Goal: Information Seeking & Learning: Learn about a topic

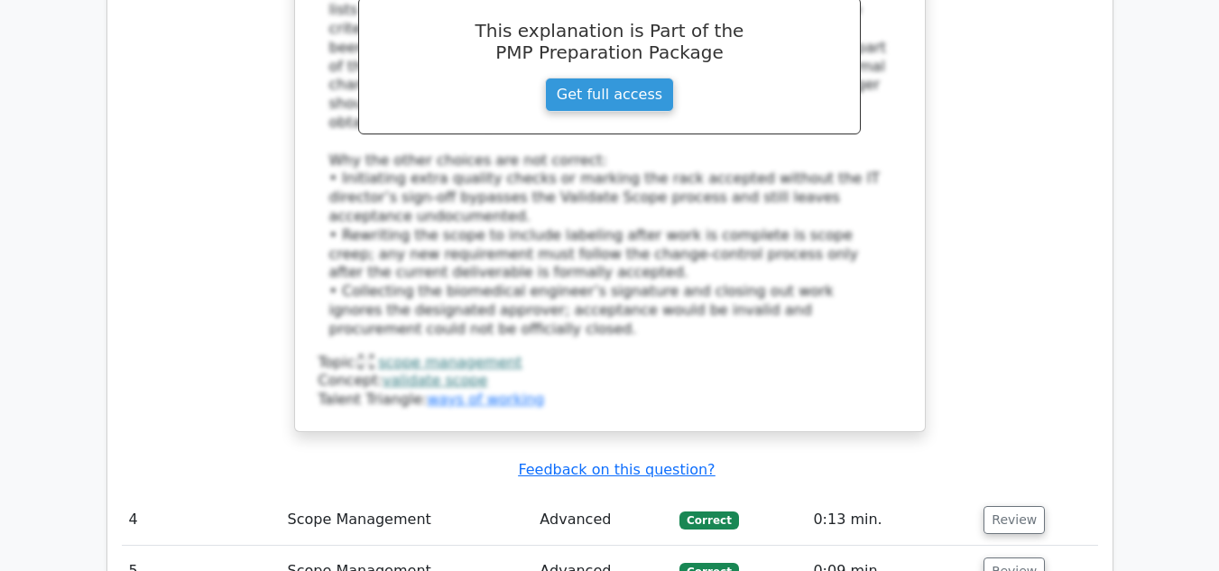
scroll to position [3685, 0]
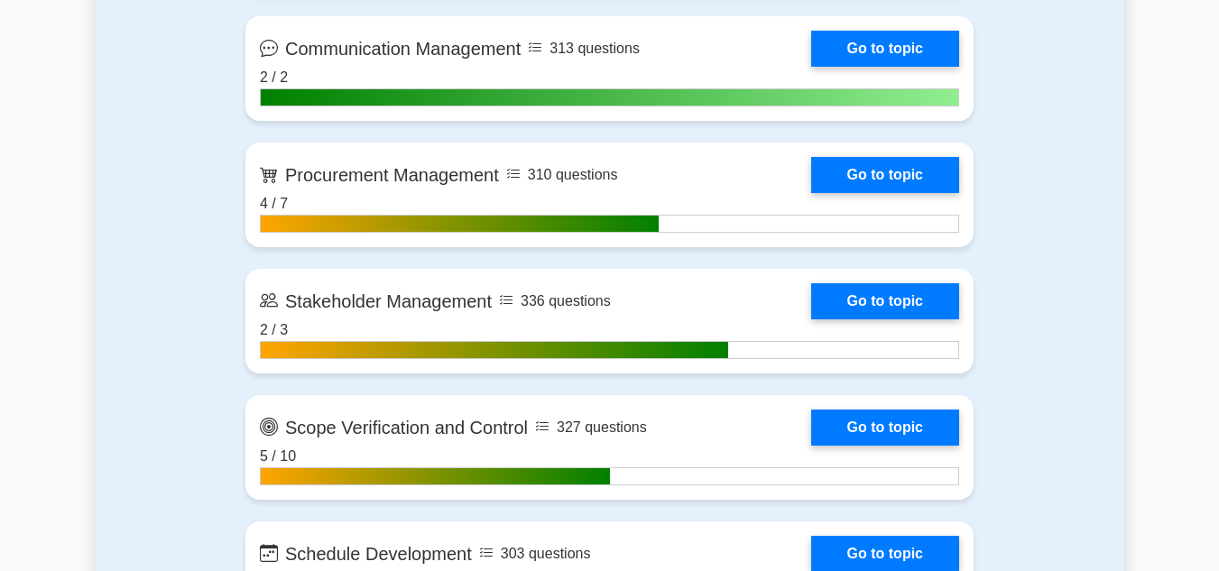
scroll to position [2076, 0]
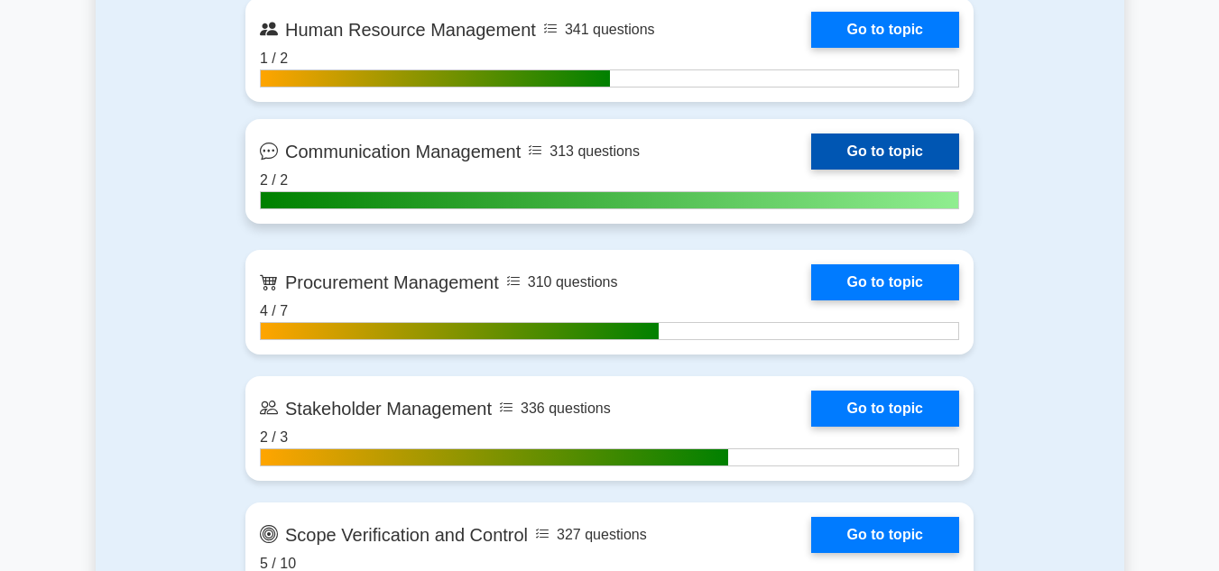
click at [871, 150] on link "Go to topic" at bounding box center [885, 152] width 148 height 36
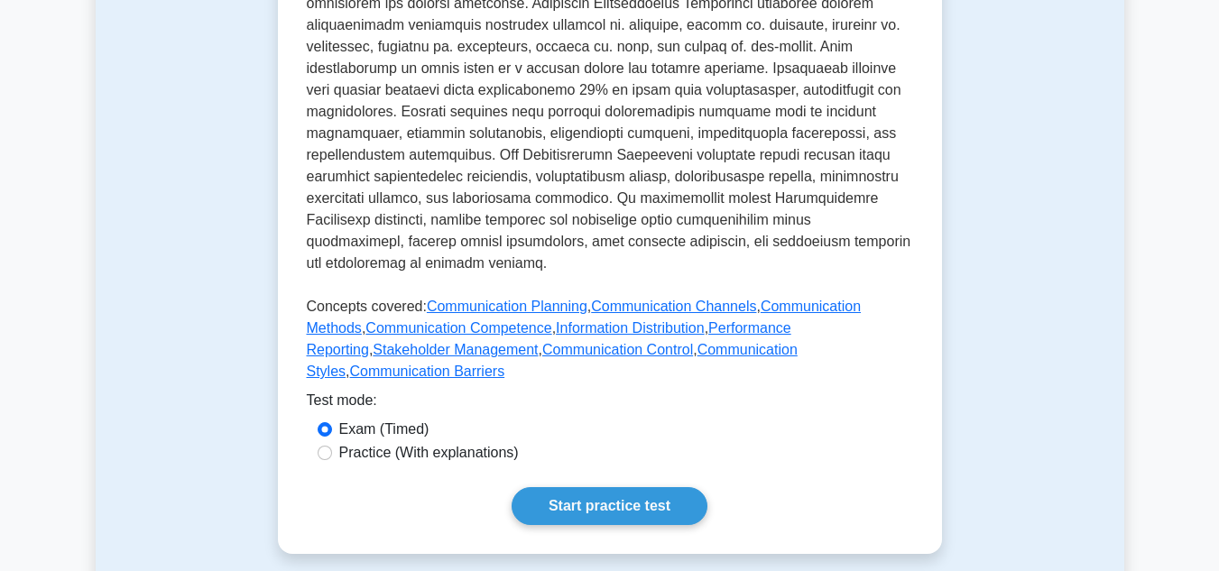
scroll to position [812, 0]
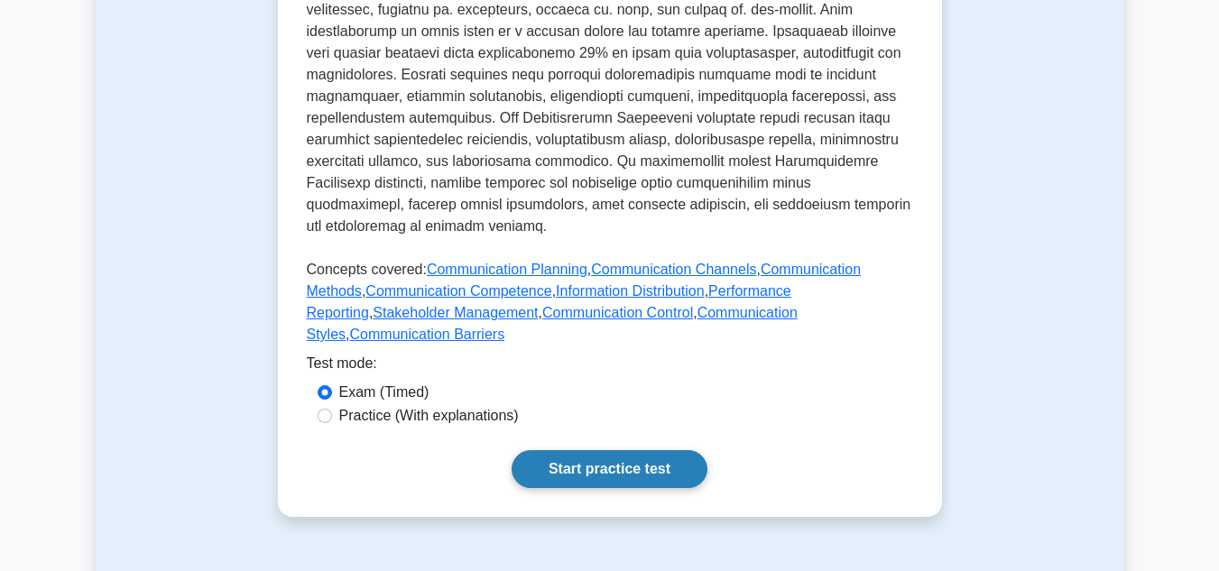
click at [617, 450] on link "Start practice test" at bounding box center [610, 469] width 196 height 38
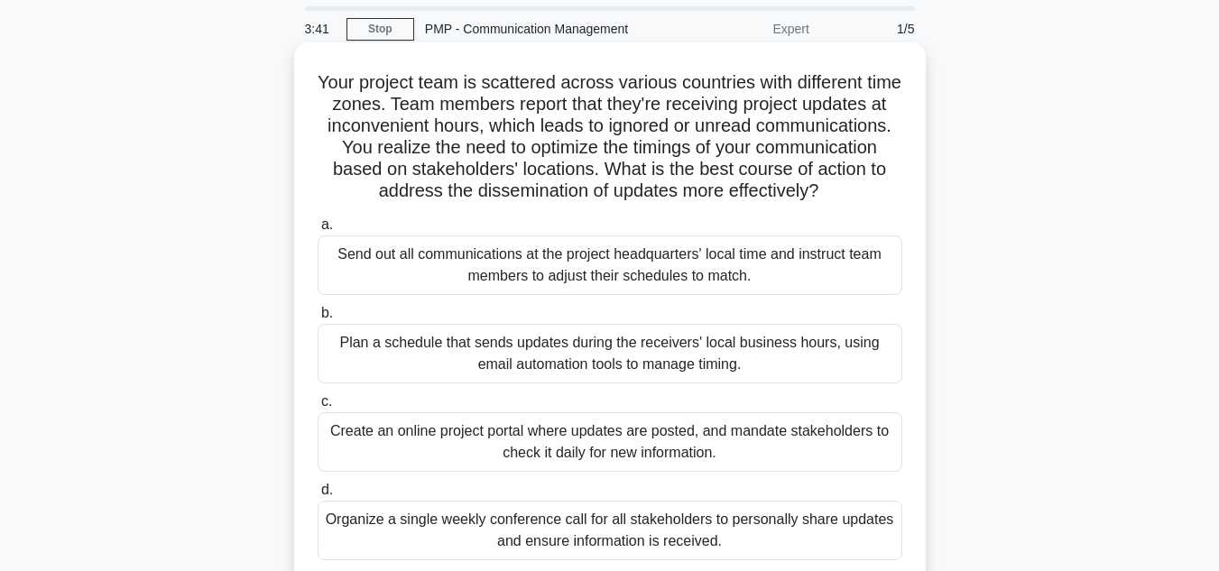
scroll to position [90, 0]
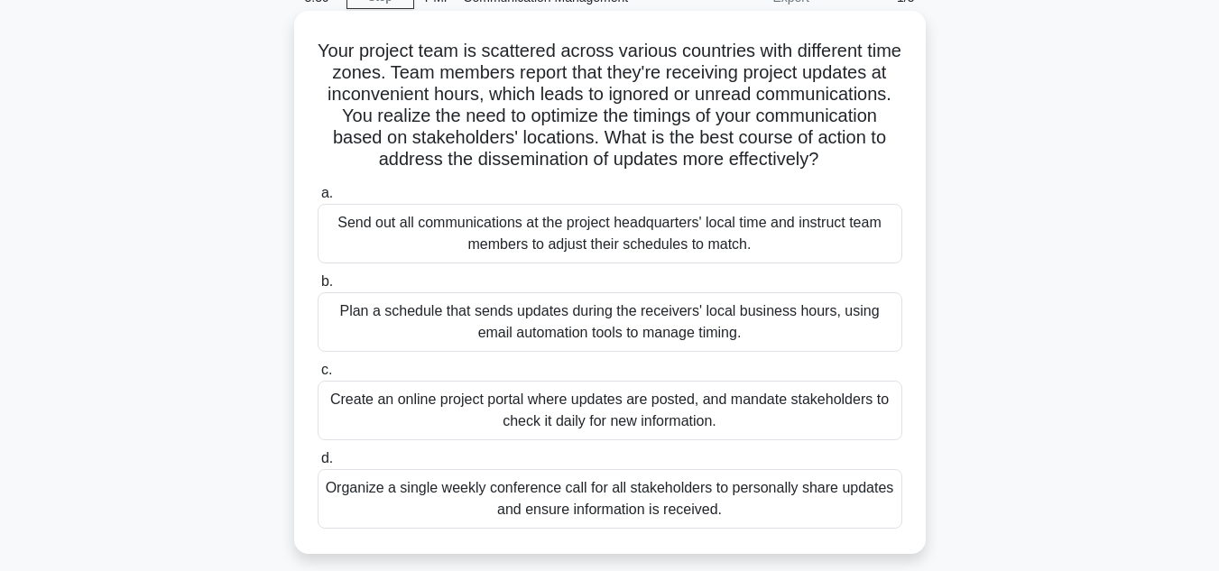
click at [733, 352] on div "Plan a schedule that sends updates during the receivers' local business hours, …" at bounding box center [610, 322] width 585 height 60
click at [318, 288] on input "b. Plan a schedule that sends updates during the receivers' local business hour…" at bounding box center [318, 282] width 0 height 12
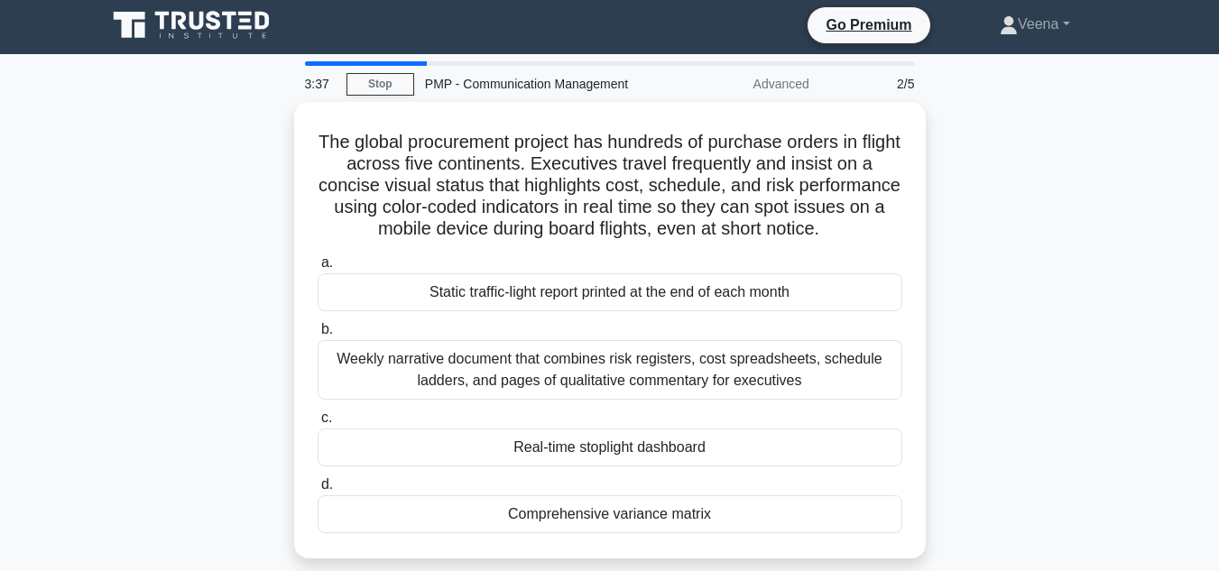
scroll to position [0, 0]
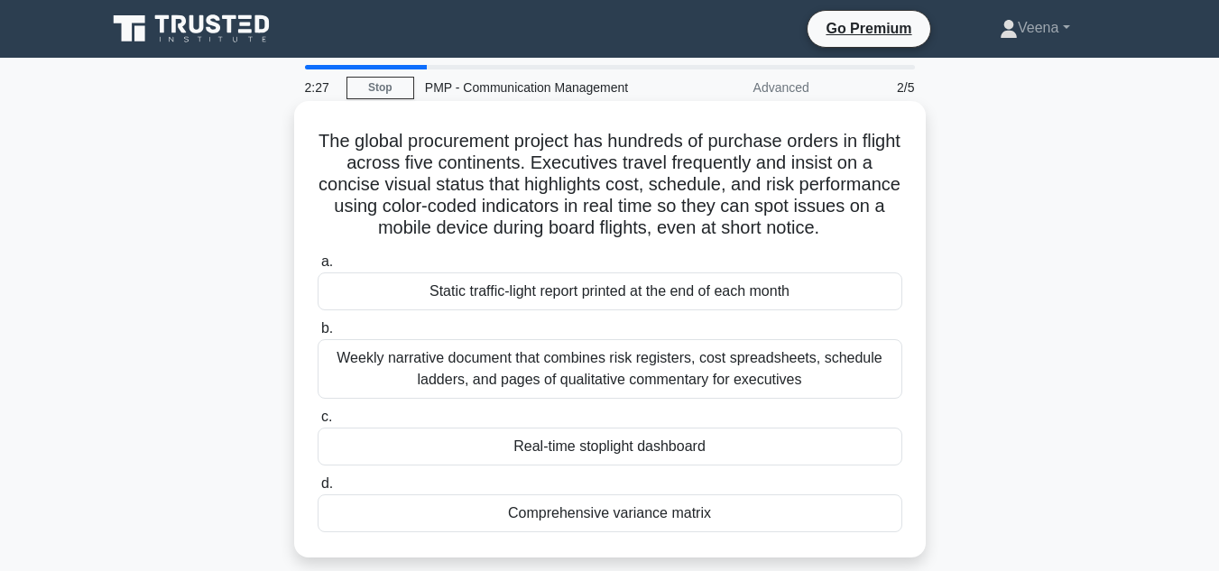
click at [655, 450] on div "Real-time stoplight dashboard" at bounding box center [610, 447] width 585 height 38
click at [318, 423] on input "c. Real-time stoplight dashboard" at bounding box center [318, 418] width 0 height 12
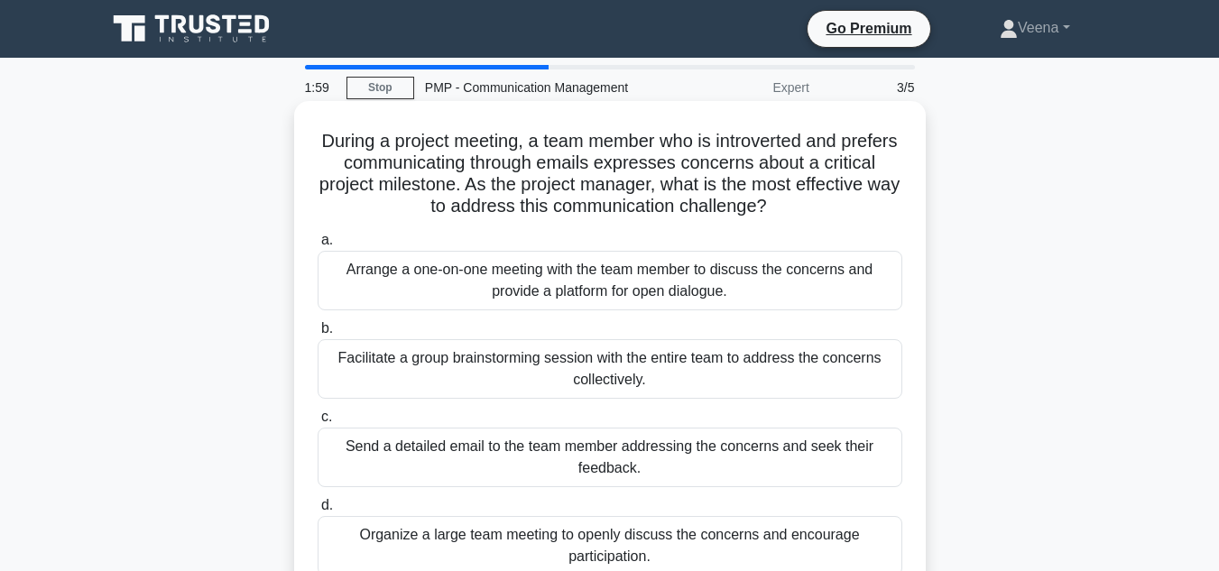
click at [691, 291] on div "Arrange a one-on-one meeting with the team member to discuss the concerns and p…" at bounding box center [610, 281] width 585 height 60
click at [318, 246] on input "a. Arrange a one-on-one meeting with the team member to discuss the concerns an…" at bounding box center [318, 241] width 0 height 12
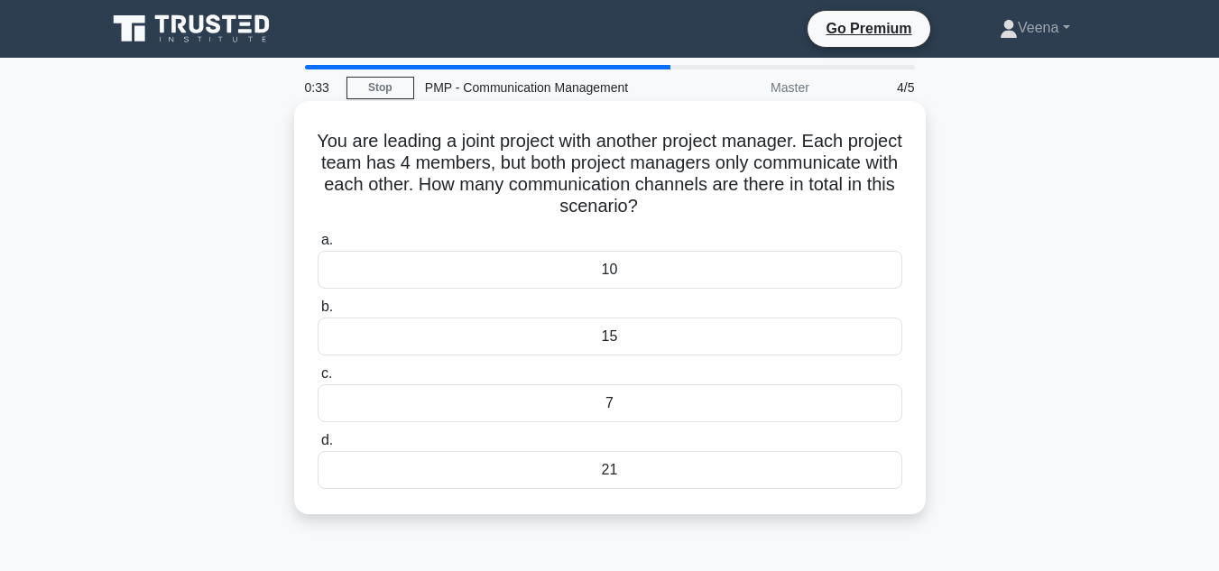
click at [608, 335] on div "15" at bounding box center [610, 337] width 585 height 38
click at [318, 313] on input "b. 15" at bounding box center [318, 307] width 0 height 12
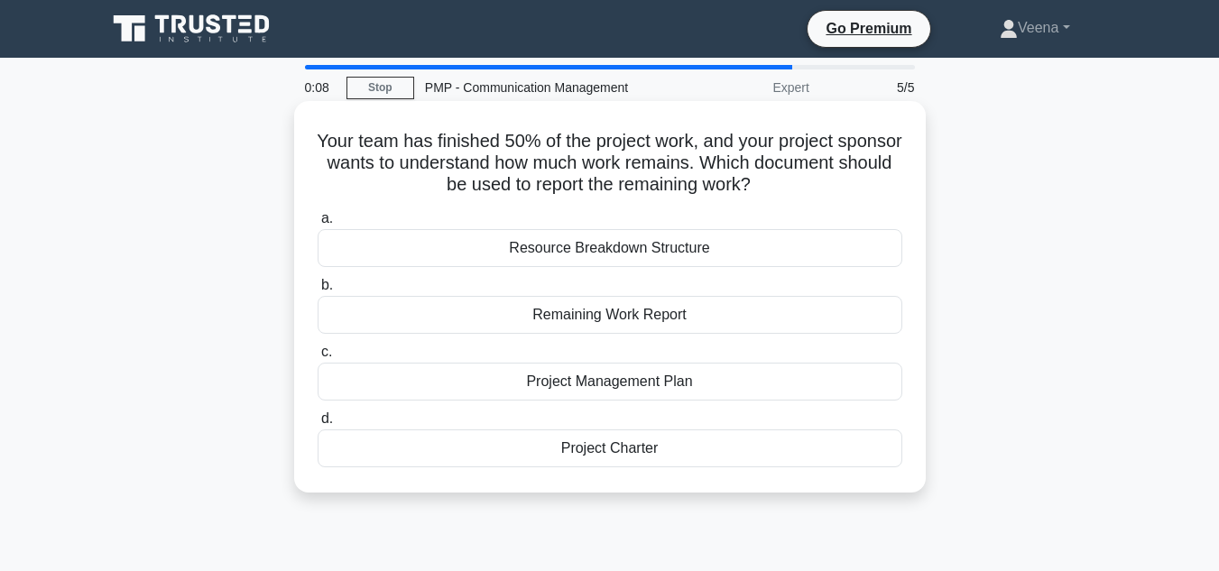
click at [682, 384] on div "Project Management Plan" at bounding box center [610, 382] width 585 height 38
click at [318, 358] on input "c. Project Management Plan" at bounding box center [318, 353] width 0 height 12
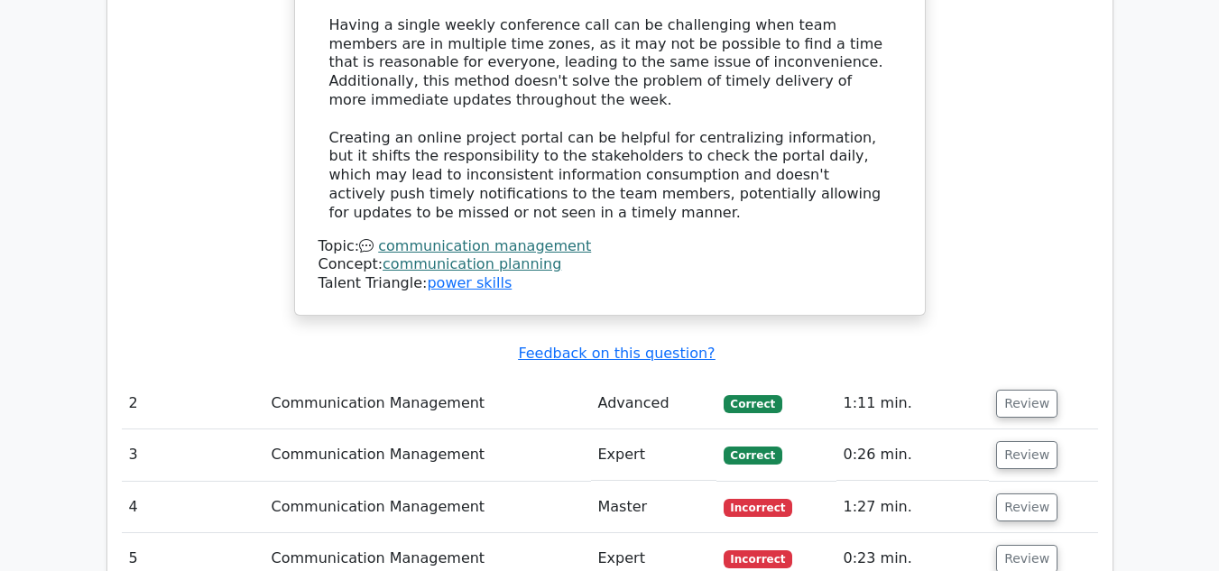
scroll to position [2346, 0]
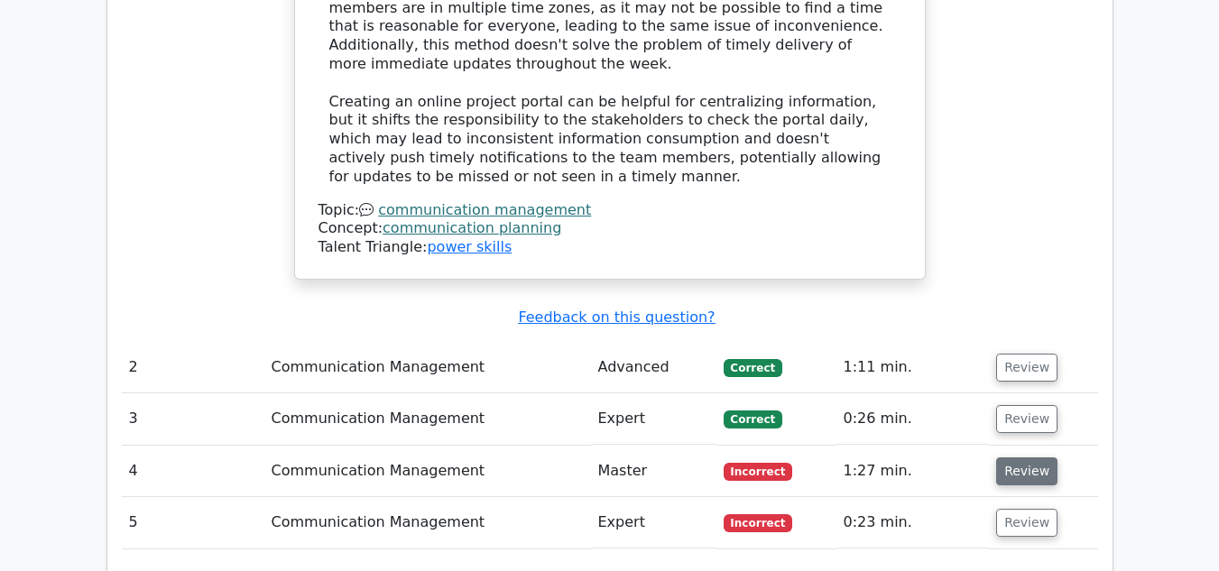
click at [1004, 458] on button "Review" at bounding box center [1026, 472] width 61 height 28
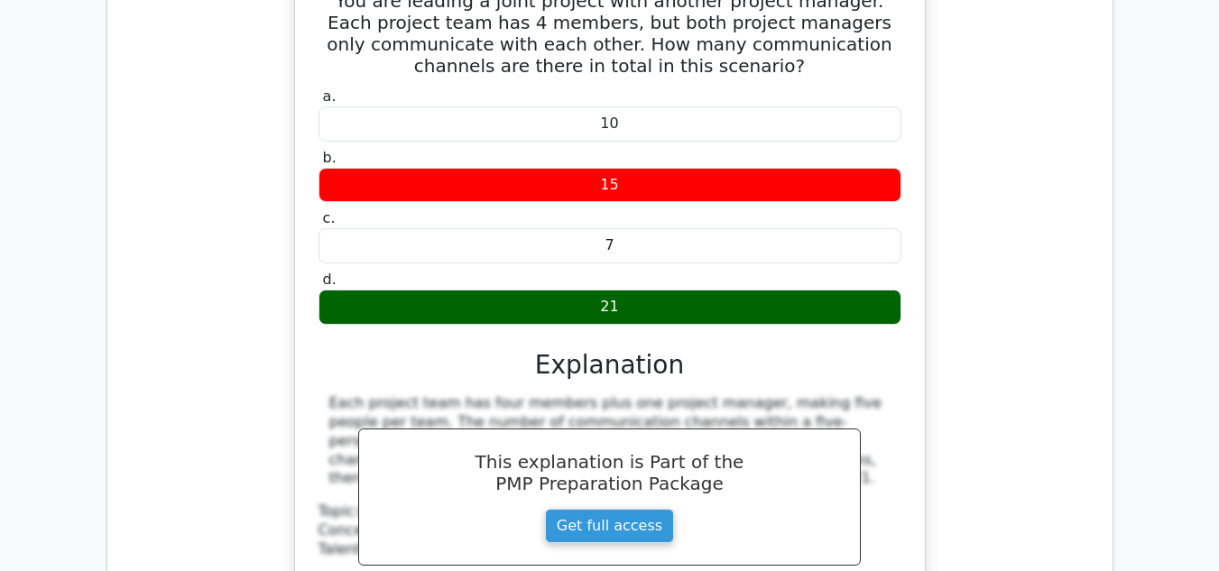
scroll to position [2888, 0]
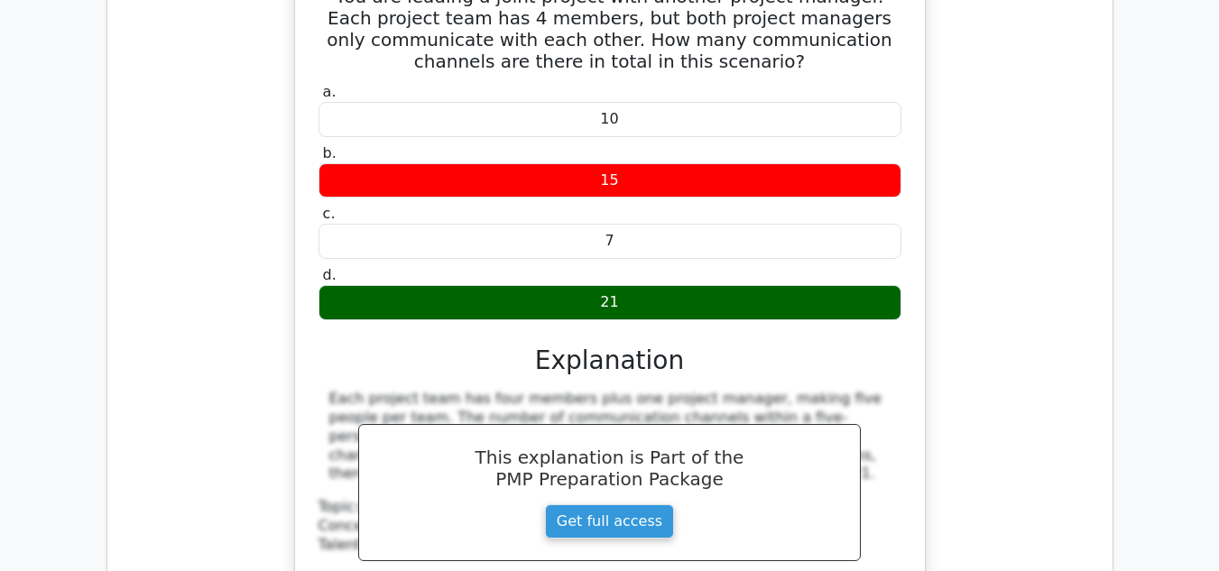
click at [988, 301] on div "You are leading a joint project with another project manager. Each project team…" at bounding box center [610, 321] width 976 height 731
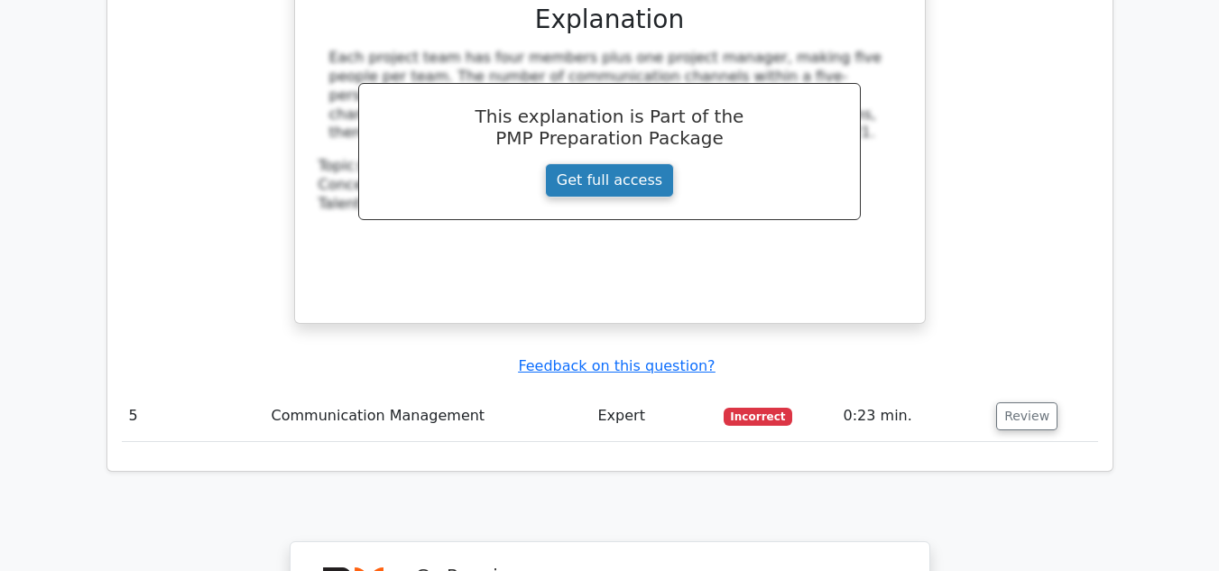
scroll to position [3249, 0]
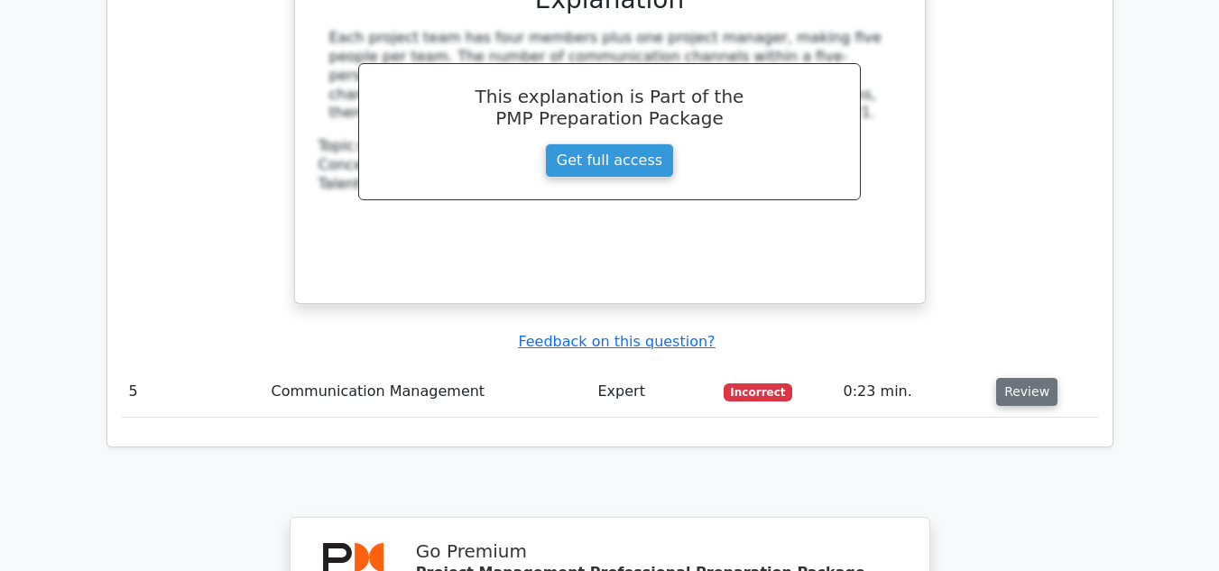
click at [1013, 378] on button "Review" at bounding box center [1026, 392] width 61 height 28
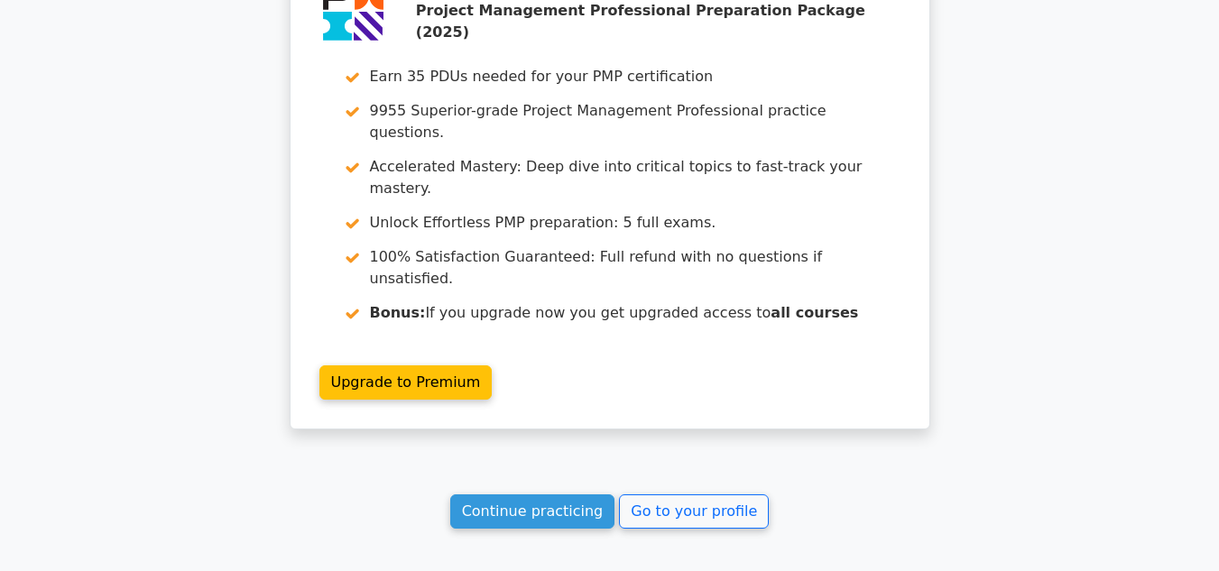
scroll to position [4628, 0]
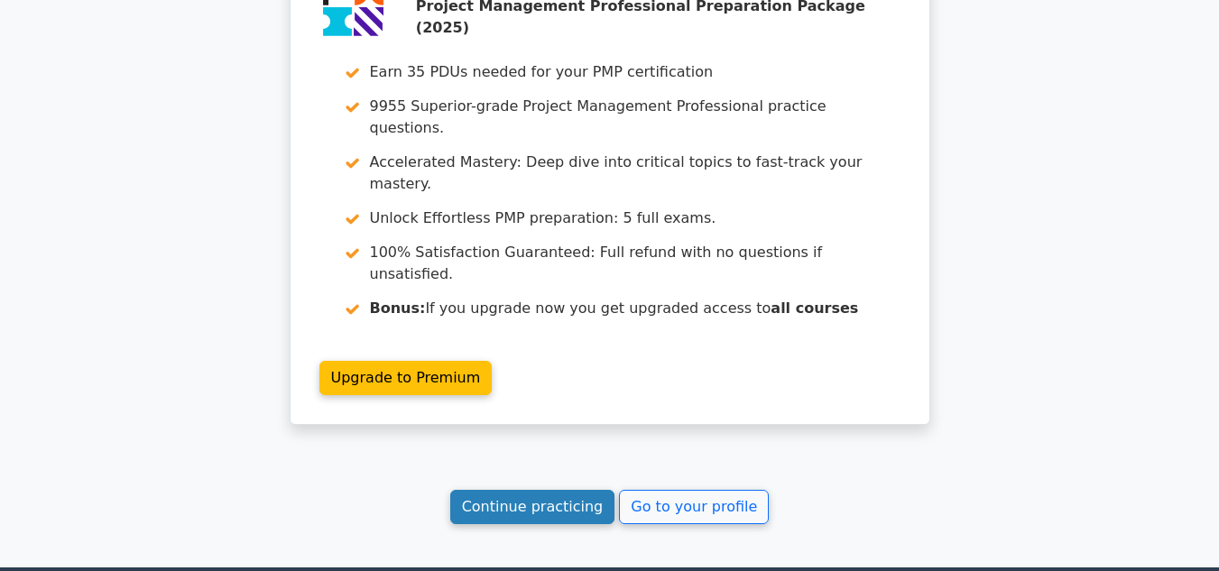
click at [546, 490] on link "Continue practicing" at bounding box center [532, 507] width 165 height 34
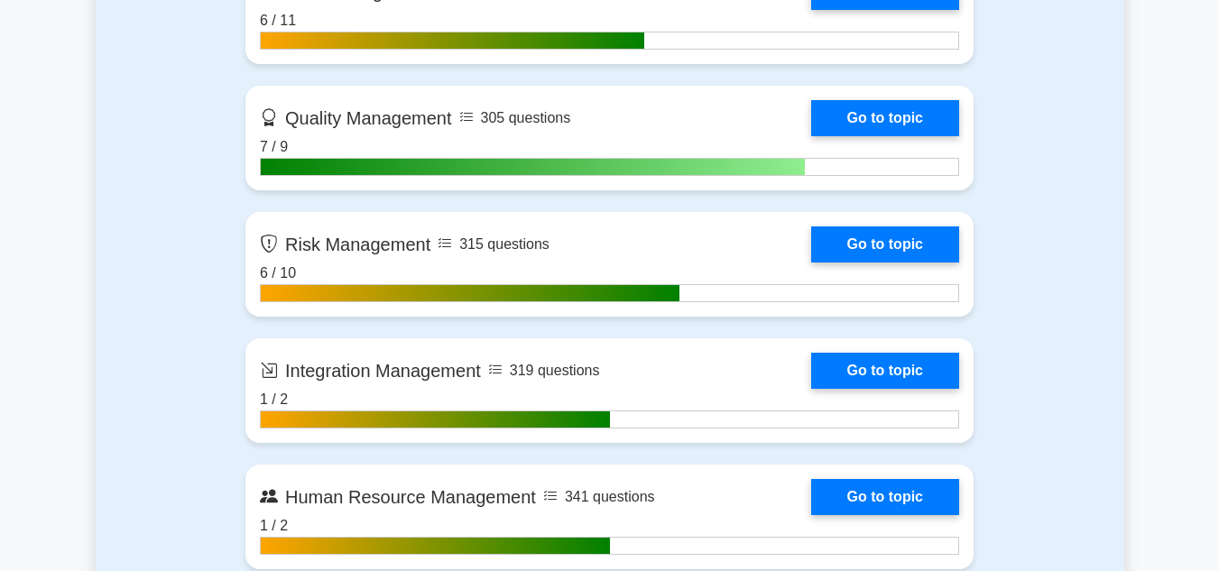
scroll to position [1715, 0]
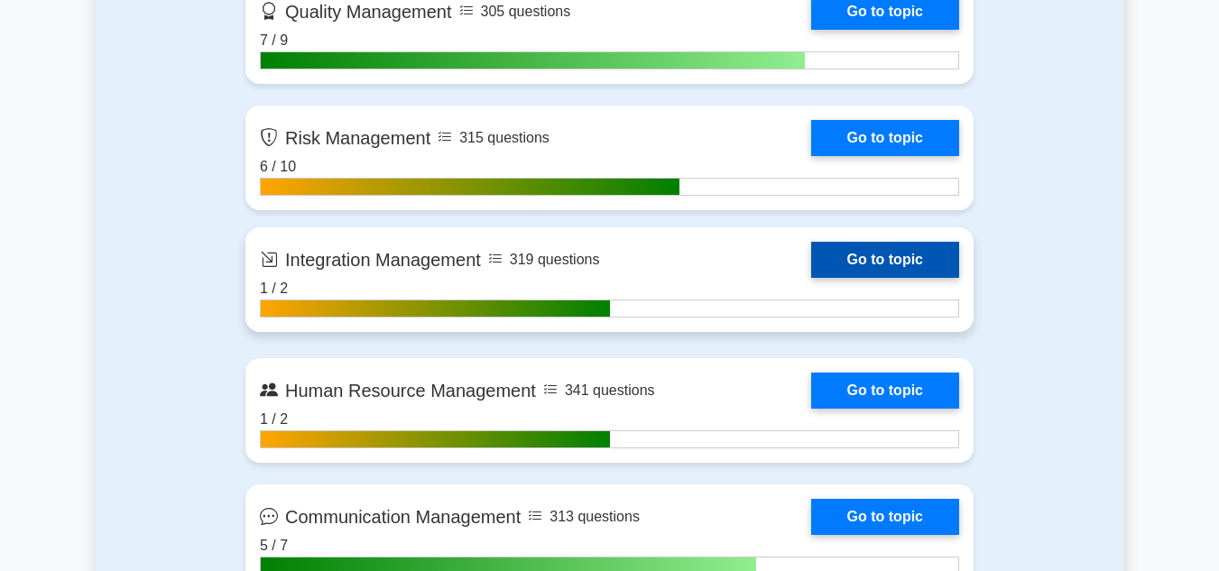
click at [873, 264] on link "Go to topic" at bounding box center [885, 260] width 148 height 36
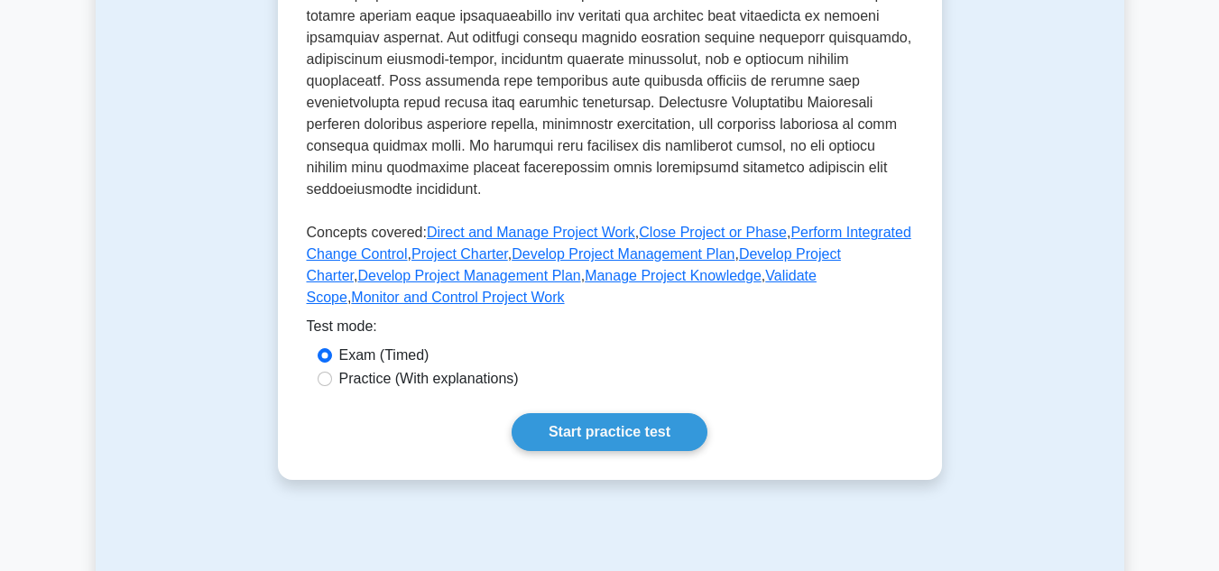
scroll to position [812, 0]
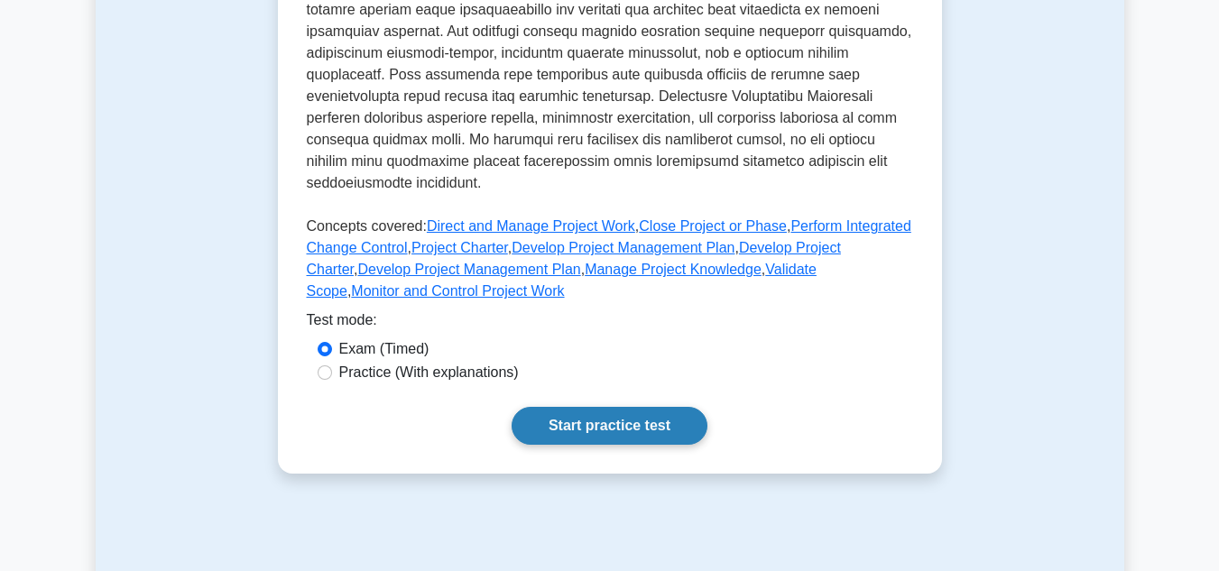
click at [574, 407] on link "Start practice test" at bounding box center [610, 426] width 196 height 38
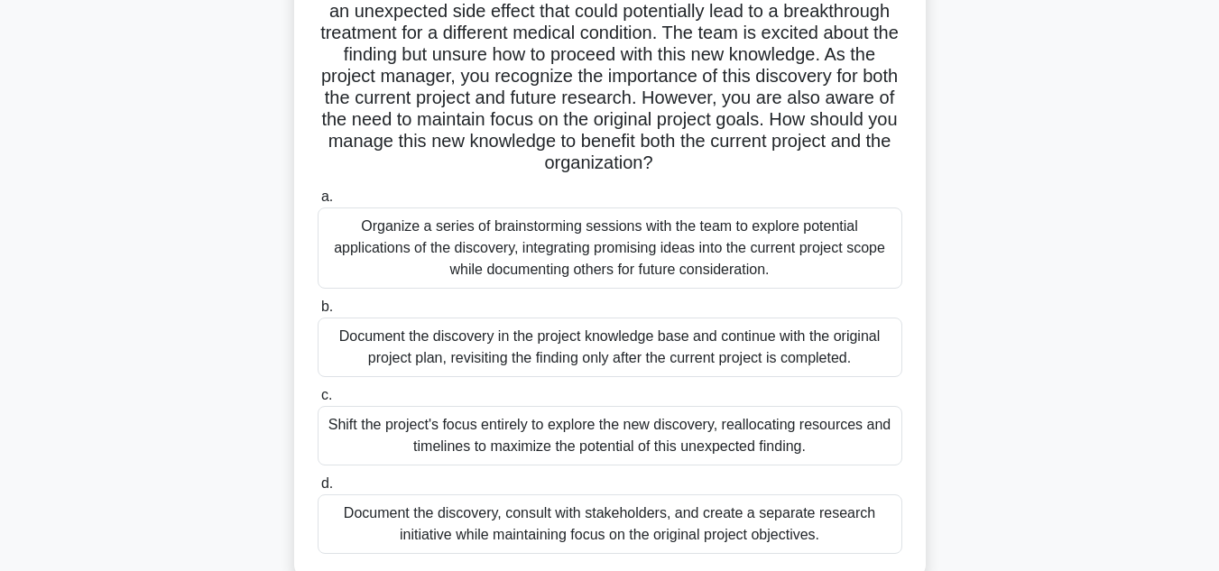
scroll to position [180, 0]
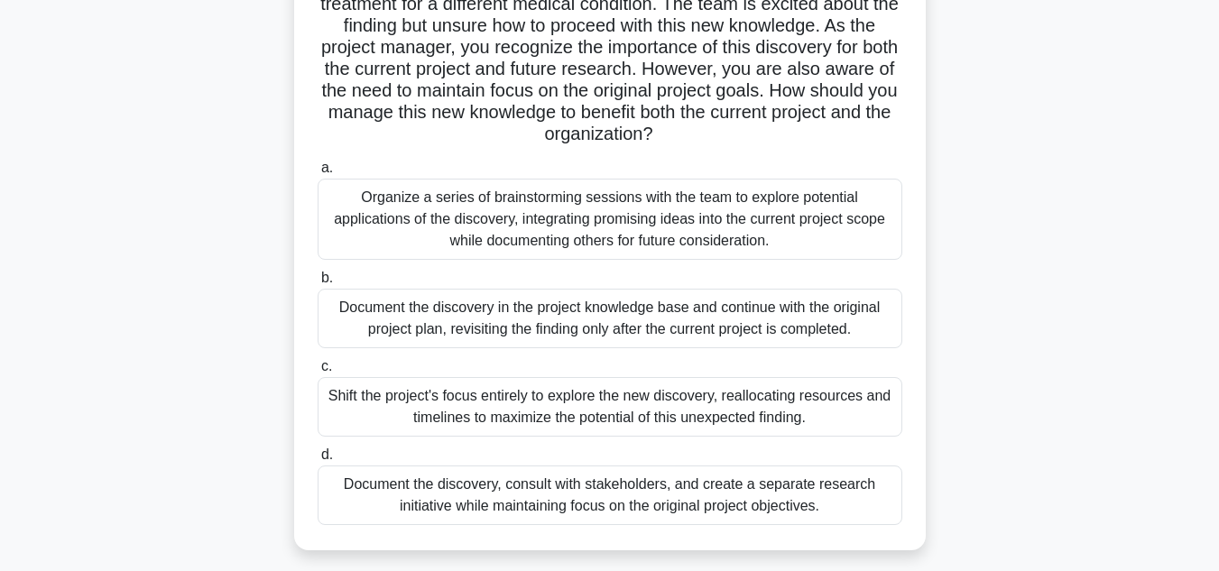
click at [735, 330] on div "Document the discovery in the project knowledge base and continue with the orig…" at bounding box center [610, 319] width 585 height 60
click at [318, 284] on input "b. Document the discovery in the project knowledge base and continue with the o…" at bounding box center [318, 279] width 0 height 12
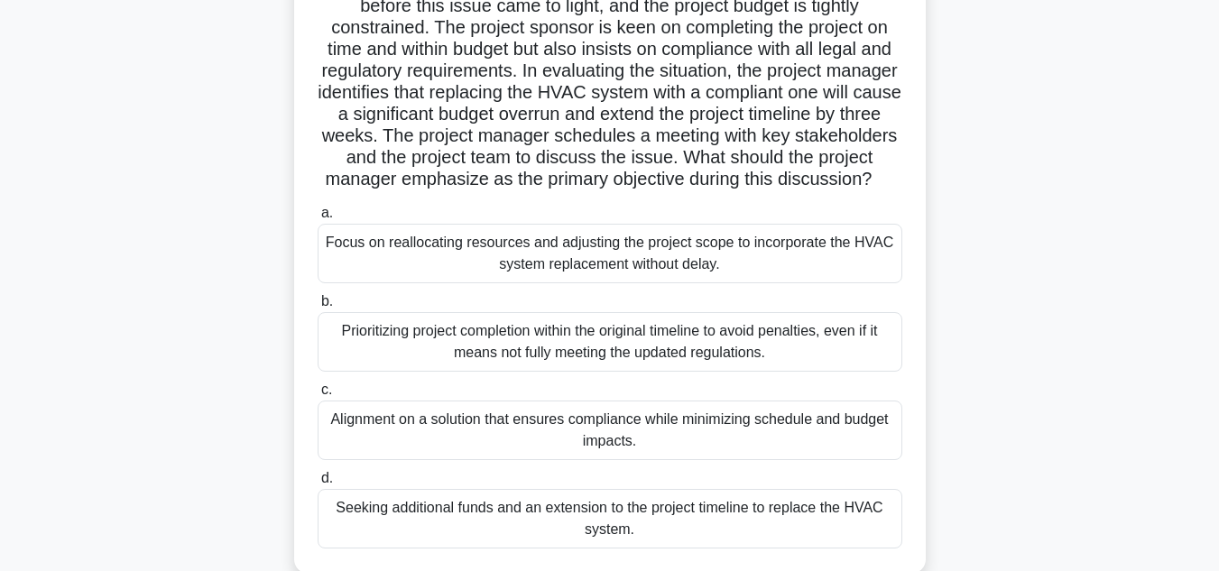
scroll to position [271, 0]
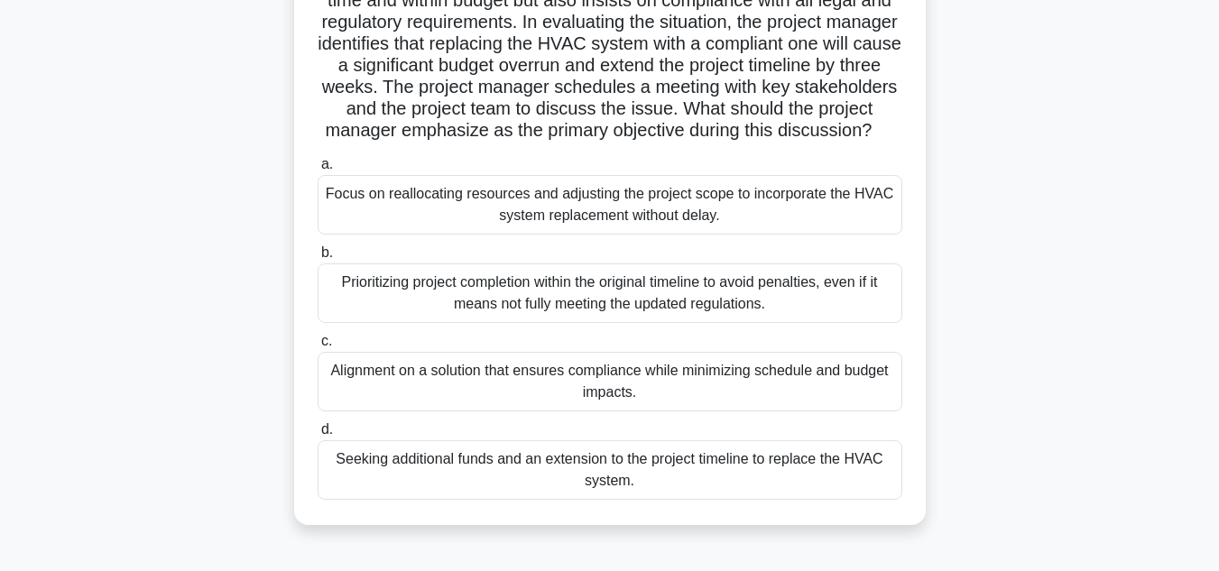
click at [606, 412] on div "Alignment on a solution that ensures compliance while minimizing schedule and b…" at bounding box center [610, 382] width 585 height 60
click at [318, 347] on input "c. Alignment on a solution that ensures compliance while minimizing schedule an…" at bounding box center [318, 342] width 0 height 12
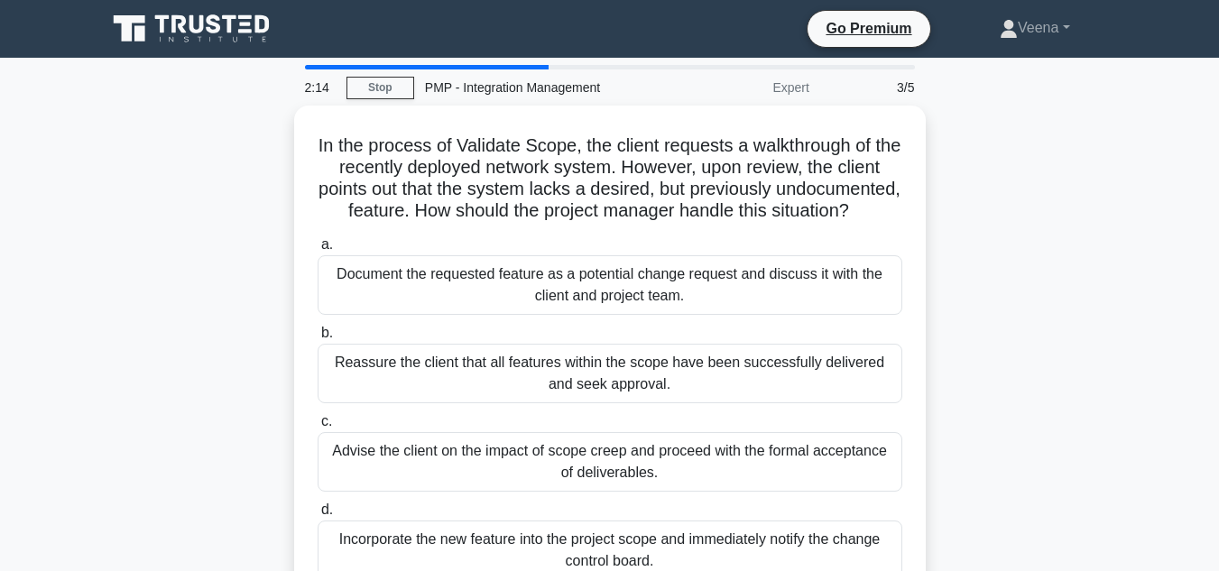
scroll to position [90, 0]
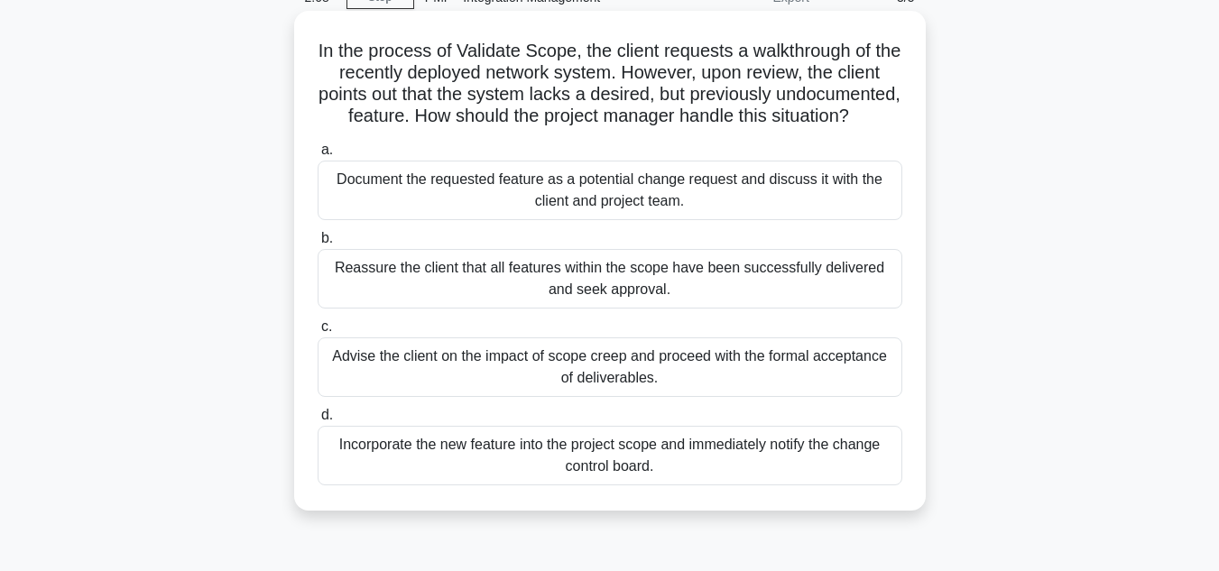
click at [761, 217] on div "Document the requested feature as a potential change request and discuss it wit…" at bounding box center [610, 191] width 585 height 60
click at [318, 156] on input "a. Document the requested feature as a potential change request and discuss it …" at bounding box center [318, 150] width 0 height 12
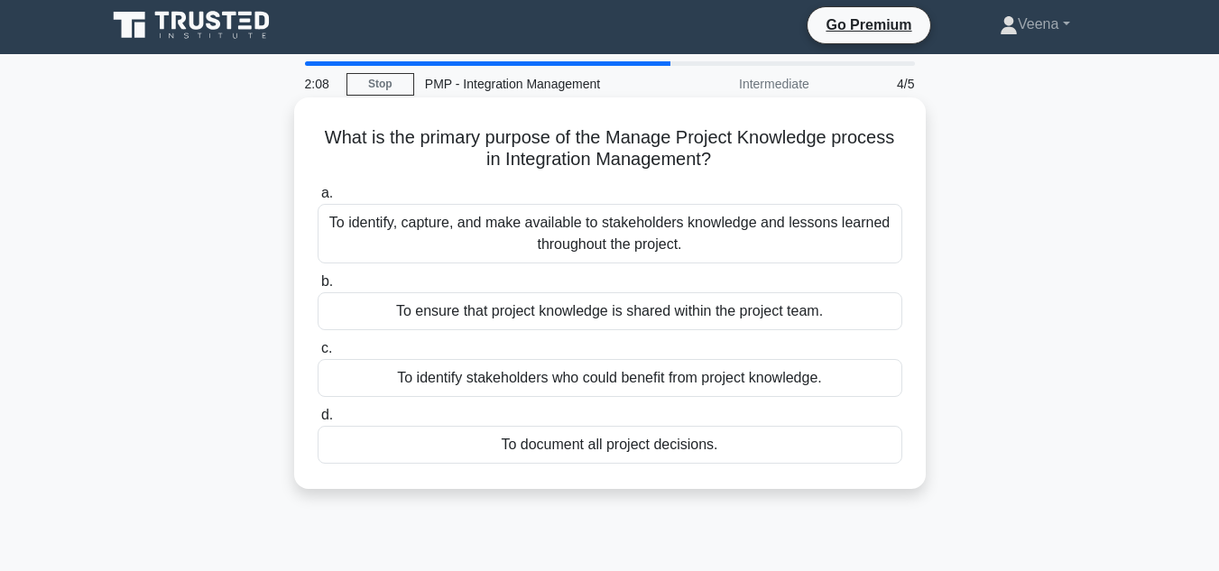
scroll to position [0, 0]
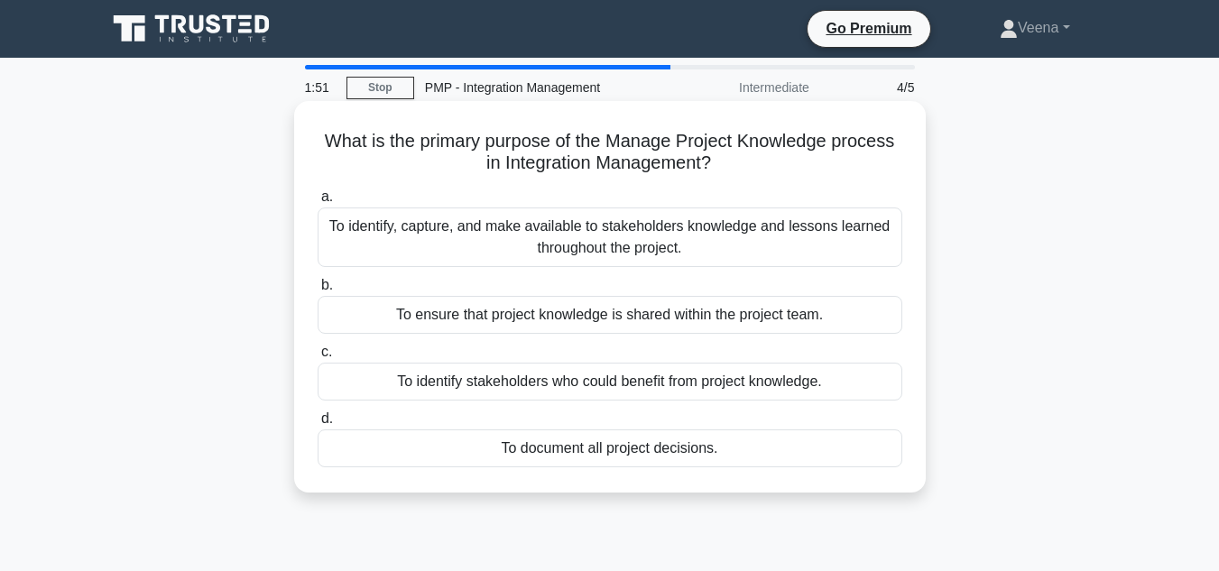
click at [812, 256] on div "To identify, capture, and make available to stakeholders knowledge and lessons …" at bounding box center [610, 238] width 585 height 60
click at [318, 203] on input "a. To identify, capture, and make available to stakeholders knowledge and lesso…" at bounding box center [318, 197] width 0 height 12
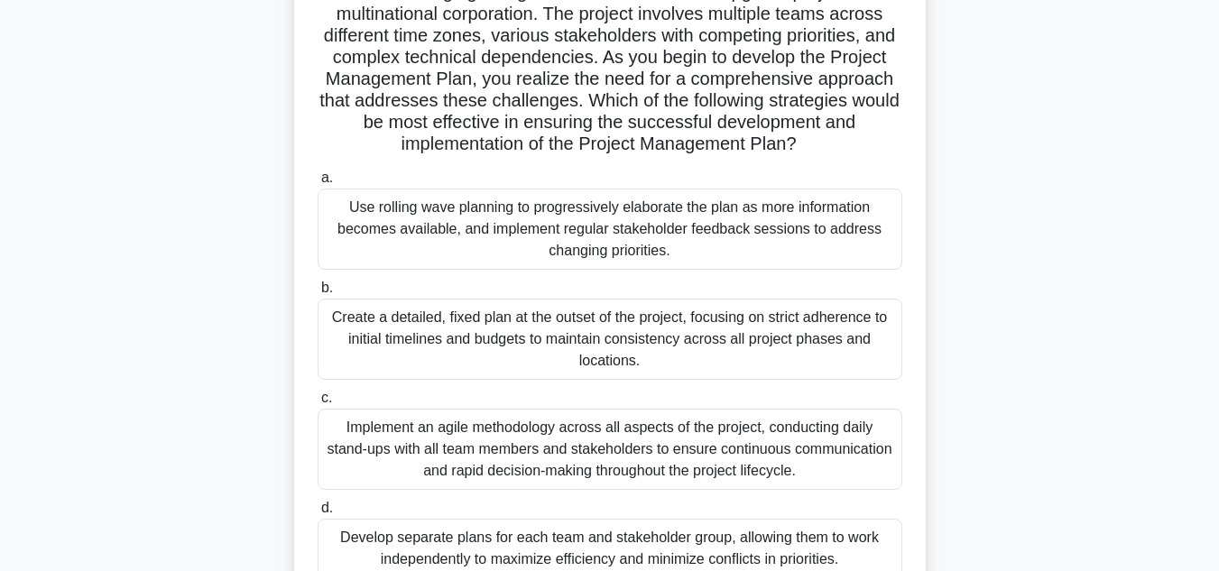
scroll to position [180, 0]
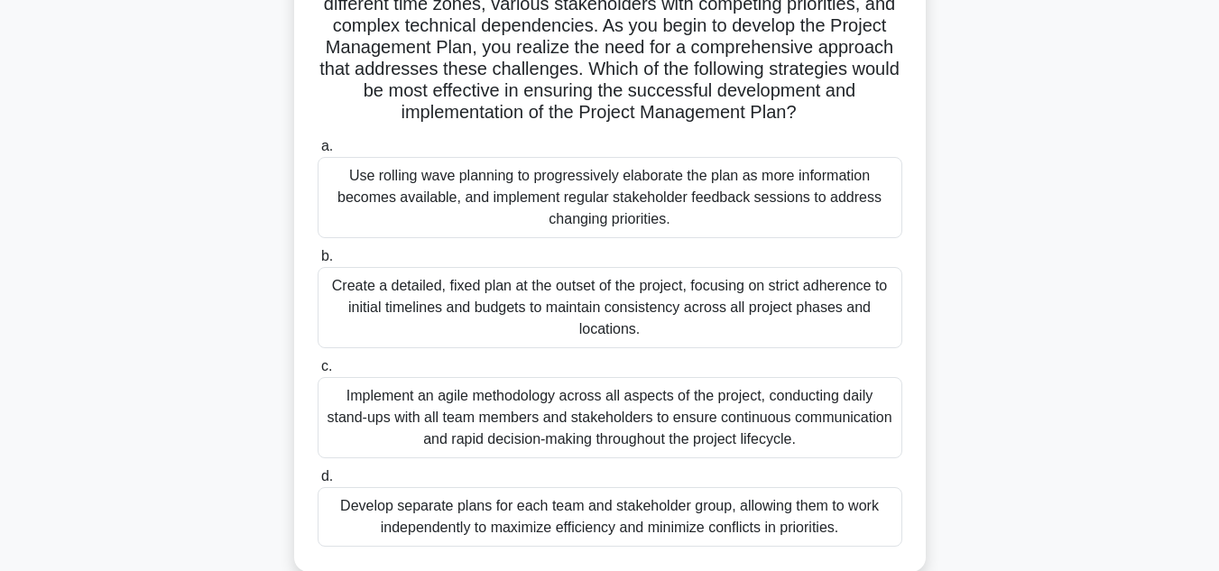
click at [731, 518] on div "Develop separate plans for each team and stakeholder group, allowing them to wo…" at bounding box center [610, 517] width 585 height 60
click at [318, 483] on input "d. Develop separate plans for each team and stakeholder group, allowing them to…" at bounding box center [318, 477] width 0 height 12
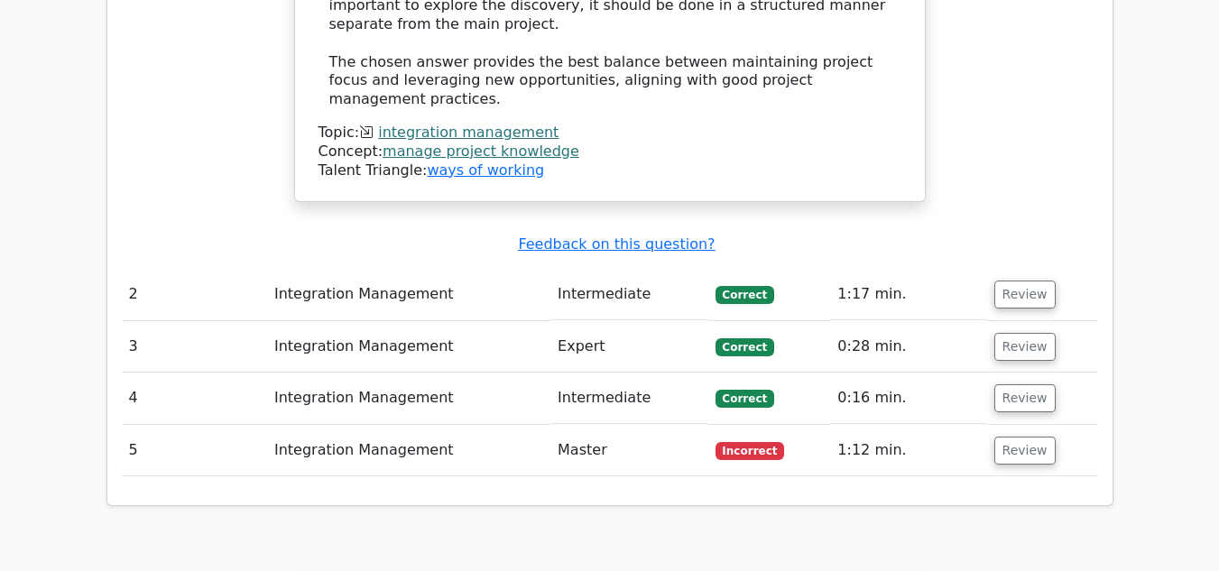
scroll to position [2617, 0]
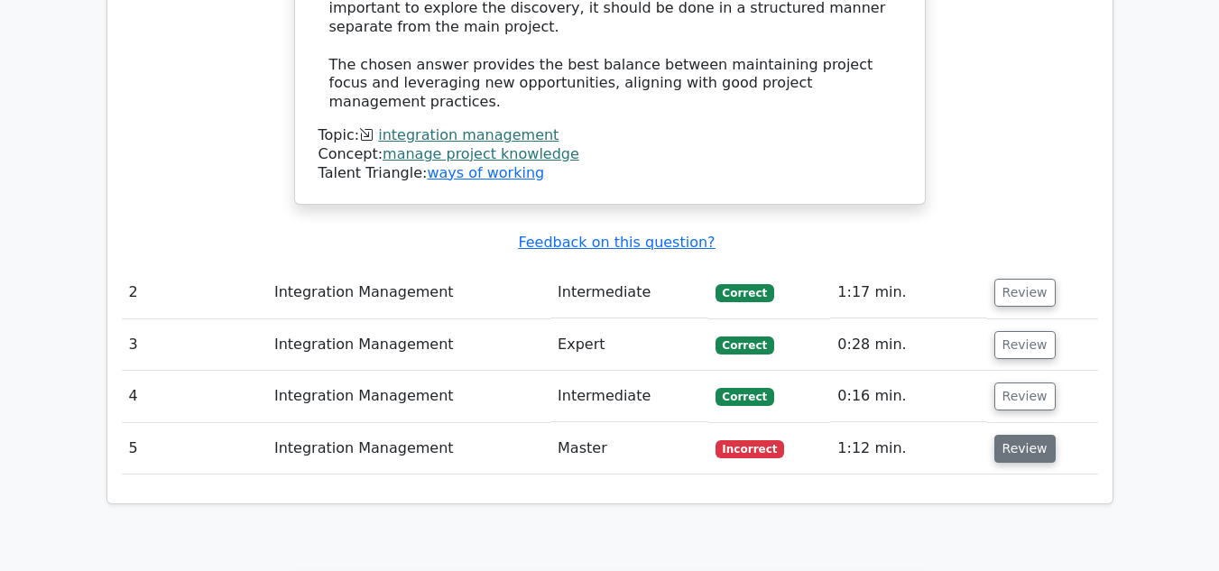
click at [1026, 435] on button "Review" at bounding box center [1024, 449] width 61 height 28
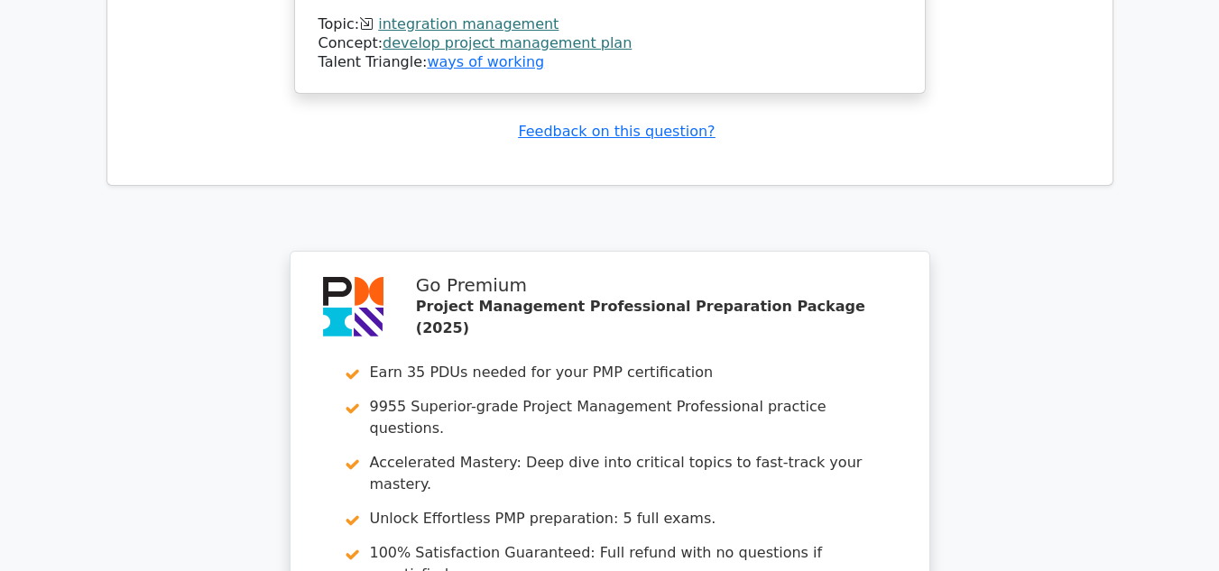
scroll to position [4665, 0]
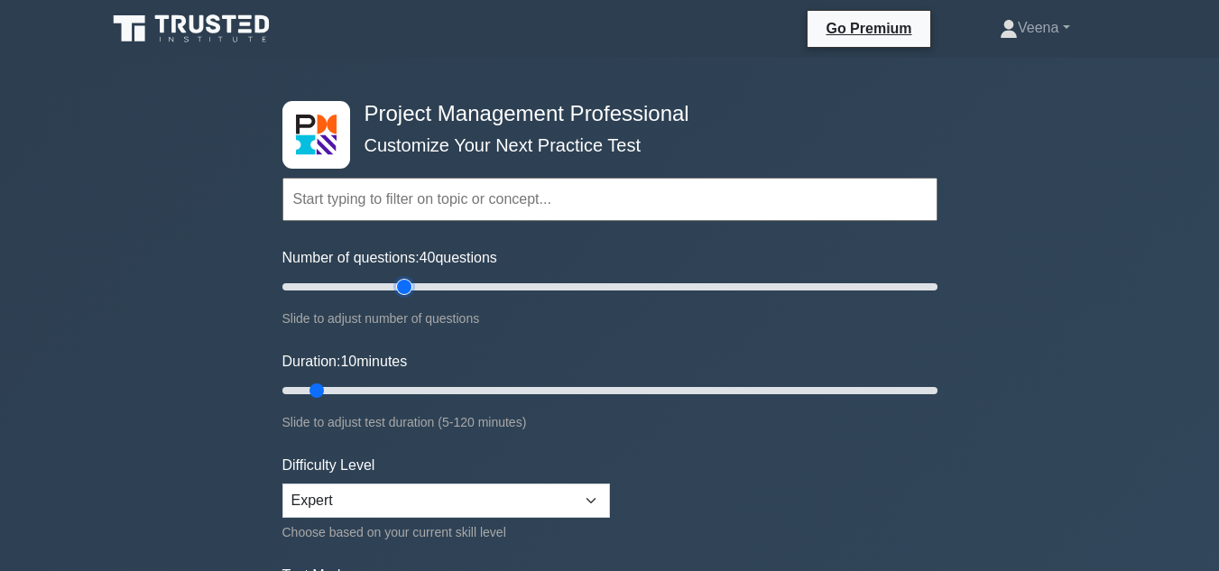
click at [402, 288] on input "Number of questions: 40 questions" at bounding box center [609, 287] width 655 height 22
type input "35"
click at [392, 287] on input "Number of questions: 35 questions" at bounding box center [609, 287] width 655 height 22
click at [451, 390] on input "Duration: 10 minutes" at bounding box center [609, 391] width 655 height 22
click at [482, 389] on input "Duration: 40 minutes" at bounding box center [609, 391] width 655 height 22
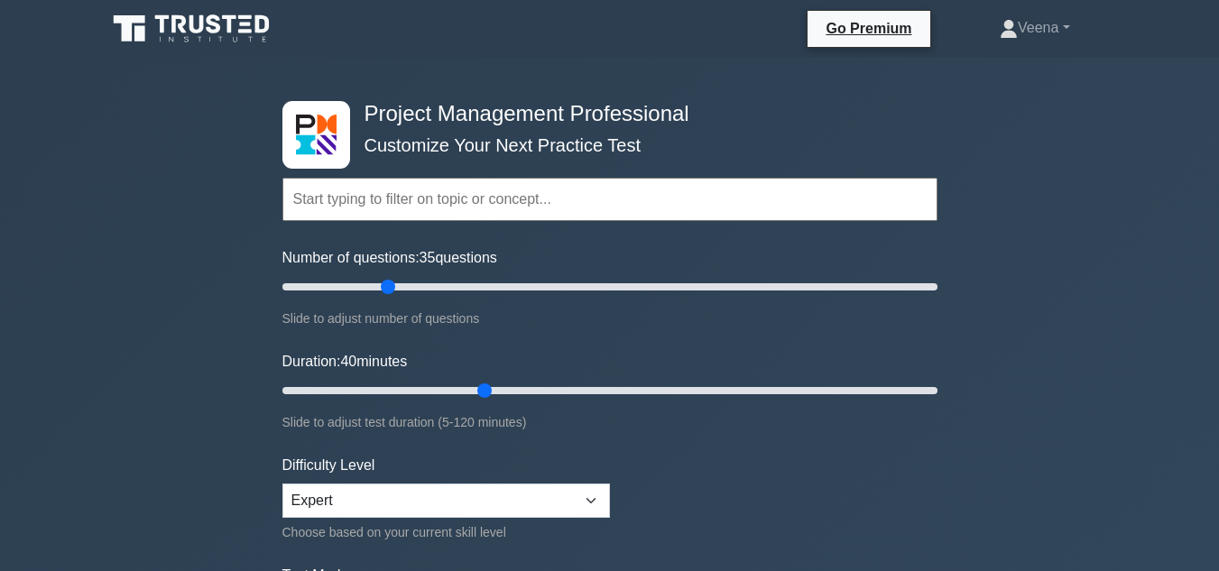
click at [649, 365] on div "Duration: 40 minutes Slide to adjust test duration (5-120 minutes)" at bounding box center [609, 392] width 655 height 82
drag, startPoint x: 488, startPoint y: 388, endPoint x: 504, endPoint y: 391, distance: 15.6
type input "45"
click at [504, 391] on input "Duration: 45 minutes" at bounding box center [609, 391] width 655 height 22
drag, startPoint x: 384, startPoint y: 285, endPoint x: 364, endPoint y: 282, distance: 20.9
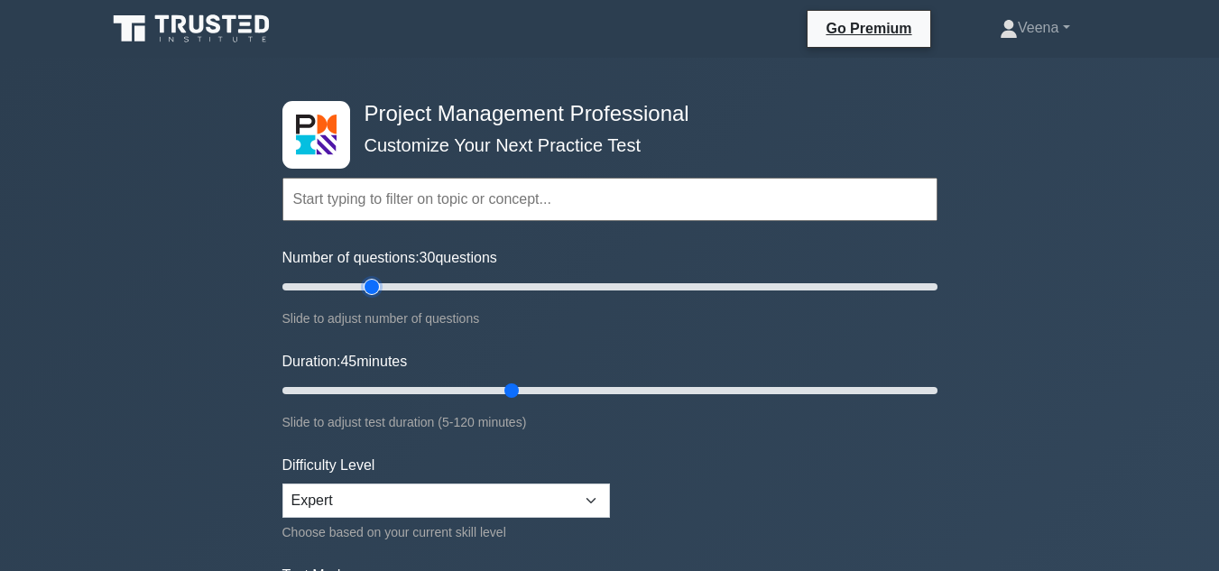
type input "30"
click at [364, 282] on input "Number of questions: 30 questions" at bounding box center [609, 287] width 655 height 22
click at [674, 402] on div "Duration: 45 minutes Slide to adjust test duration (5-120 minutes)" at bounding box center [609, 392] width 655 height 82
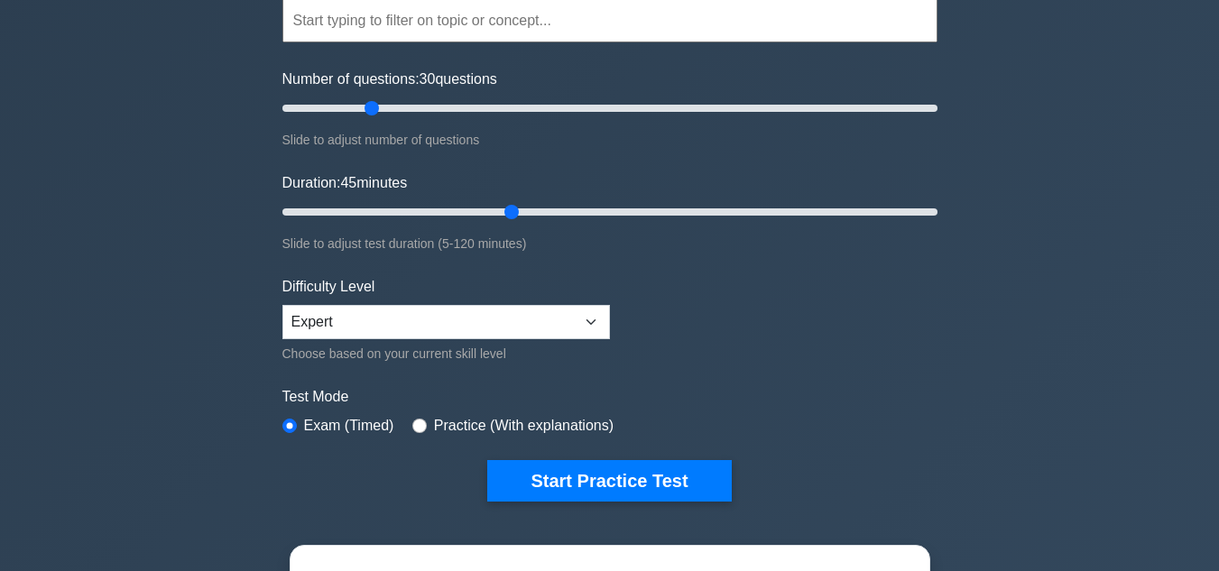
scroll to position [180, 0]
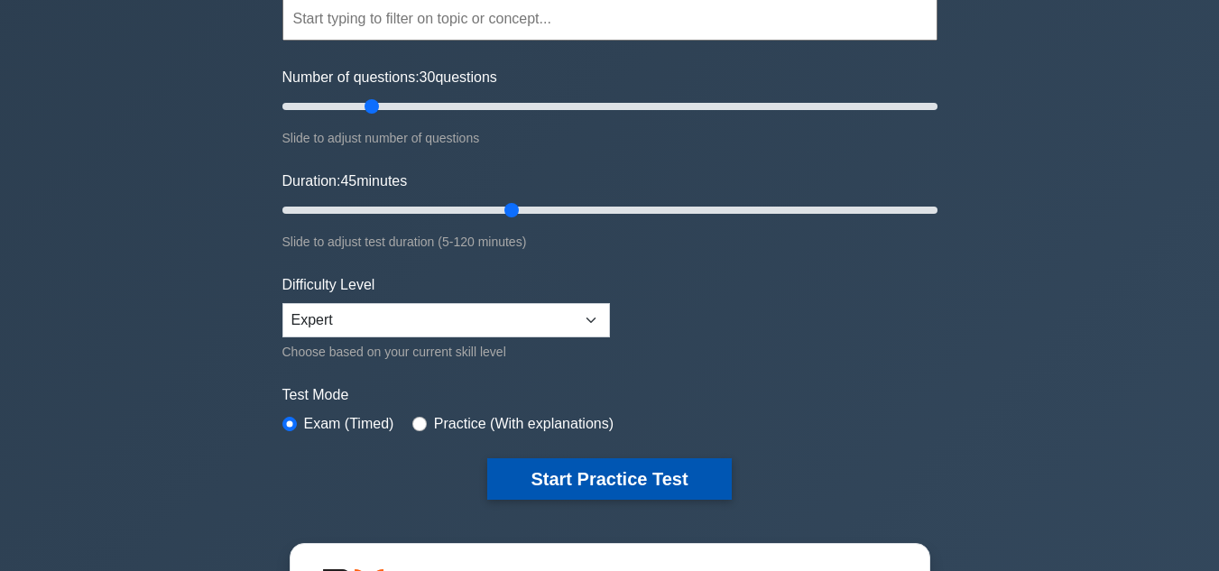
click at [608, 472] on button "Start Practice Test" at bounding box center [609, 479] width 244 height 42
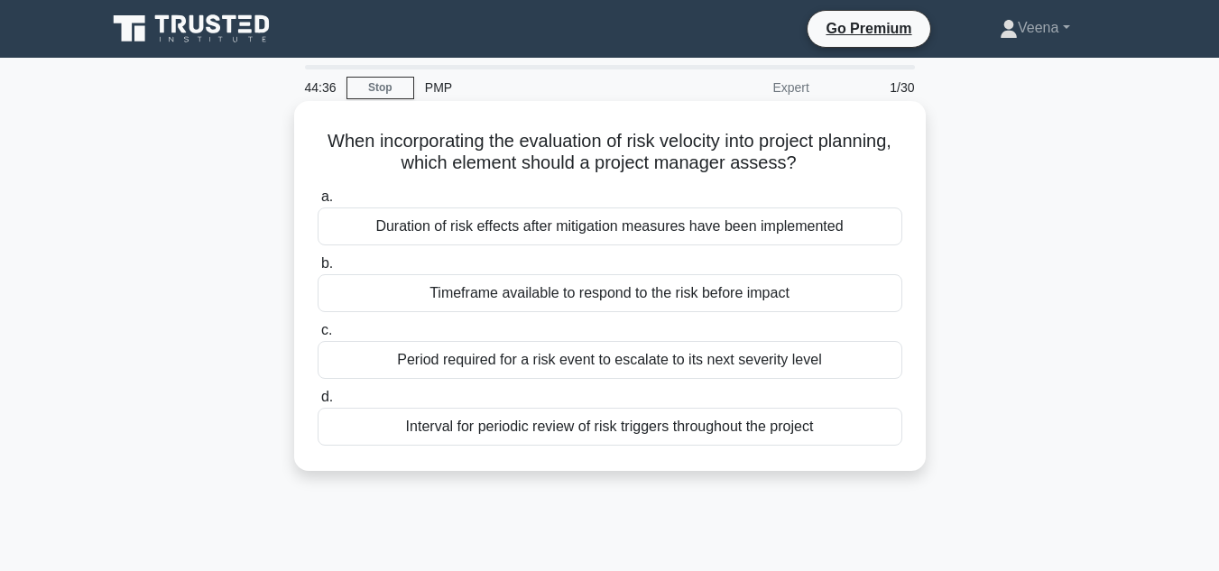
click at [763, 293] on div "Timeframe available to respond to the risk before impact" at bounding box center [610, 293] width 585 height 38
click at [318, 270] on input "b. Timeframe available to respond to the risk before impact" at bounding box center [318, 264] width 0 height 12
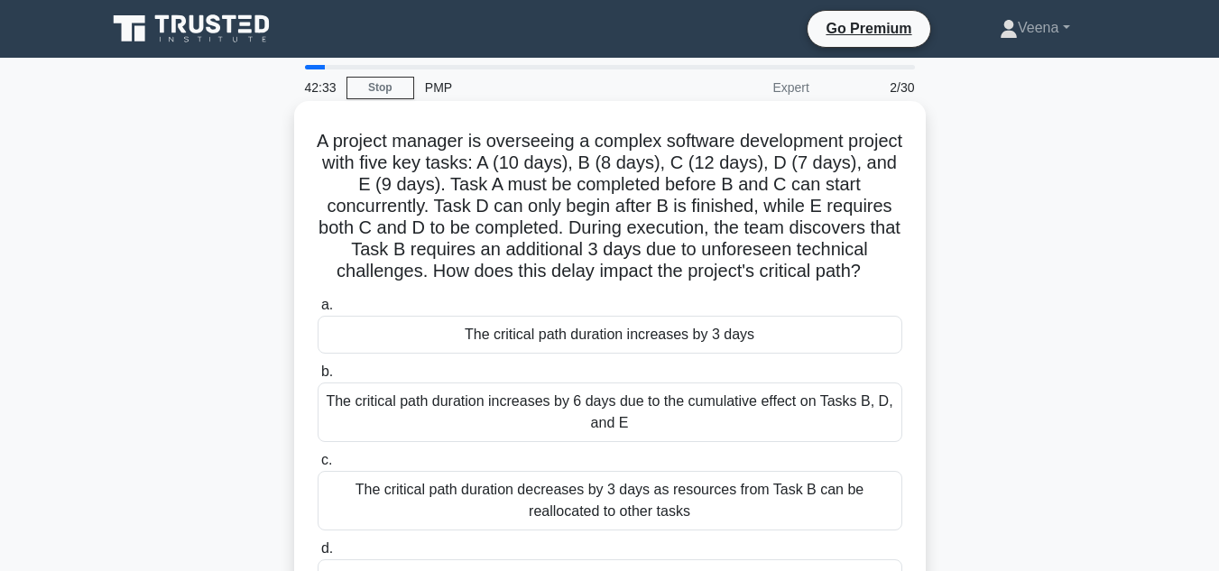
click at [734, 354] on div "The critical path duration increases by 3 days" at bounding box center [610, 335] width 585 height 38
click at [318, 311] on input "a. The critical path duration increases by 3 days" at bounding box center [318, 306] width 0 height 12
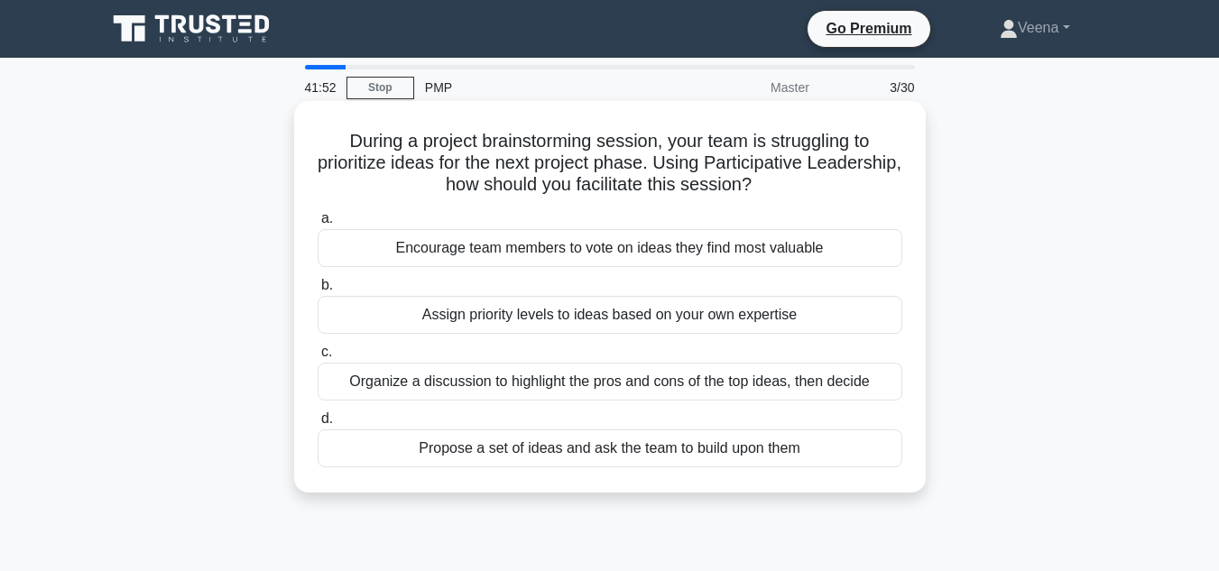
click at [821, 250] on div "Encourage team members to vote on ideas they find most valuable" at bounding box center [610, 248] width 585 height 38
click at [318, 225] on input "a. Encourage team members to vote on ideas they find most valuable" at bounding box center [318, 219] width 0 height 12
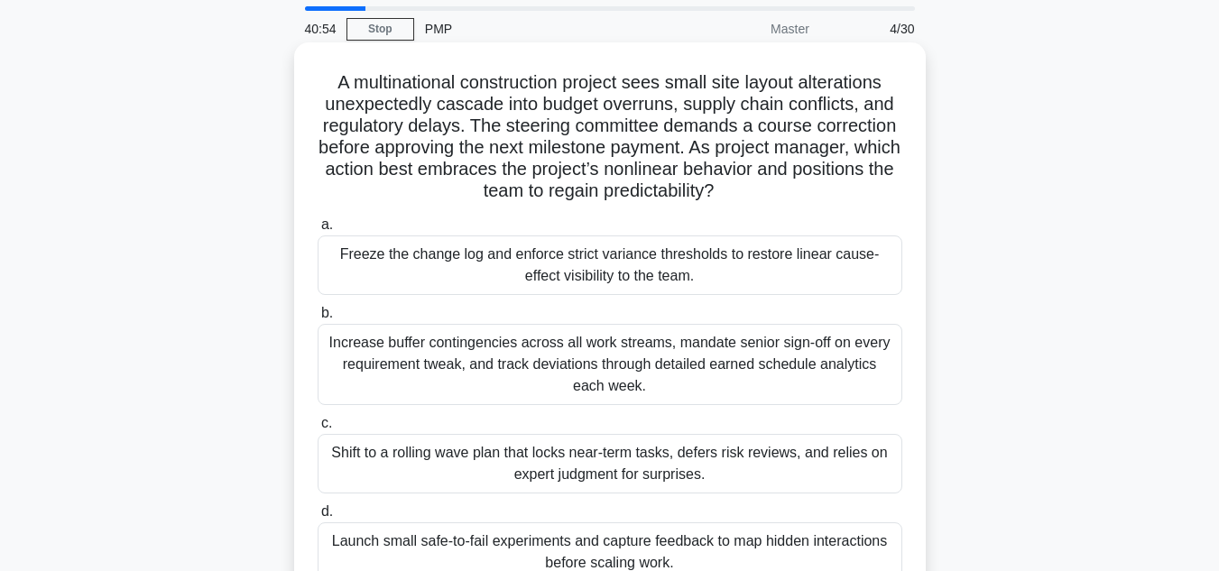
scroll to position [90, 0]
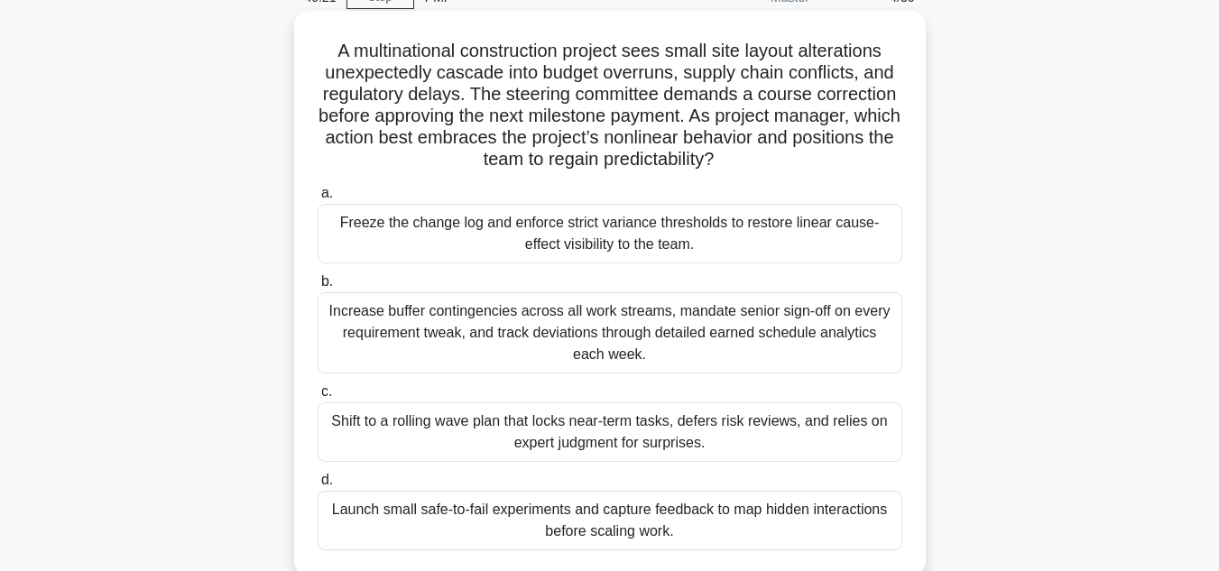
click at [703, 240] on div "Freeze the change log and enforce strict variance thresholds to restore linear …" at bounding box center [610, 234] width 585 height 60
click at [318, 199] on input "a. Freeze the change log and enforce strict variance thresholds to restore line…" at bounding box center [318, 194] width 0 height 12
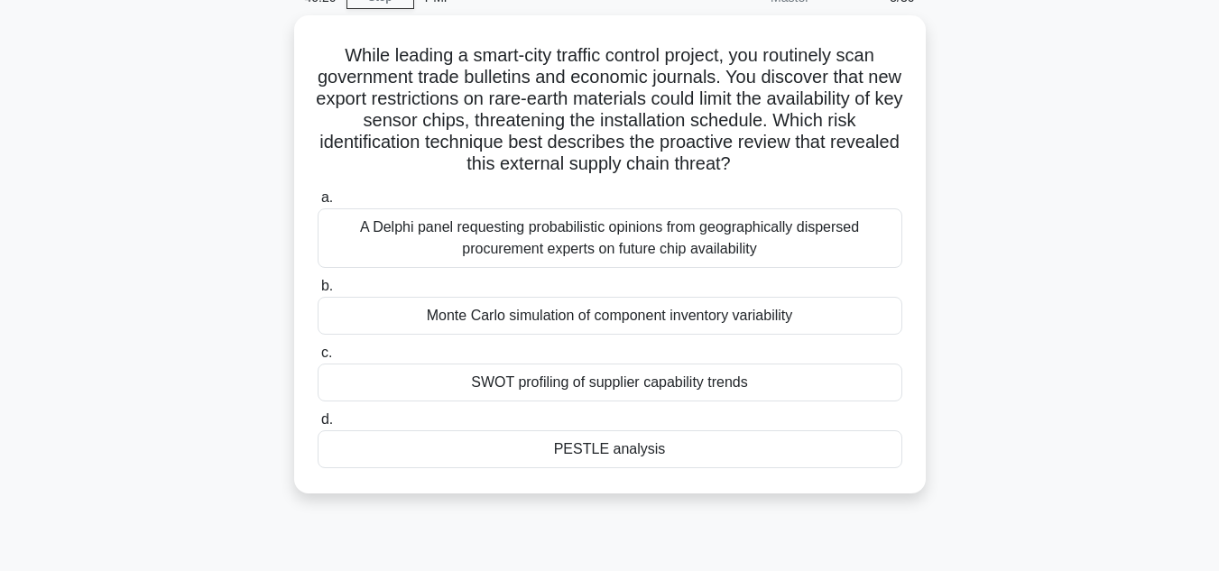
scroll to position [0, 0]
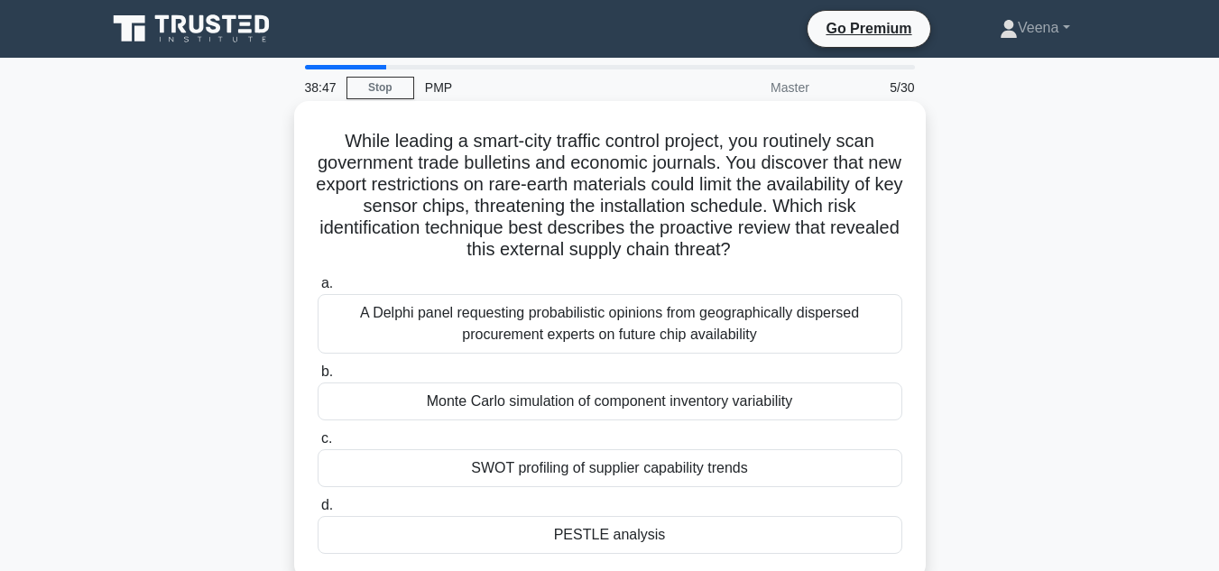
click at [633, 403] on div "Monte Carlo simulation of component inventory variability" at bounding box center [610, 402] width 585 height 38
click at [318, 378] on input "b. Monte Carlo simulation of component inventory variability" at bounding box center [318, 372] width 0 height 12
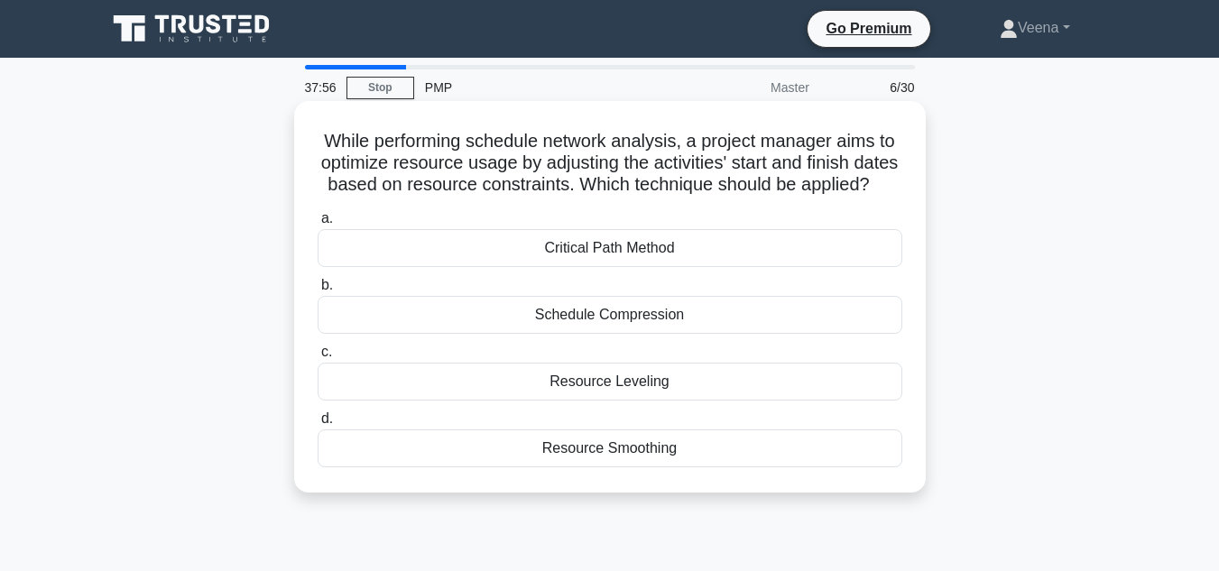
click at [681, 334] on div "Schedule Compression" at bounding box center [610, 315] width 585 height 38
click at [318, 291] on input "b. Schedule Compression" at bounding box center [318, 286] width 0 height 12
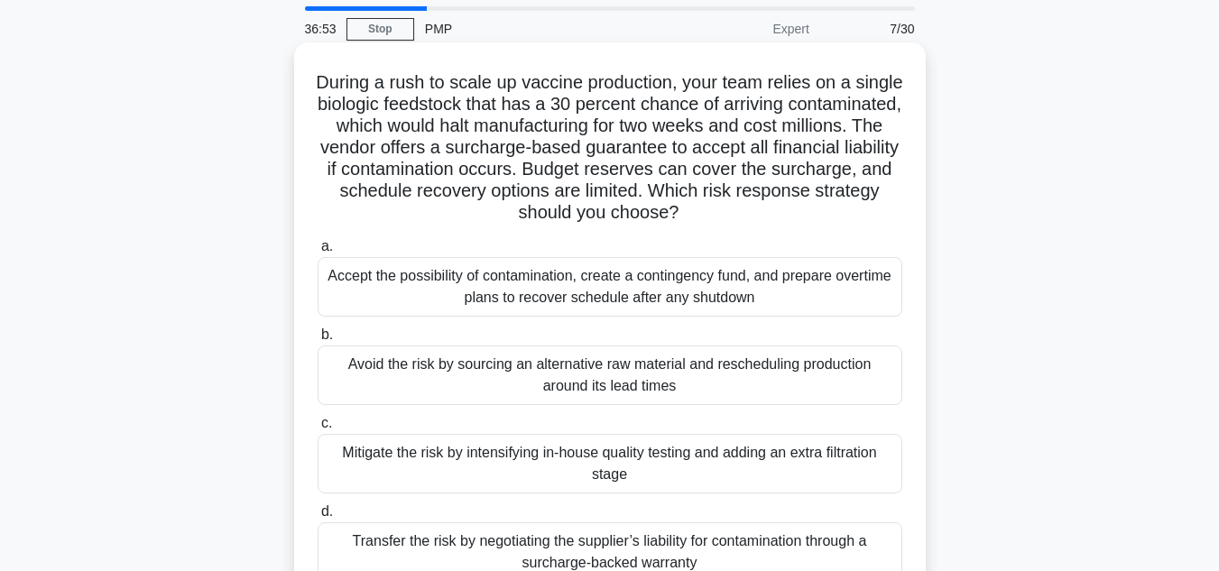
scroll to position [90, 0]
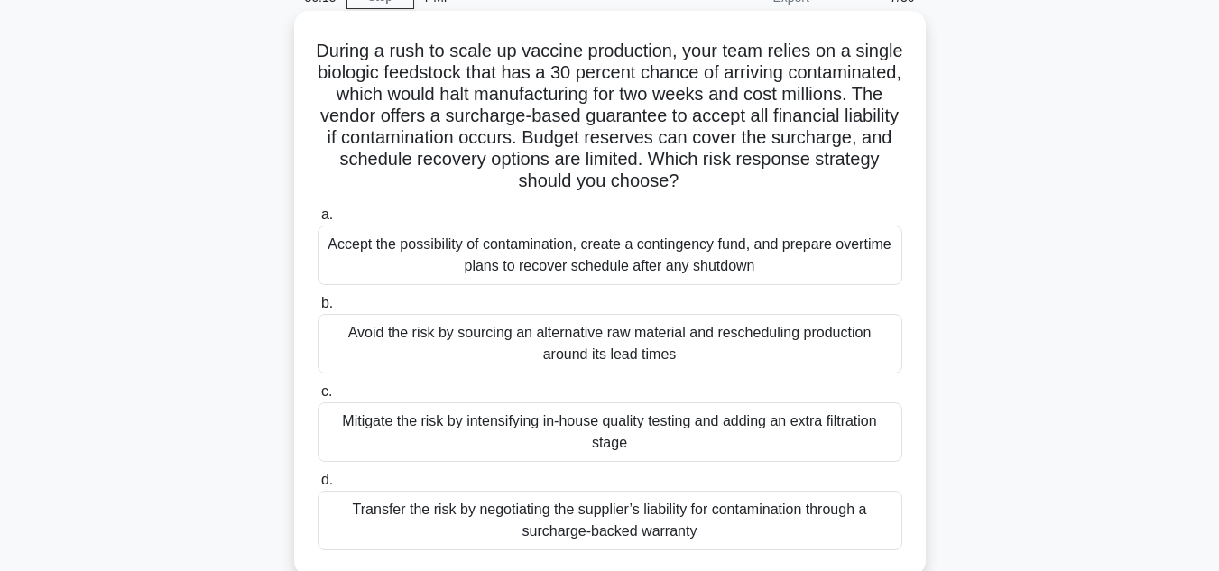
click at [520, 338] on div "Avoid the risk by sourcing an alternative raw material and rescheduling product…" at bounding box center [610, 344] width 585 height 60
click at [318, 310] on input "b. Avoid the risk by sourcing an alternative raw material and rescheduling prod…" at bounding box center [318, 304] width 0 height 12
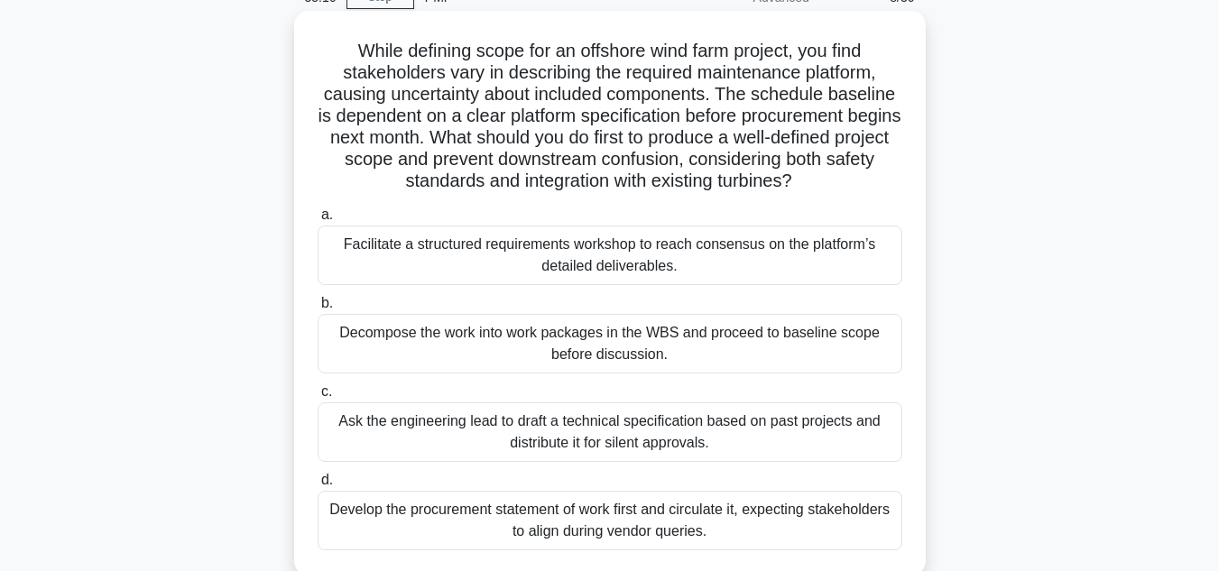
click at [701, 257] on div "Facilitate a structured requirements workshop to reach consensus on the platfor…" at bounding box center [610, 256] width 585 height 60
click at [318, 221] on input "a. Facilitate a structured requirements workshop to reach consensus on the plat…" at bounding box center [318, 215] width 0 height 12
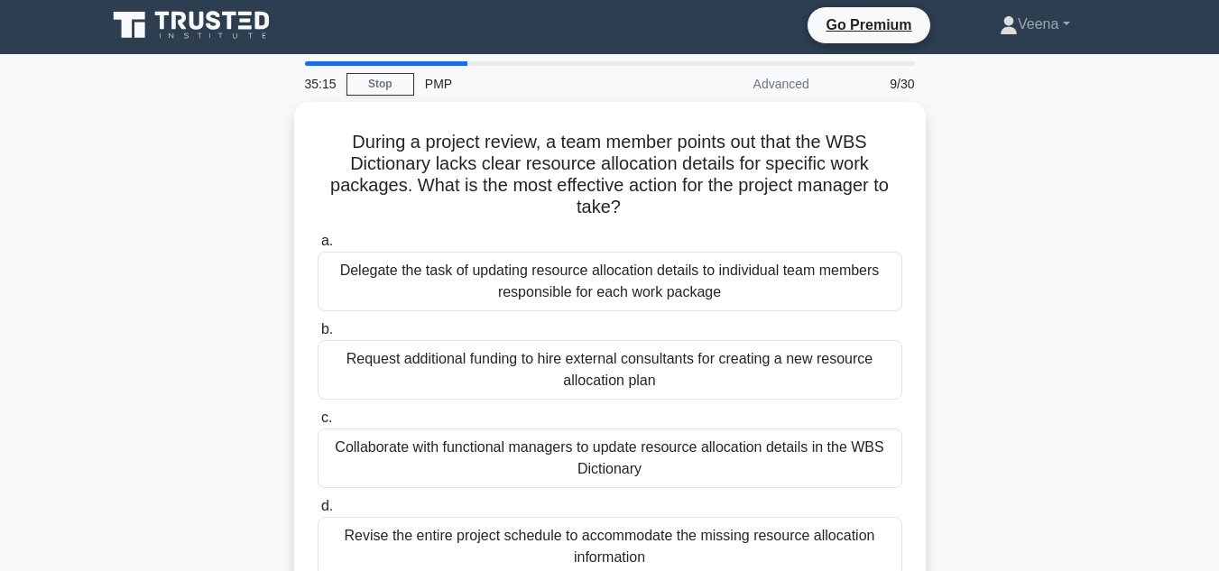
scroll to position [0, 0]
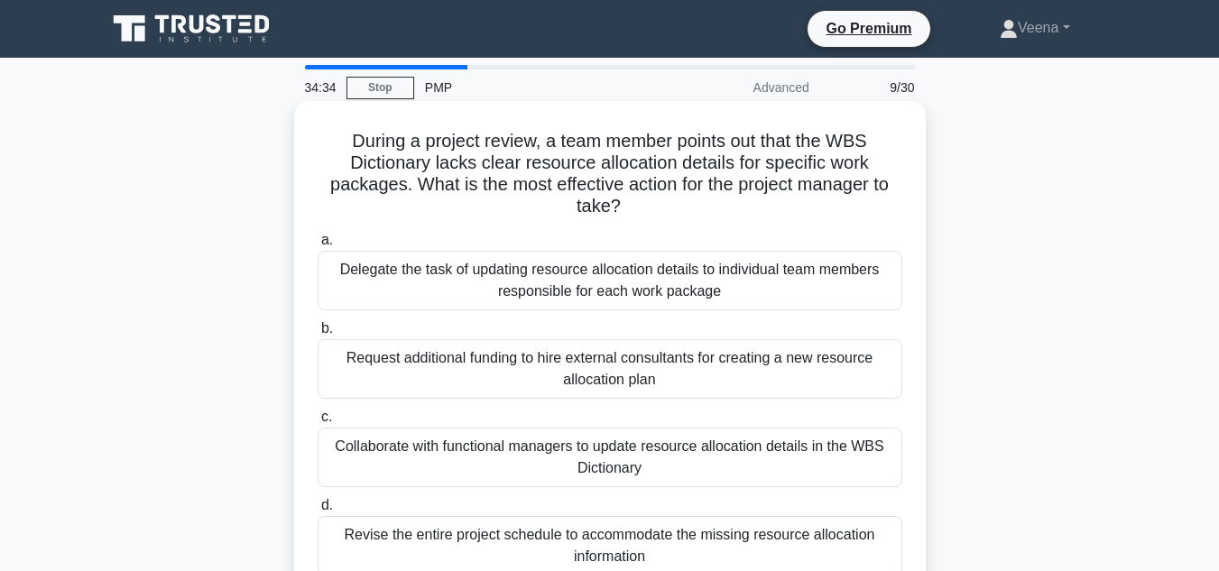
click at [595, 475] on div "Collaborate with functional managers to update resource allocation details in t…" at bounding box center [610, 458] width 585 height 60
click at [318, 423] on input "c. Collaborate with functional managers to update resource allocation details i…" at bounding box center [318, 418] width 0 height 12
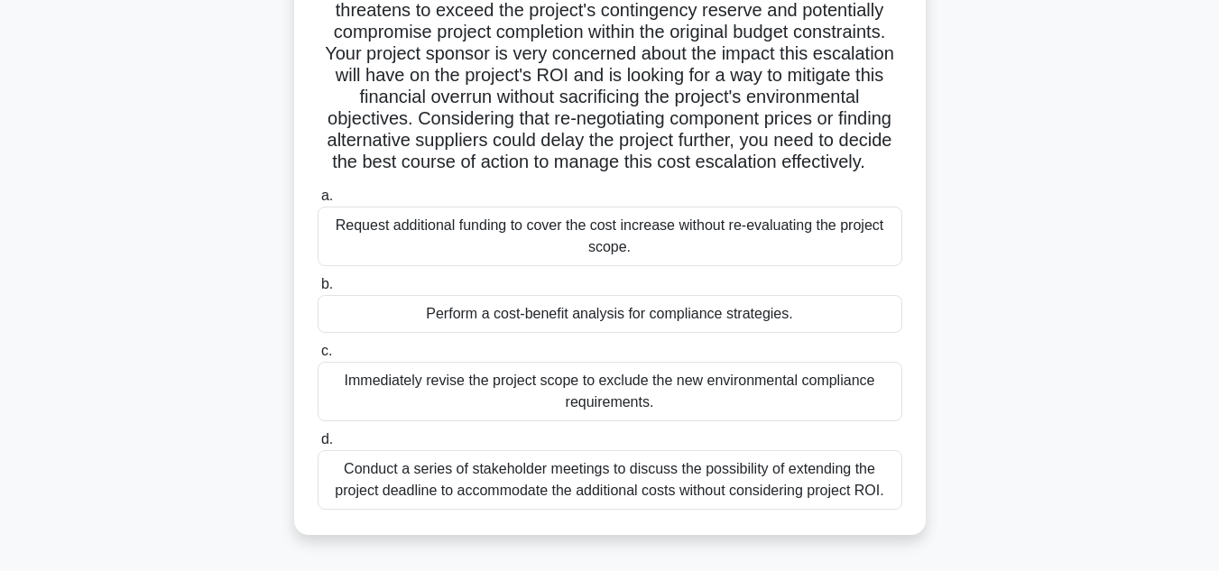
scroll to position [271, 0]
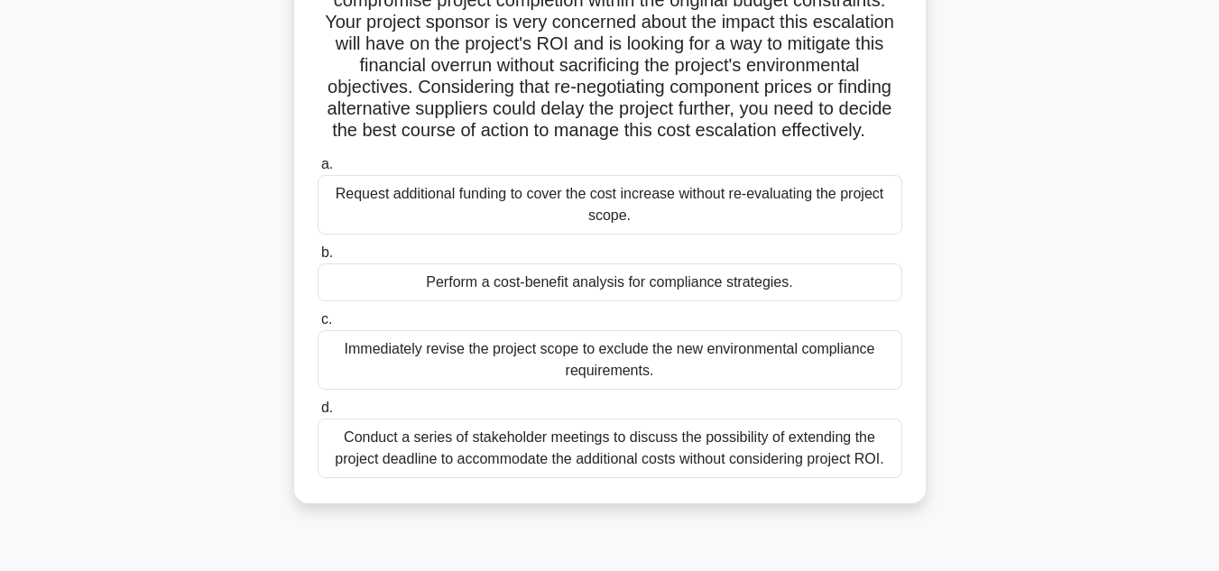
click at [645, 301] on div "Perform a cost-benefit analysis for compliance strategies." at bounding box center [610, 283] width 585 height 38
click at [318, 259] on input "b. Perform a cost-benefit analysis for compliance strategies." at bounding box center [318, 253] width 0 height 12
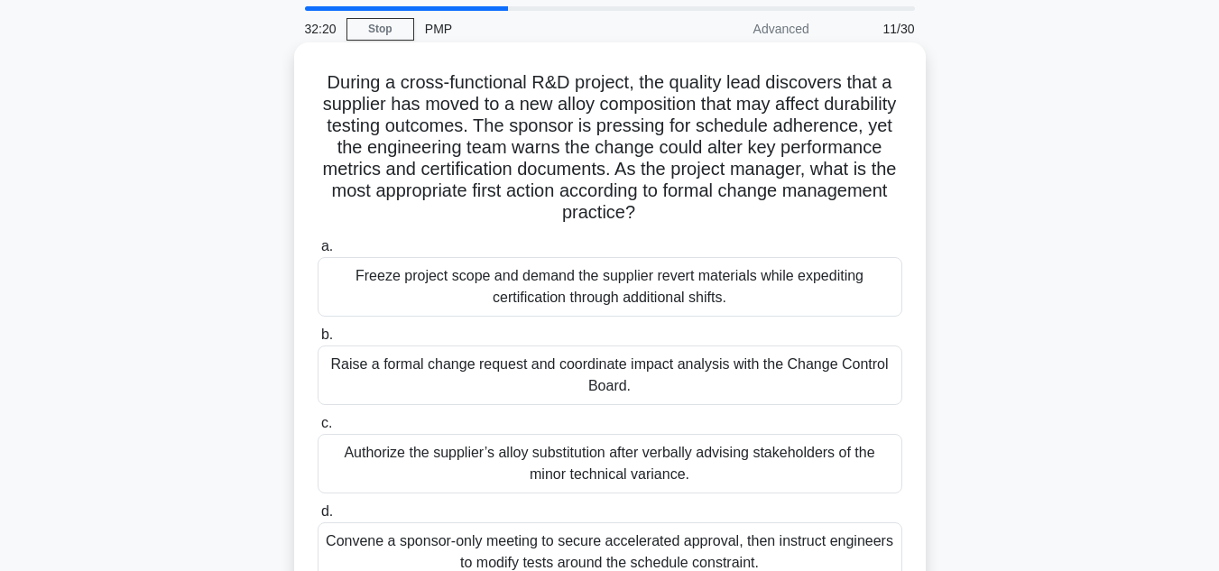
scroll to position [90, 0]
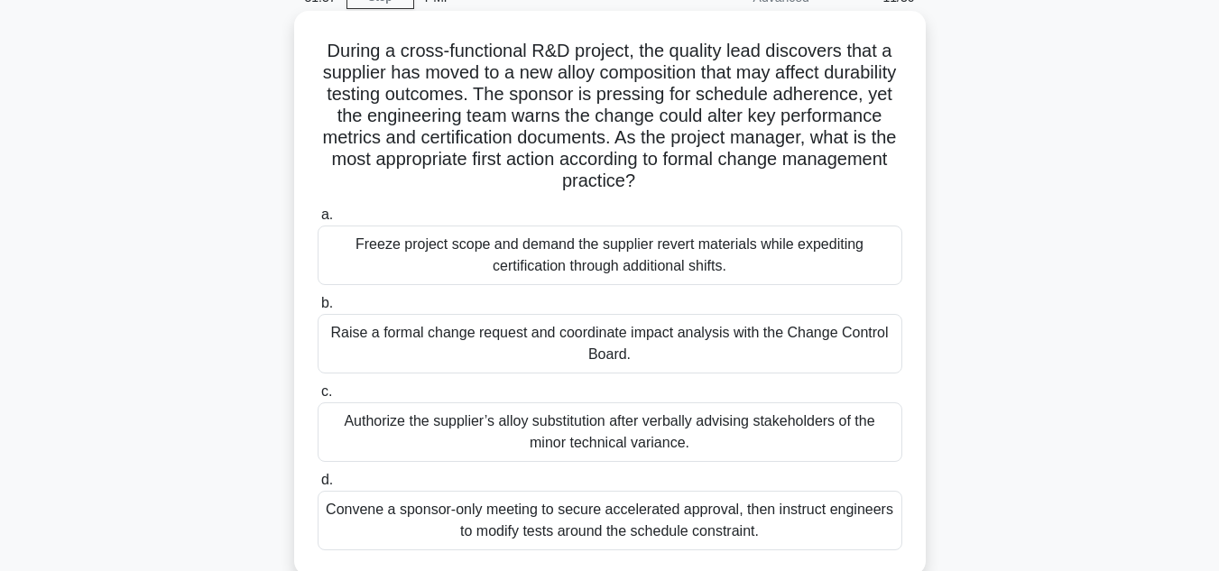
click at [544, 346] on div "Raise a formal change request and coordinate impact analysis with the Change Co…" at bounding box center [610, 344] width 585 height 60
click at [318, 310] on input "b. Raise a formal change request and coordinate impact analysis with the Change…" at bounding box center [318, 304] width 0 height 12
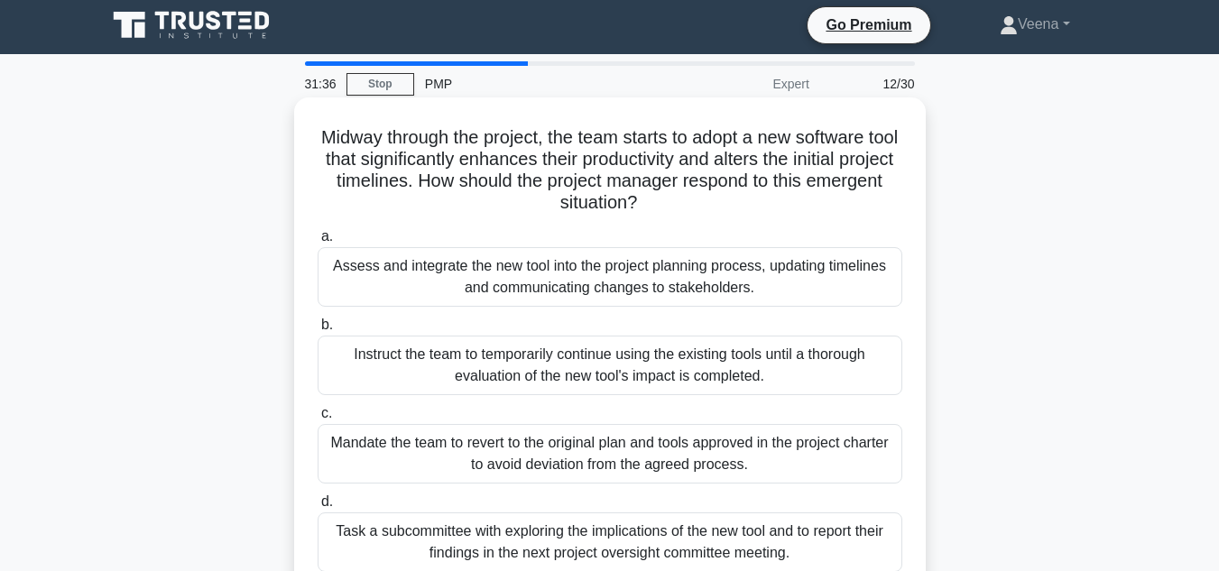
scroll to position [0, 0]
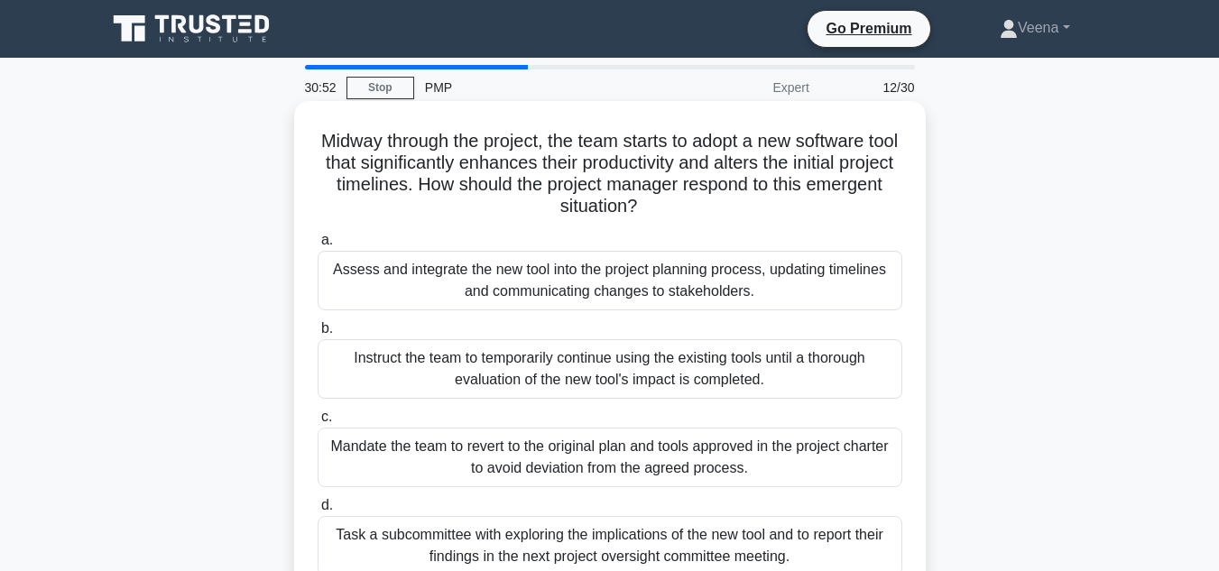
click at [392, 295] on div "Assess and integrate the new tool into the project planning process, updating t…" at bounding box center [610, 281] width 585 height 60
click at [318, 246] on input "a. Assess and integrate the new tool into the project planning process, updatin…" at bounding box center [318, 241] width 0 height 12
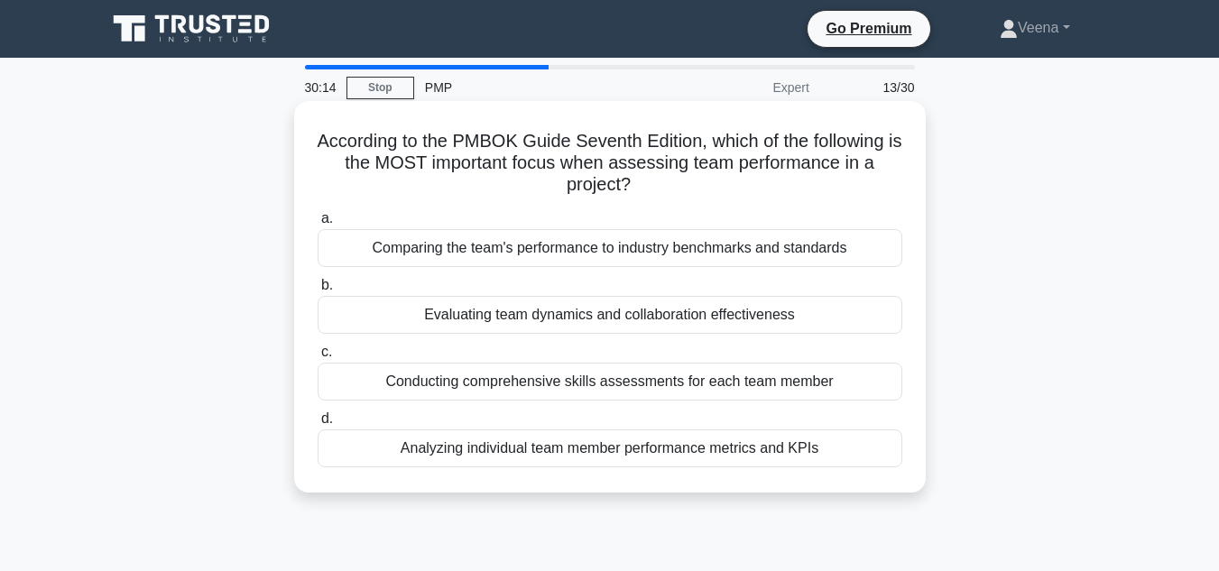
click at [609, 255] on div "Comparing the team's performance to industry benchmarks and standards" at bounding box center [610, 248] width 585 height 38
click at [318, 225] on input "a. Comparing the team's performance to industry benchmarks and standards" at bounding box center [318, 219] width 0 height 12
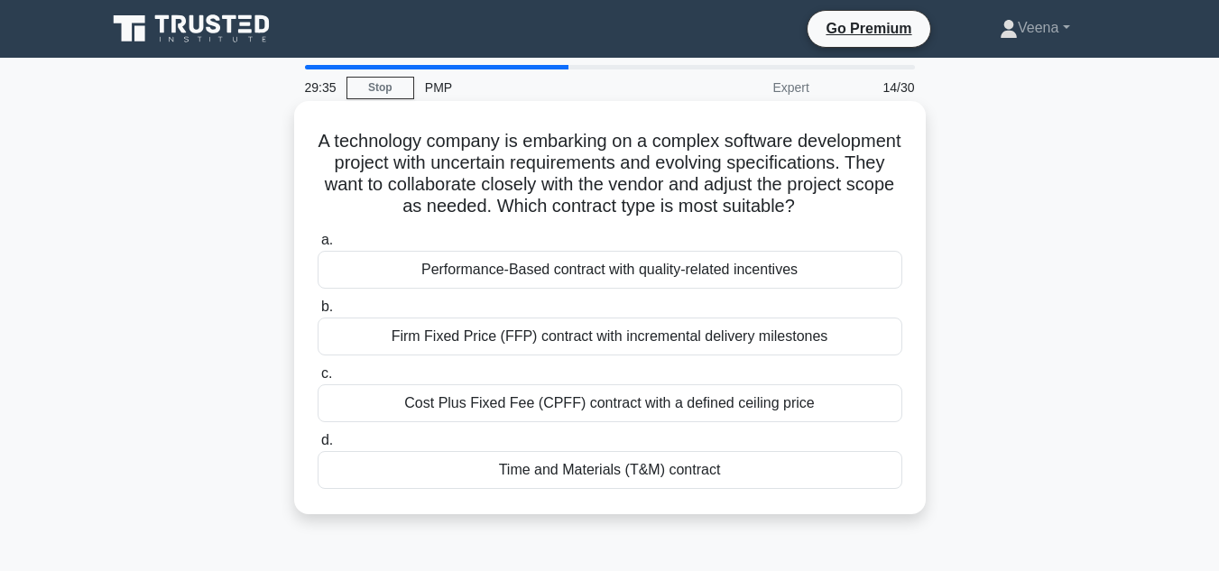
click at [569, 489] on div "Time and Materials (T&M) contract" at bounding box center [610, 470] width 585 height 38
click at [318, 447] on input "d. Time and Materials (T&M) contract" at bounding box center [318, 441] width 0 height 12
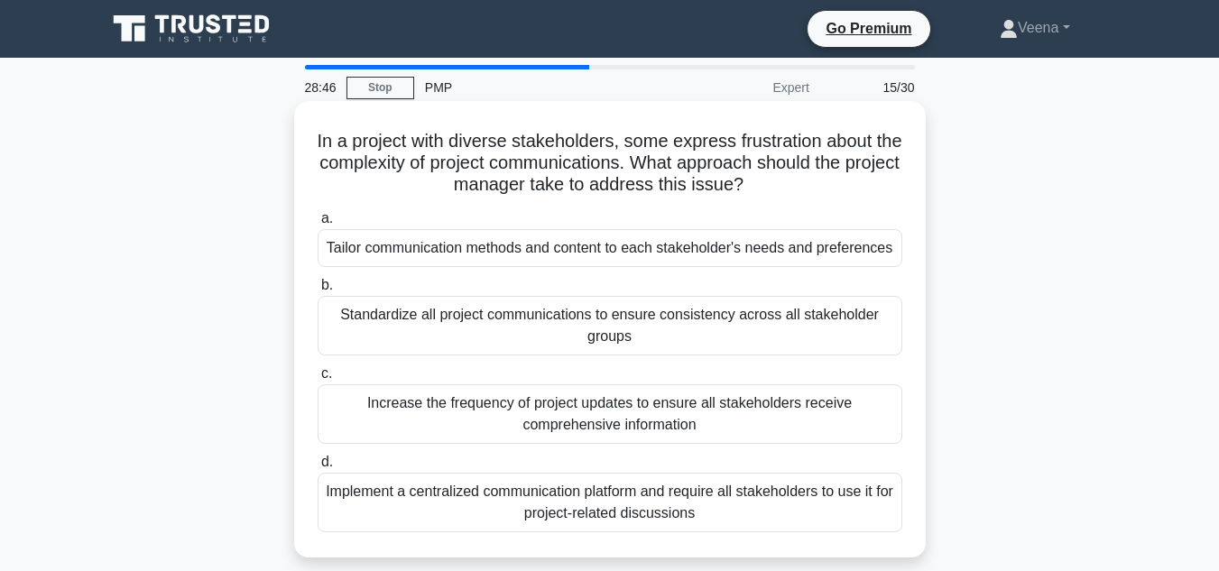
click at [548, 250] on div "Tailor communication methods and content to each stakeholder's needs and prefer…" at bounding box center [610, 248] width 585 height 38
click at [318, 225] on input "a. Tailor communication methods and content to each stakeholder's needs and pre…" at bounding box center [318, 219] width 0 height 12
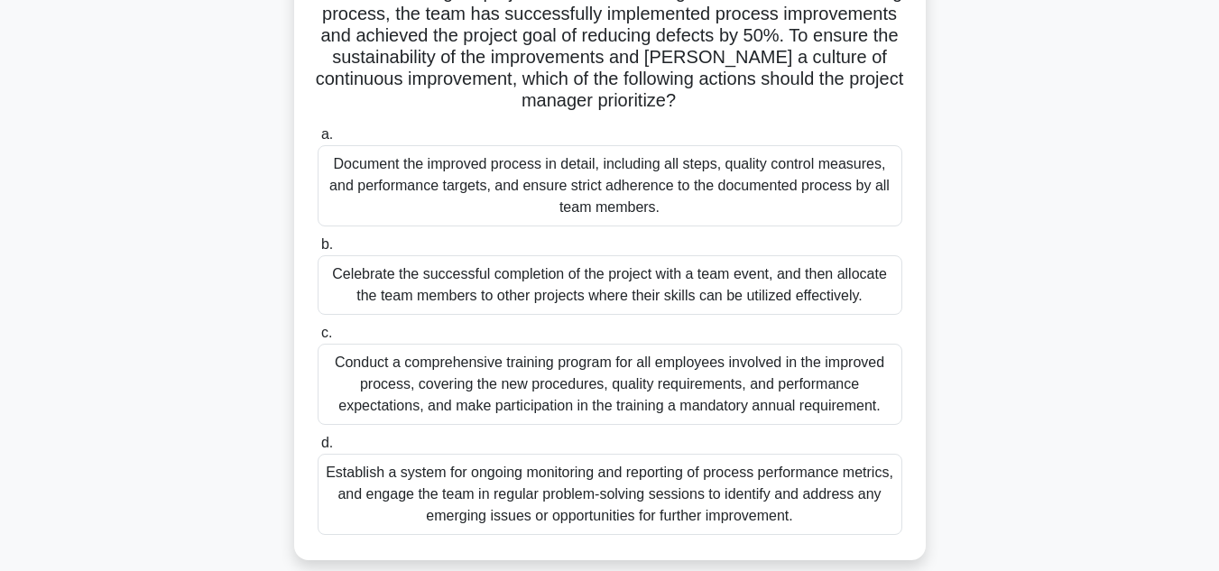
scroll to position [180, 0]
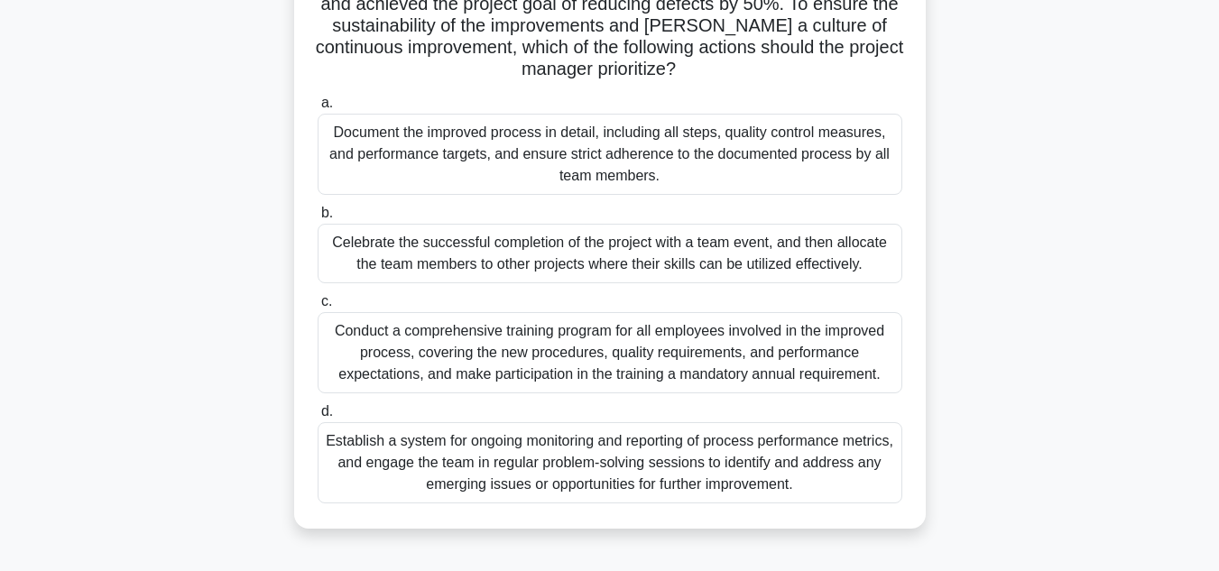
click at [578, 469] on div "Establish a system for ongoing monitoring and reporting of process performance …" at bounding box center [610, 462] width 585 height 81
click at [318, 418] on input "d. Establish a system for ongoing monitoring and reporting of process performan…" at bounding box center [318, 412] width 0 height 12
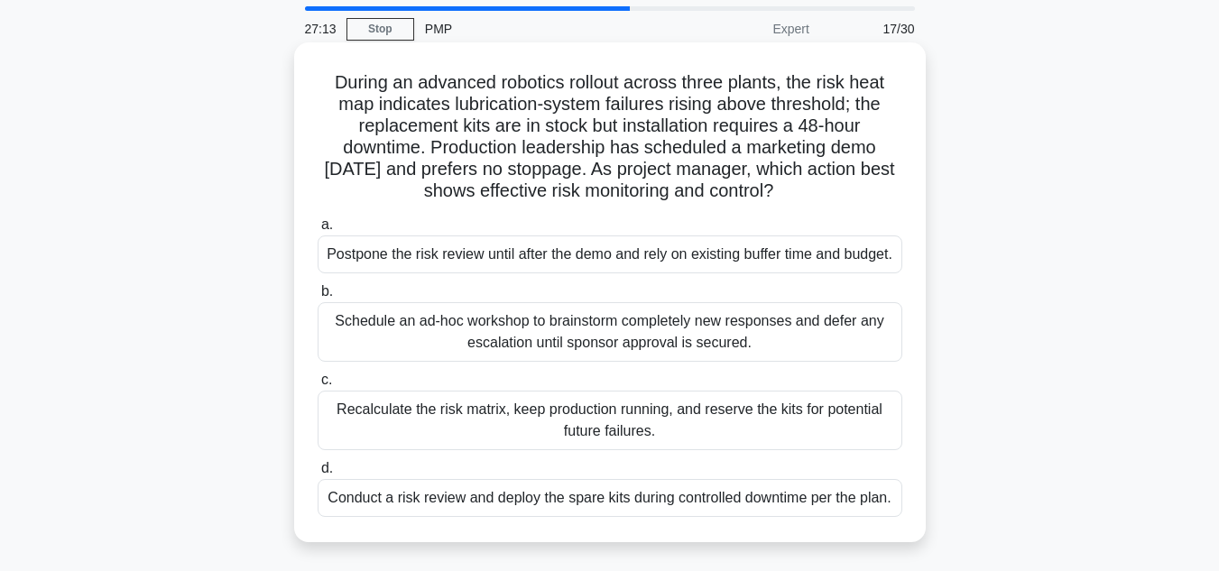
scroll to position [90, 0]
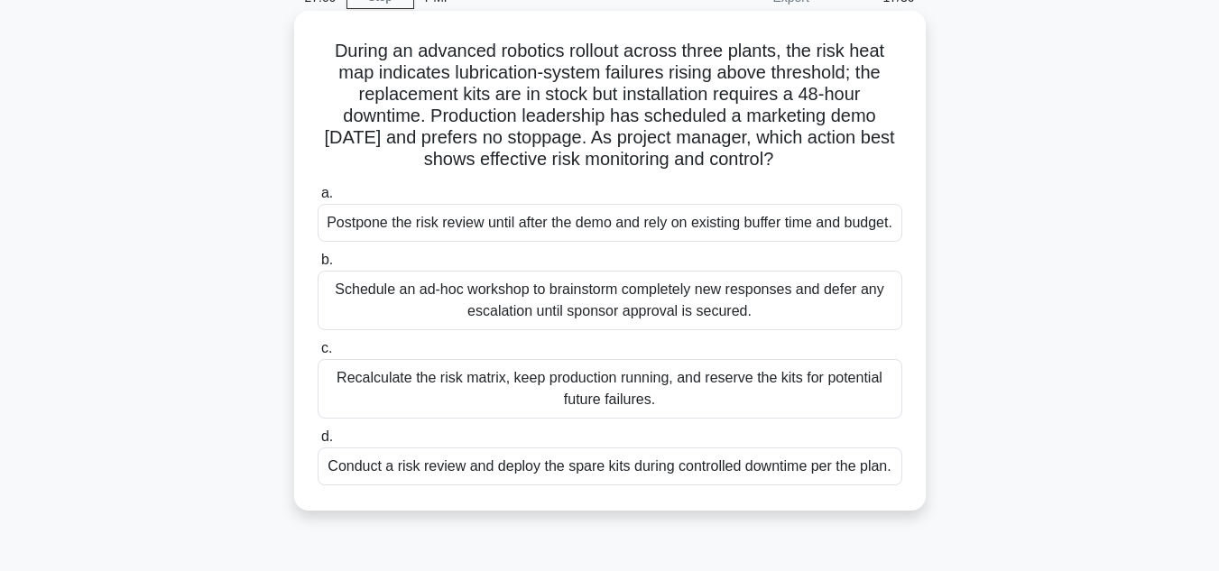
click at [713, 485] on div "Conduct a risk review and deploy the spare kits during controlled downtime per …" at bounding box center [610, 467] width 585 height 38
click at [318, 443] on input "d. Conduct a risk review and deploy the spare kits during controlled downtime p…" at bounding box center [318, 437] width 0 height 12
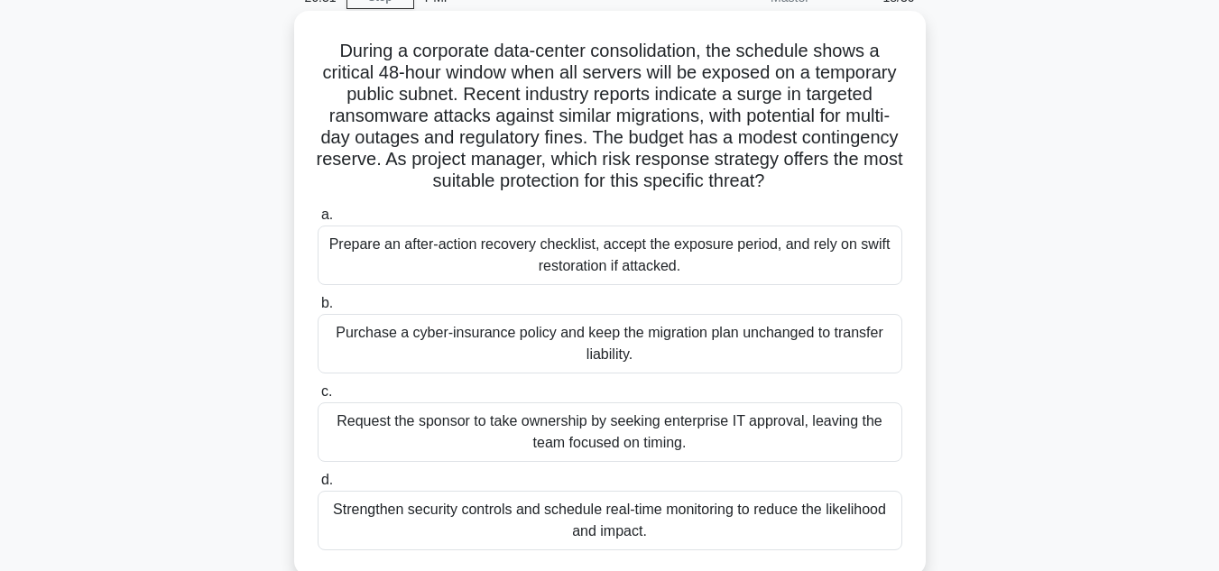
click at [757, 521] on div "Strengthen security controls and schedule real-time monitoring to reduce the li…" at bounding box center [610, 521] width 585 height 60
click at [318, 486] on input "d. Strengthen security controls and schedule real-time monitoring to reduce the…" at bounding box center [318, 481] width 0 height 12
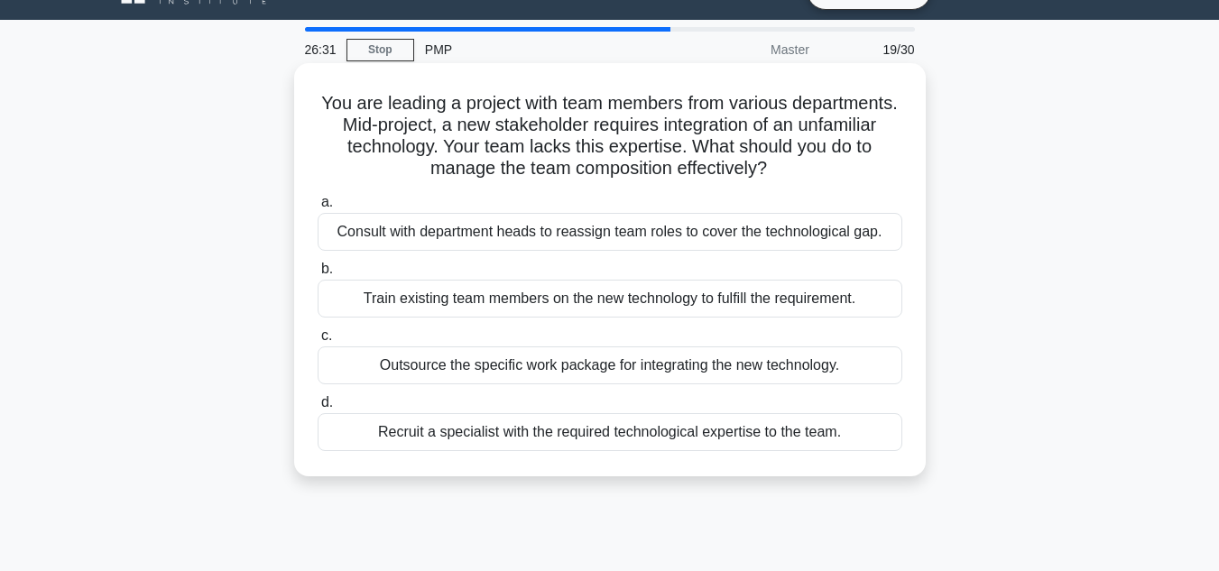
scroll to position [0, 0]
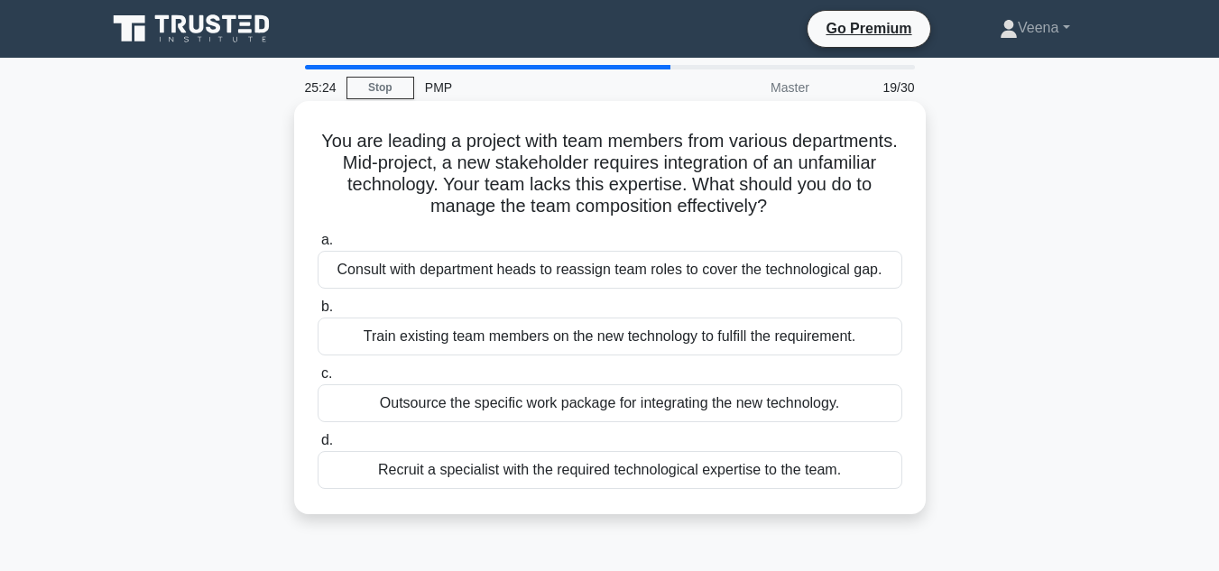
click at [678, 278] on div "Consult with department heads to reassign team roles to cover the technological…" at bounding box center [610, 270] width 585 height 38
click at [318, 246] on input "a. Consult with department heads to reassign team roles to cover the technologi…" at bounding box center [318, 241] width 0 height 12
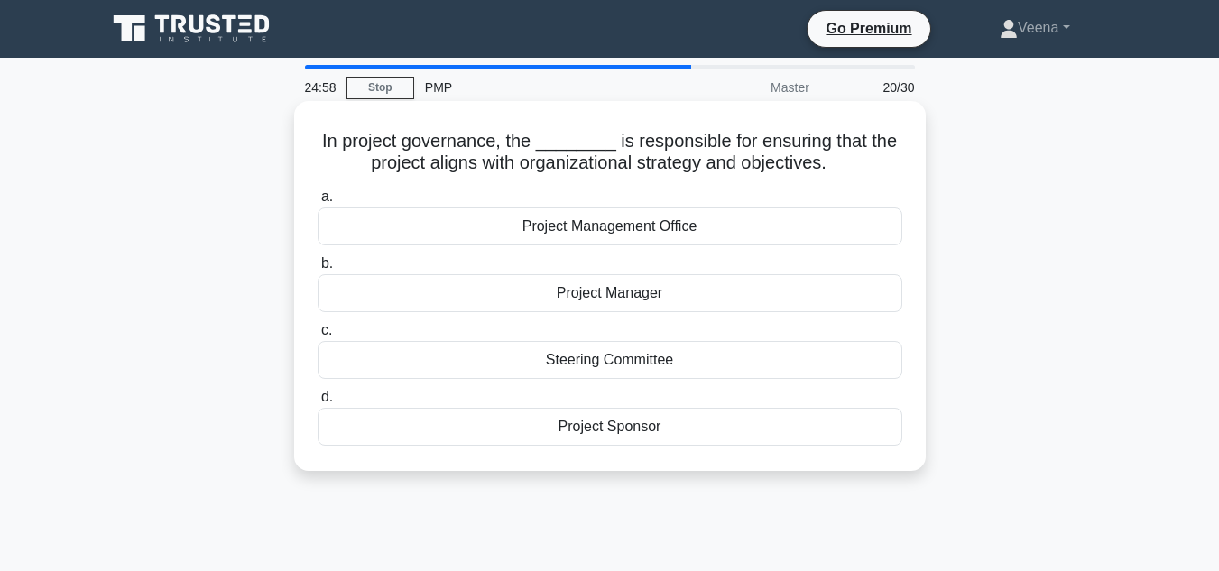
click at [685, 360] on div "Steering Committee" at bounding box center [610, 360] width 585 height 38
click at [318, 337] on input "c. Steering Committee" at bounding box center [318, 331] width 0 height 12
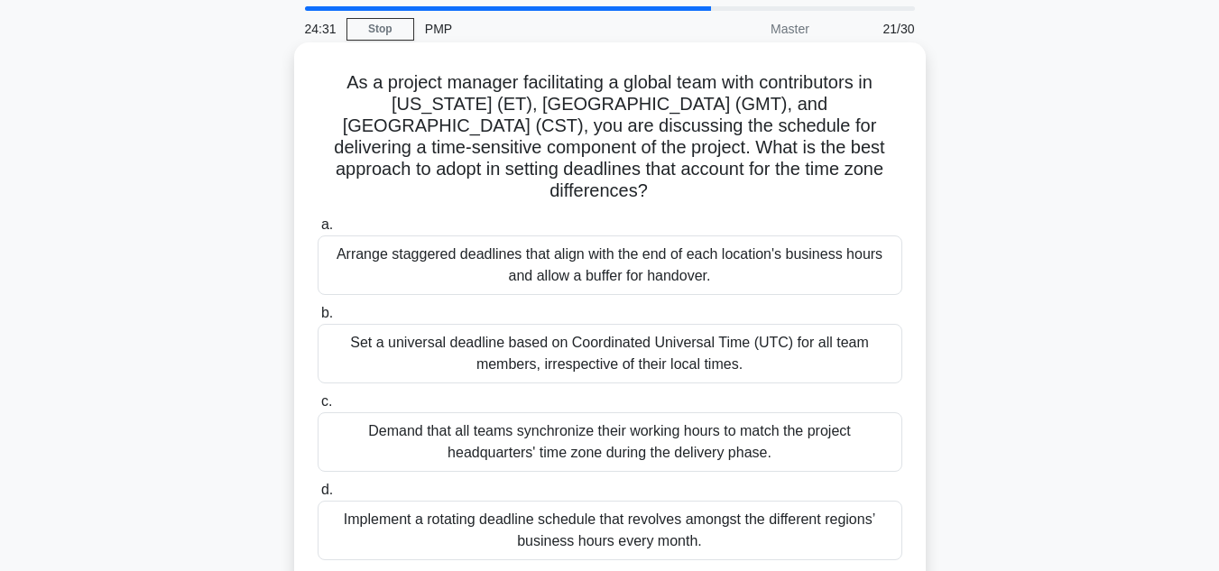
scroll to position [90, 0]
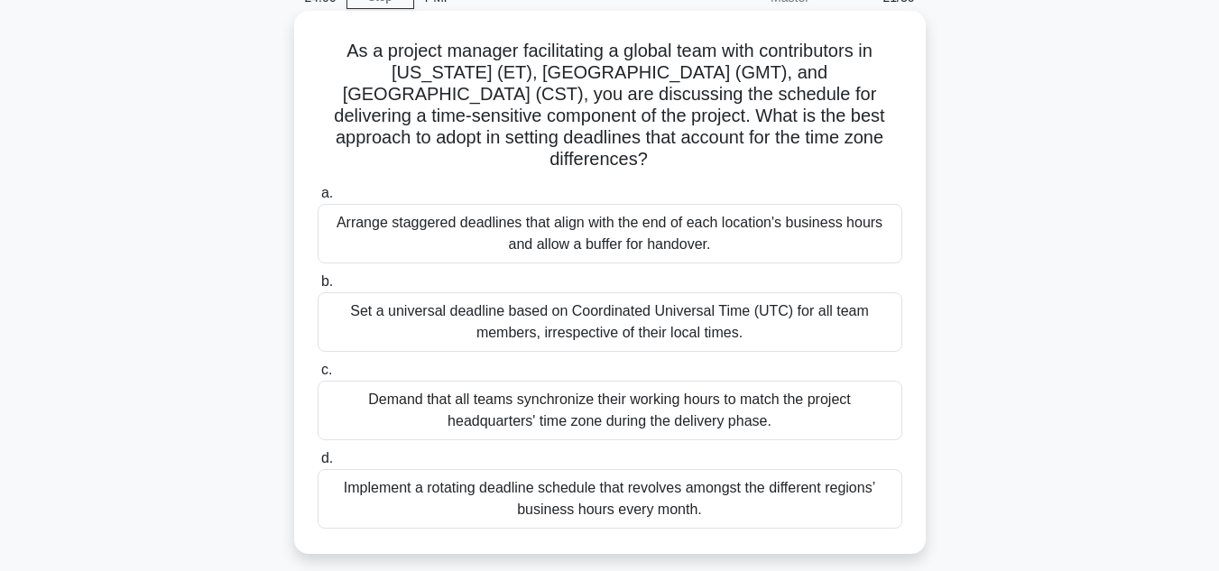
click at [689, 222] on div "Arrange staggered deadlines that align with the end of each location's business…" at bounding box center [610, 234] width 585 height 60
click at [318, 199] on input "a. Arrange staggered deadlines that align with the end of each location's busin…" at bounding box center [318, 194] width 0 height 12
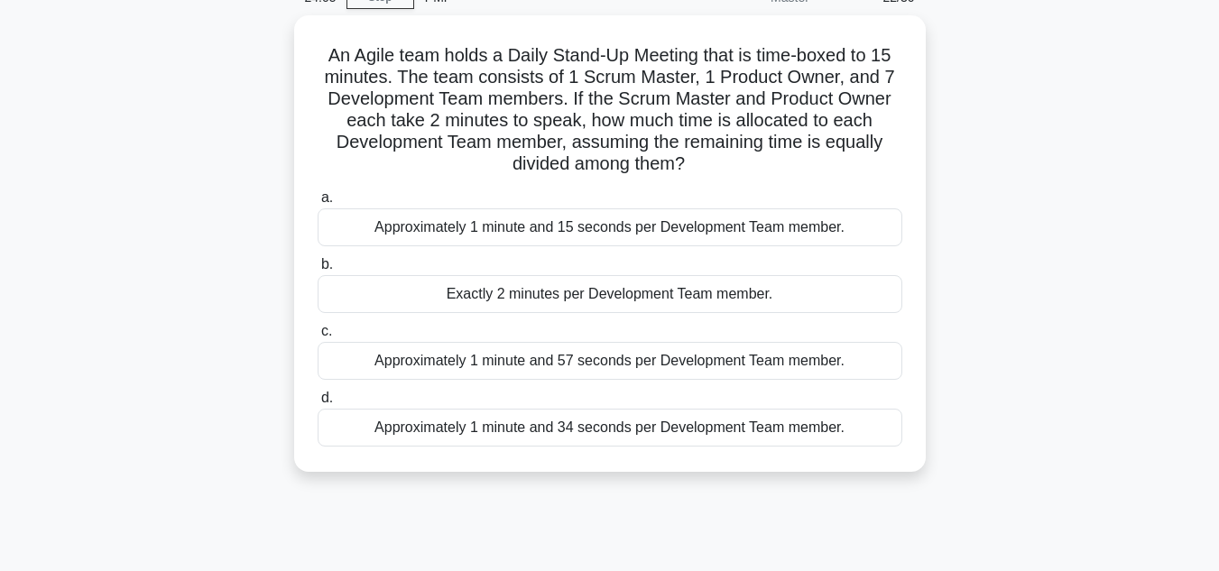
scroll to position [0, 0]
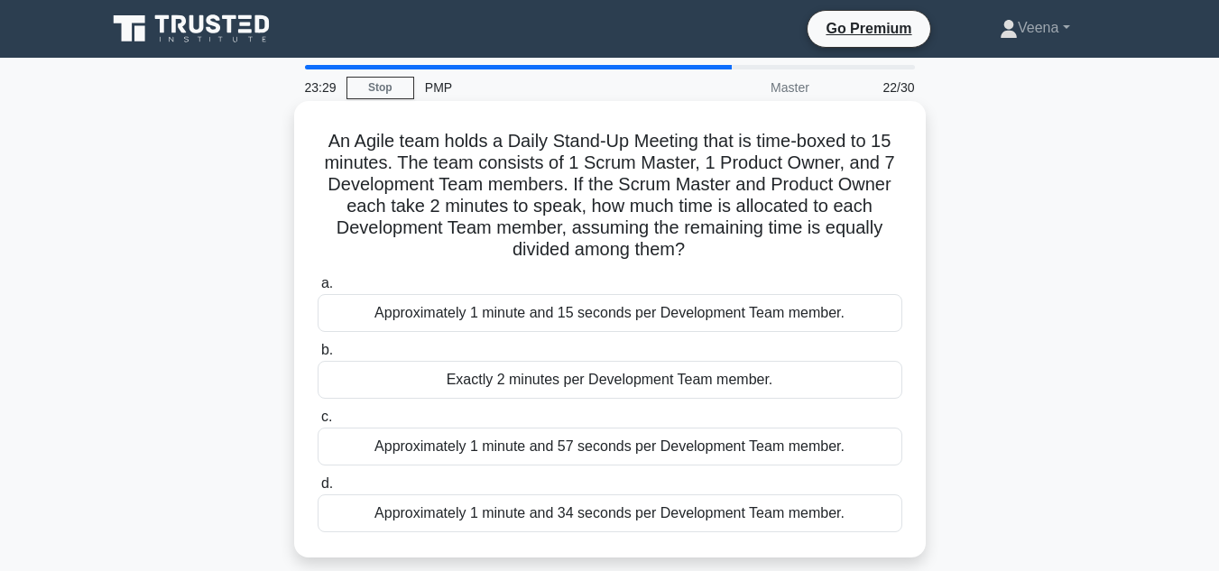
click at [775, 365] on div "Exactly 2 minutes per Development Team member." at bounding box center [610, 380] width 585 height 38
click at [318, 356] on input "b. Exactly 2 minutes per Development Team member." at bounding box center [318, 351] width 0 height 12
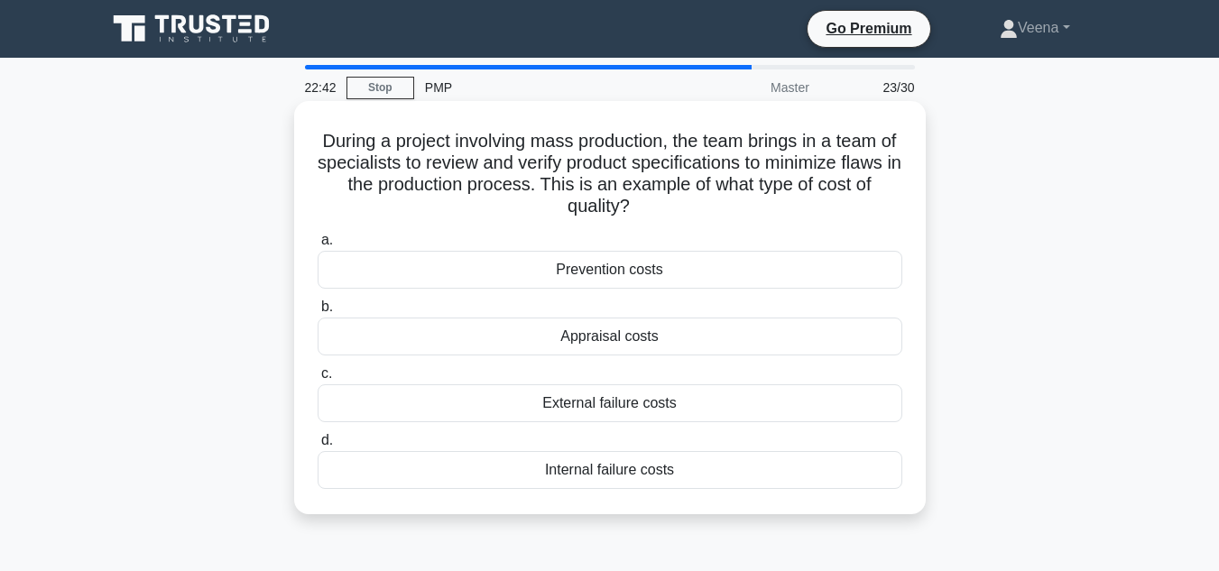
click at [629, 264] on div "Prevention costs" at bounding box center [610, 270] width 585 height 38
click at [318, 246] on input "a. Prevention costs" at bounding box center [318, 241] width 0 height 12
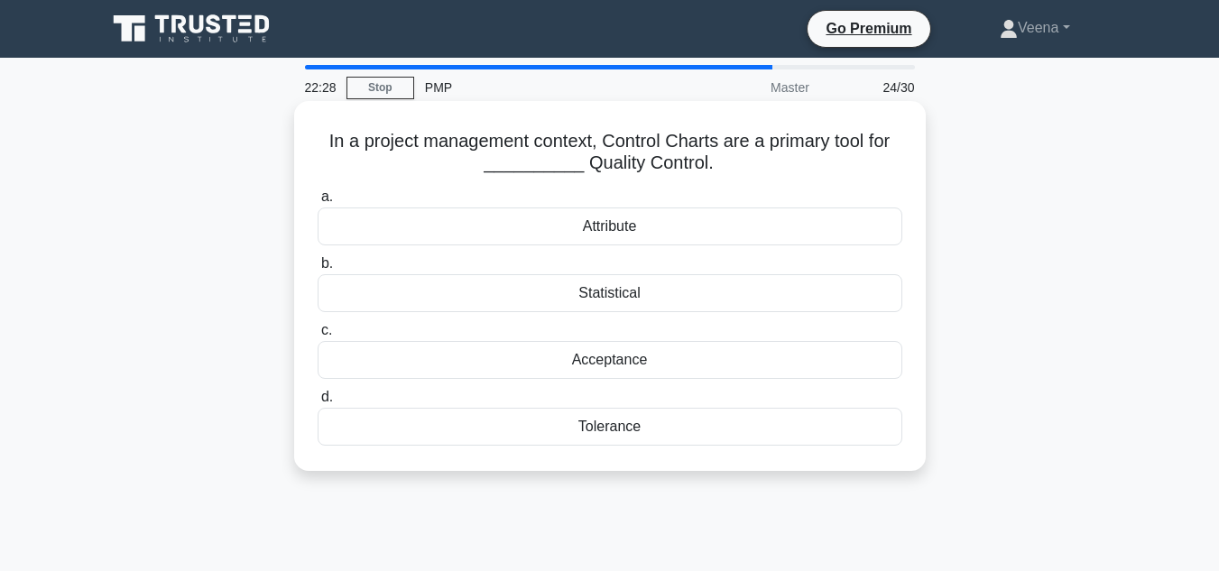
click at [720, 292] on div "Statistical" at bounding box center [610, 293] width 585 height 38
click at [318, 270] on input "b. Statistical" at bounding box center [318, 264] width 0 height 12
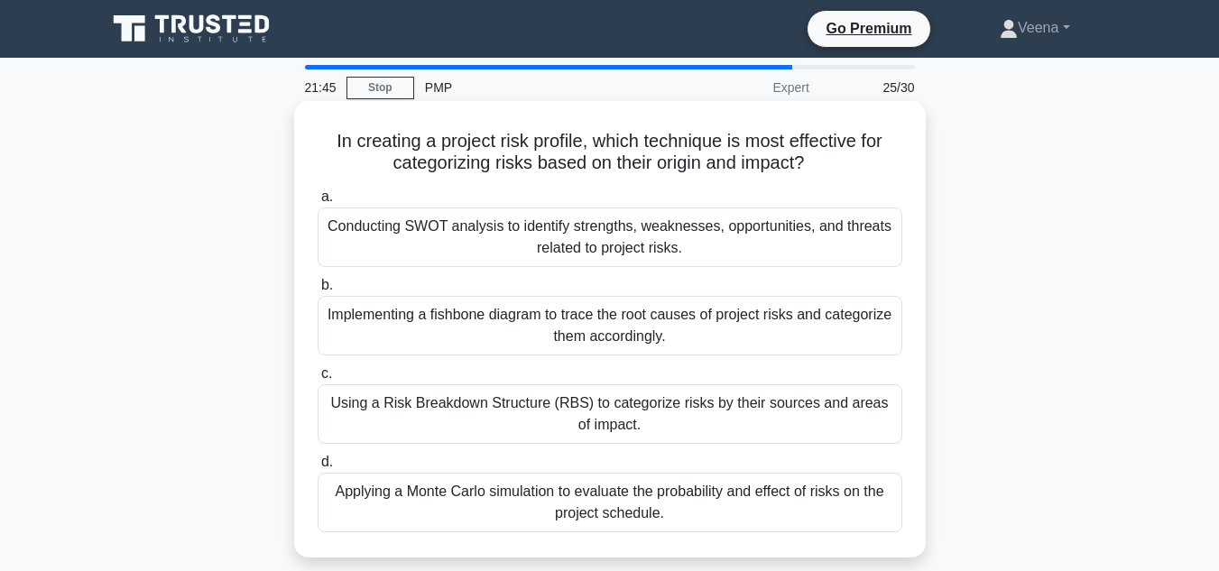
click at [613, 495] on div "Applying a Monte Carlo simulation to evaluate the probability and effect of ris…" at bounding box center [610, 503] width 585 height 60
click at [318, 468] on input "d. Applying a Monte Carlo simulation to evaluate the probability and effect of …" at bounding box center [318, 463] width 0 height 12
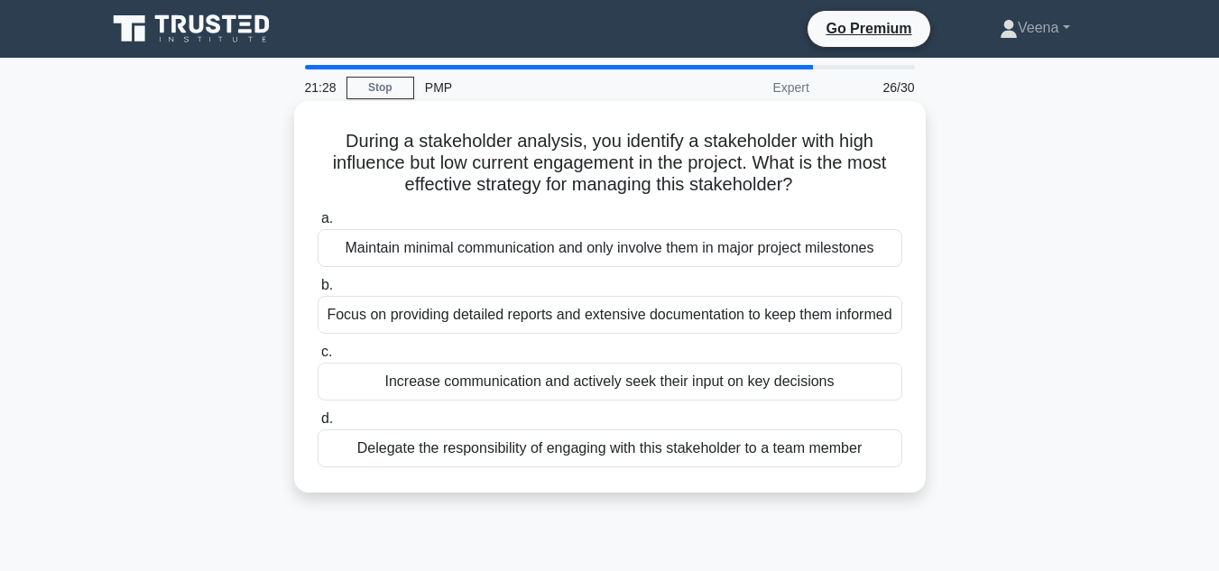
click at [490, 254] on div "Maintain minimal communication and only involve them in major project milestones" at bounding box center [610, 248] width 585 height 38
click at [318, 225] on input "a. Maintain minimal communication and only involve them in major project milest…" at bounding box center [318, 219] width 0 height 12
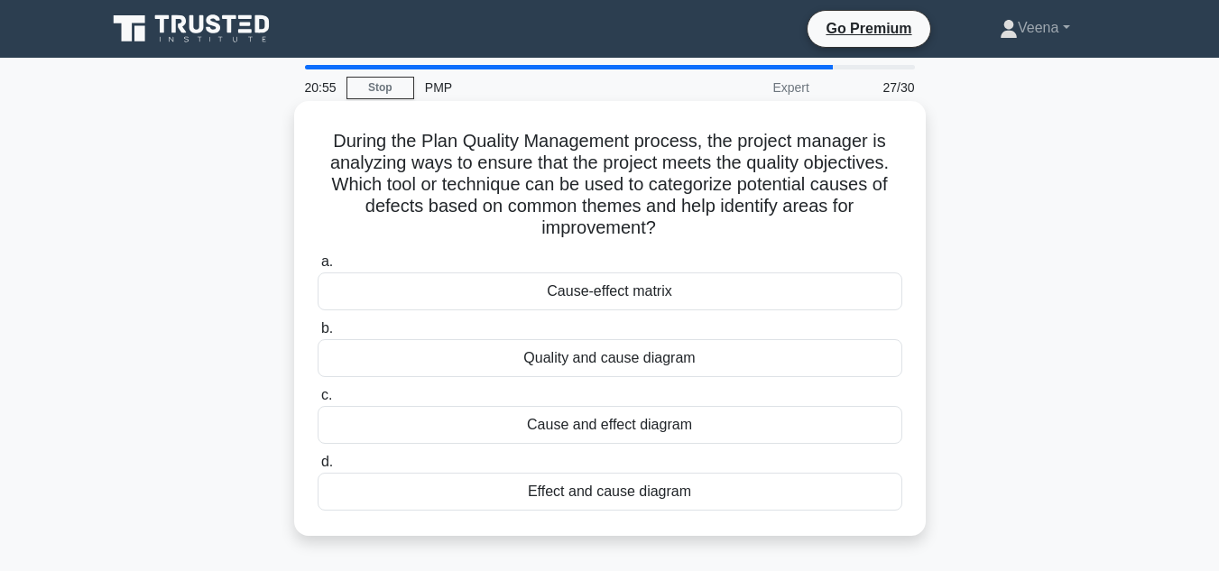
click at [734, 426] on div "Cause and effect diagram" at bounding box center [610, 425] width 585 height 38
click at [318, 402] on input "c. Cause and effect diagram" at bounding box center [318, 396] width 0 height 12
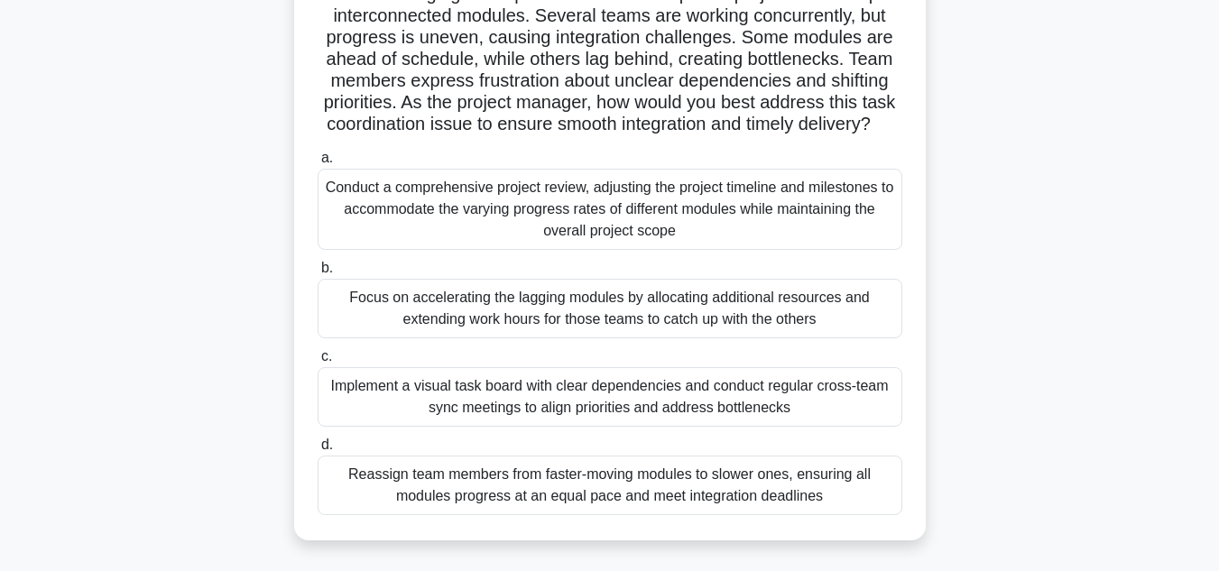
scroll to position [180, 0]
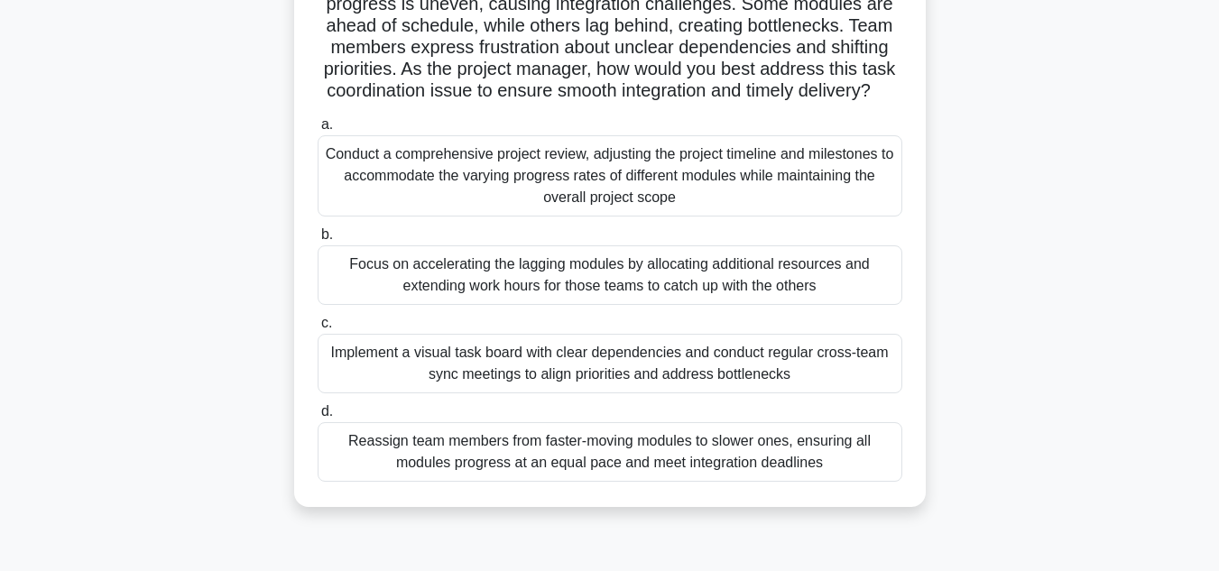
click at [575, 393] on div "Implement a visual task board with clear dependencies and conduct regular cross…" at bounding box center [610, 364] width 585 height 60
click at [318, 329] on input "c. Implement a visual task board with clear dependencies and conduct regular cr…" at bounding box center [318, 324] width 0 height 12
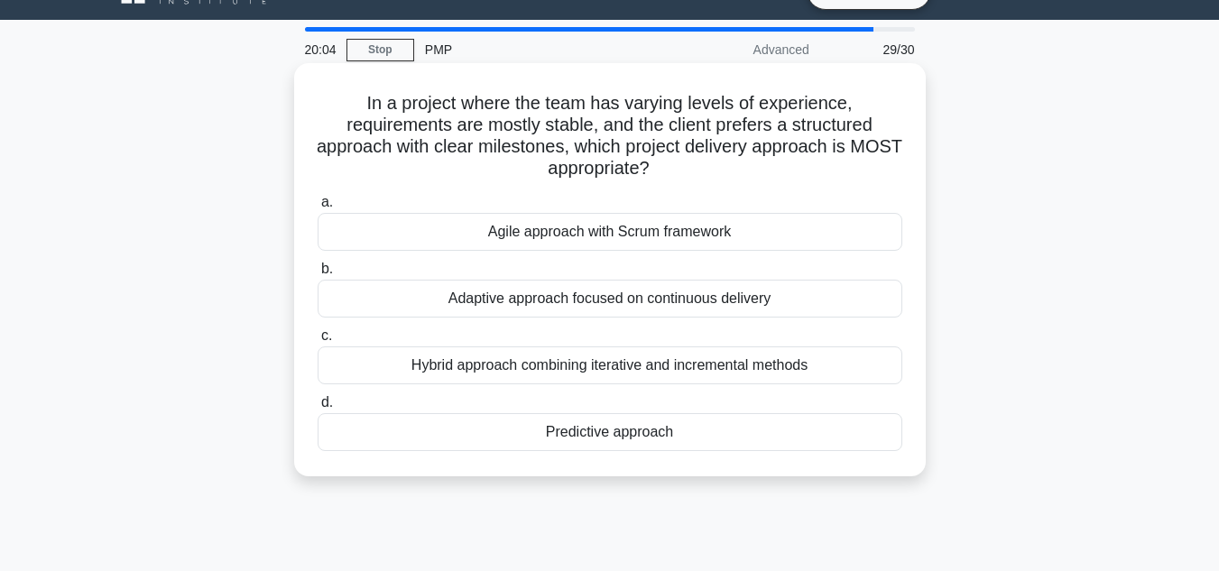
scroll to position [0, 0]
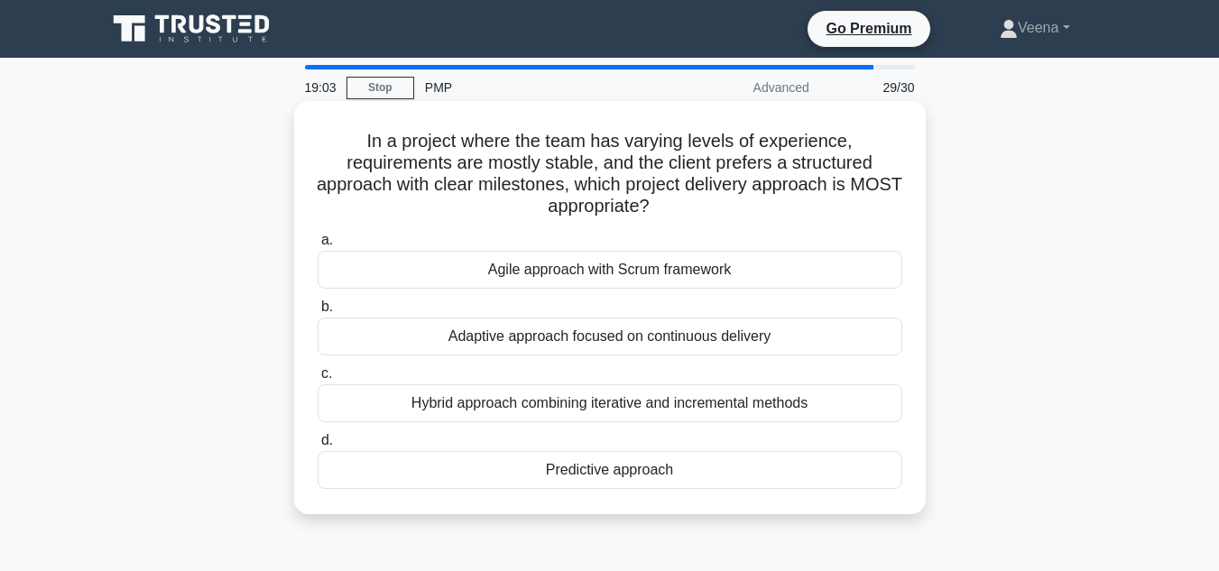
click at [615, 467] on div "Predictive approach" at bounding box center [610, 470] width 585 height 38
click at [318, 447] on input "d. Predictive approach" at bounding box center [318, 441] width 0 height 12
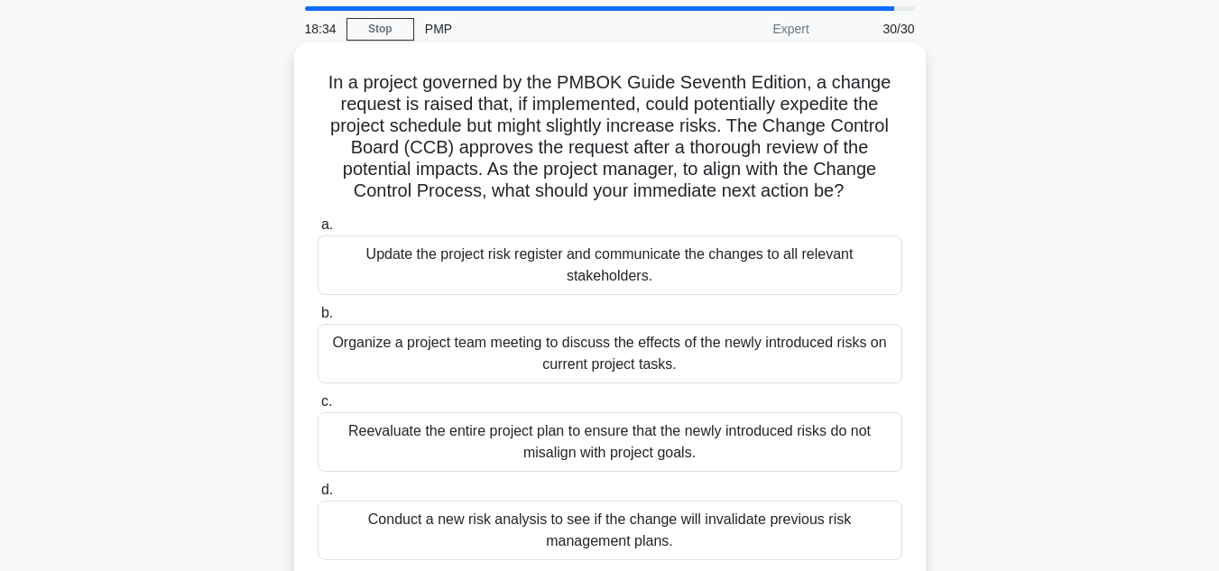
scroll to position [90, 0]
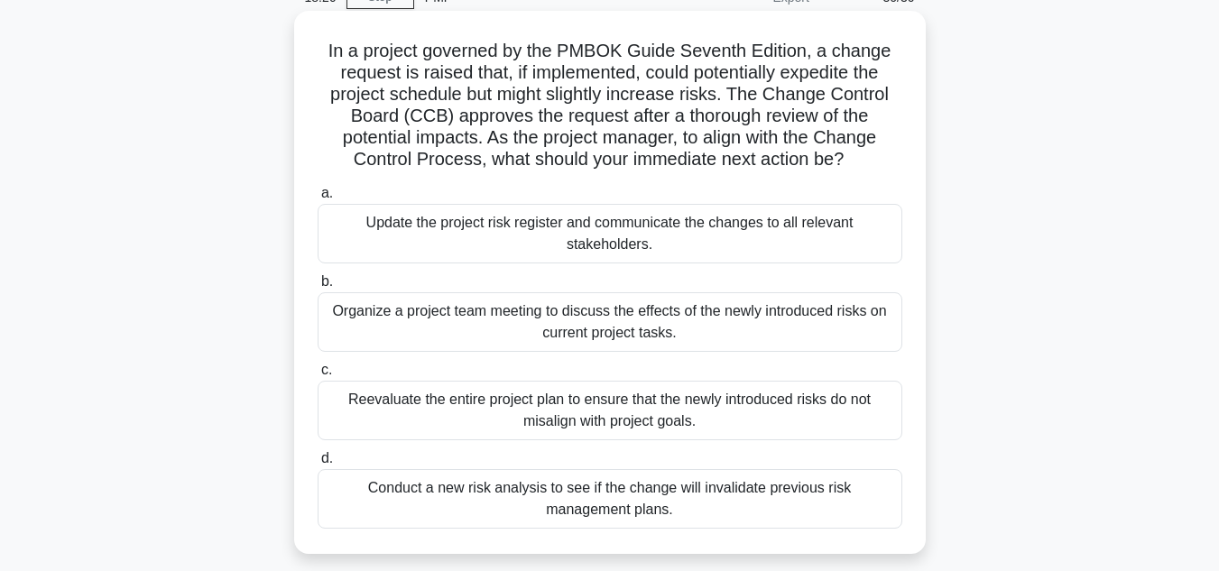
click at [718, 237] on div "Update the project risk register and communicate the changes to all relevant st…" at bounding box center [610, 234] width 585 height 60
click at [318, 199] on input "a. Update the project risk register and communicate the changes to all relevant…" at bounding box center [318, 194] width 0 height 12
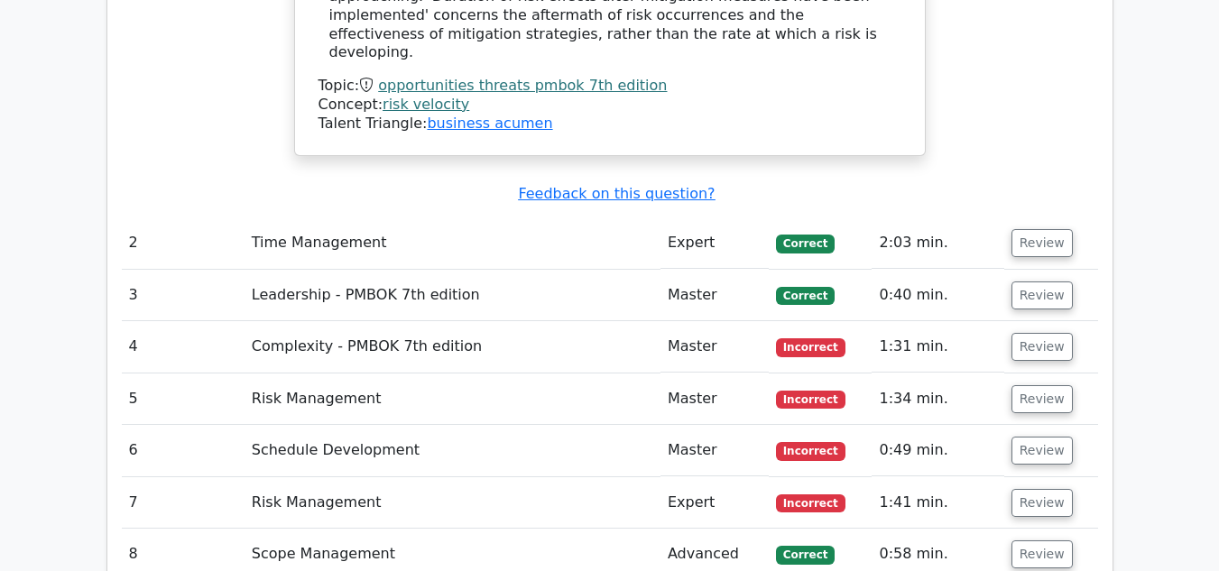
scroll to position [2707, 0]
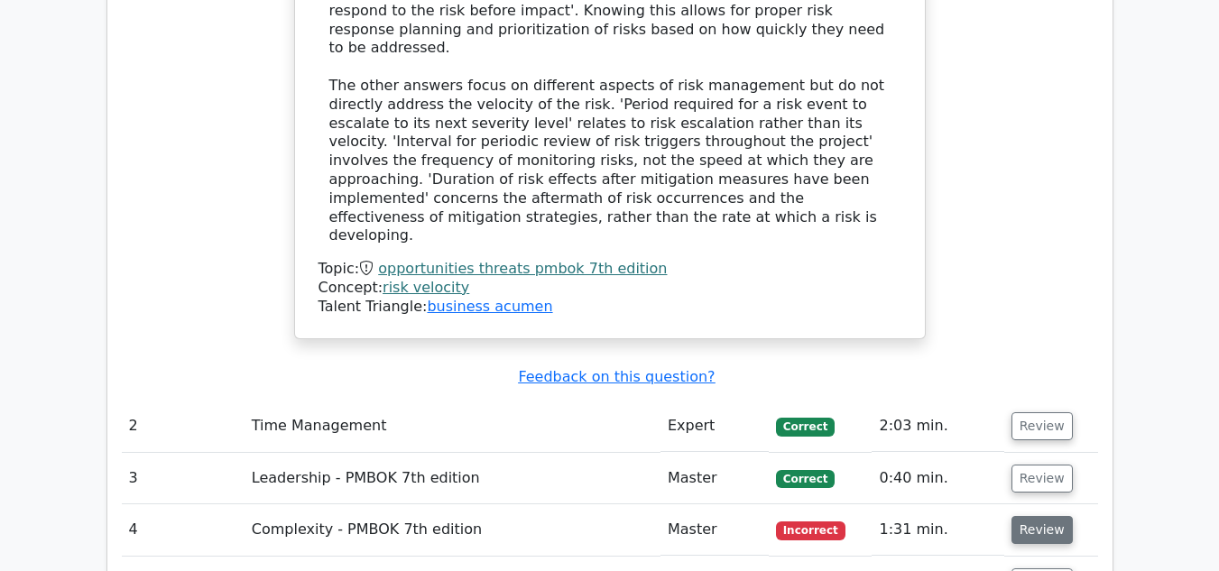
click at [1037, 516] on button "Review" at bounding box center [1042, 530] width 61 height 28
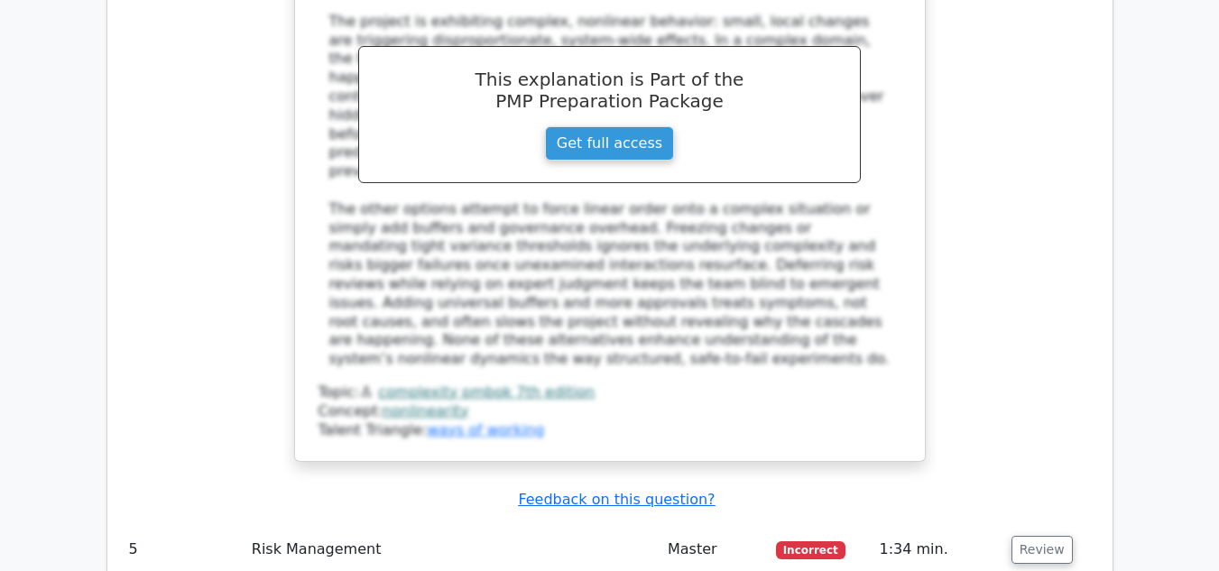
scroll to position [3880, 0]
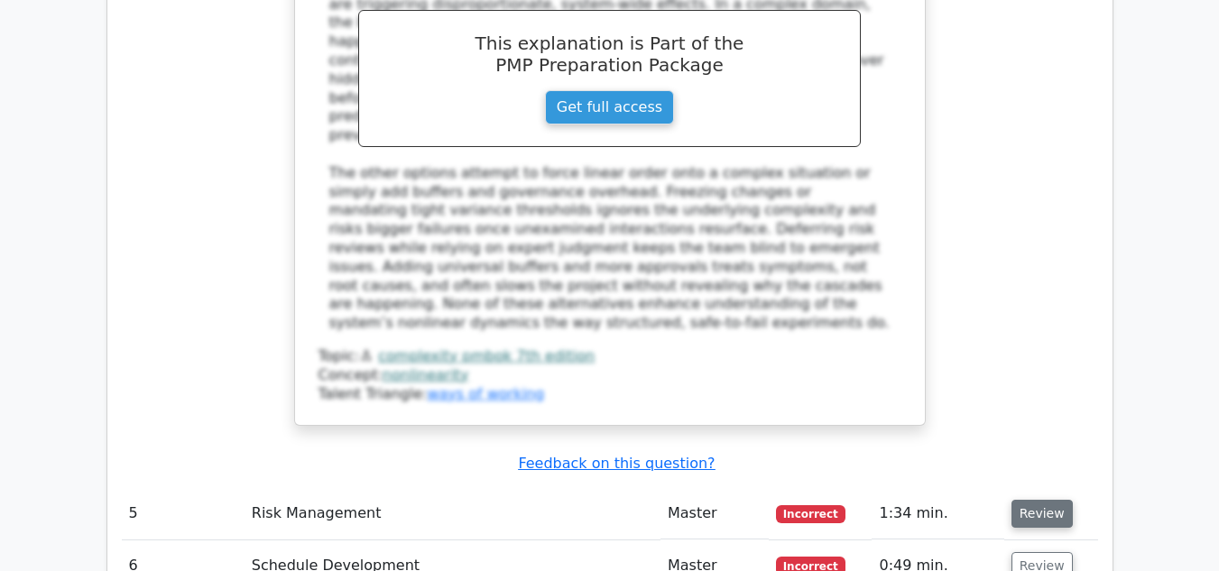
click at [1049, 500] on button "Review" at bounding box center [1042, 514] width 61 height 28
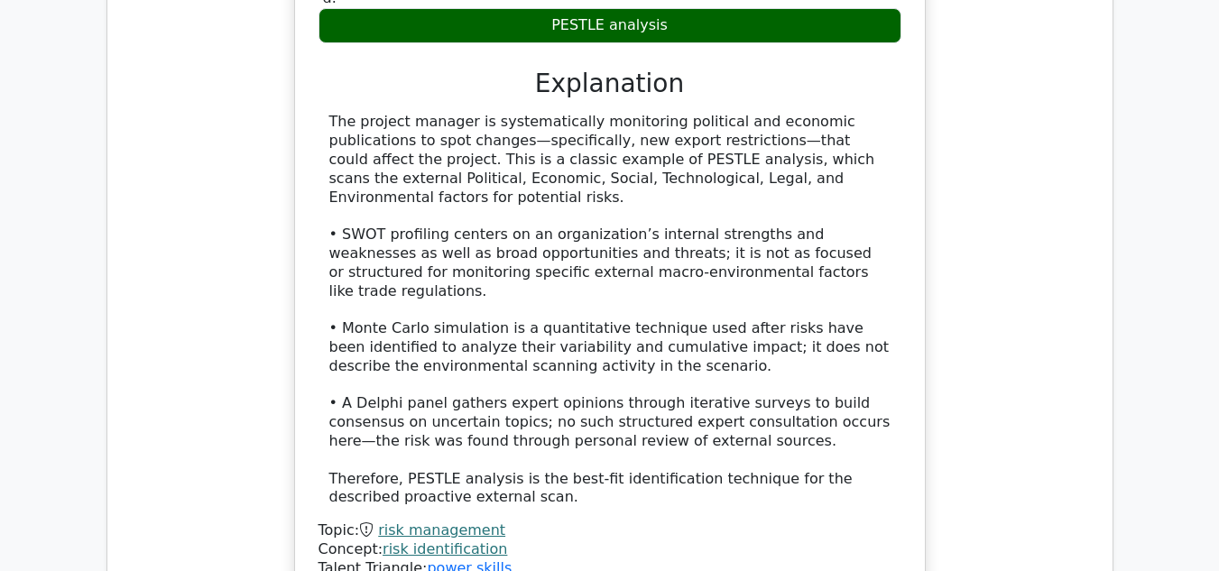
scroll to position [4873, 0]
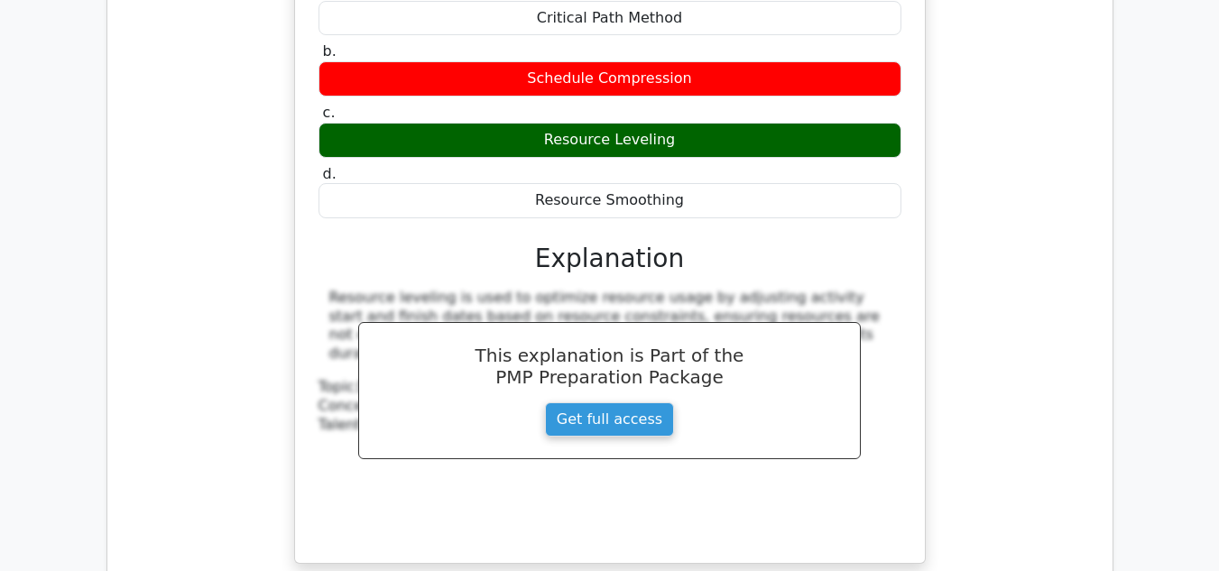
scroll to position [5956, 0]
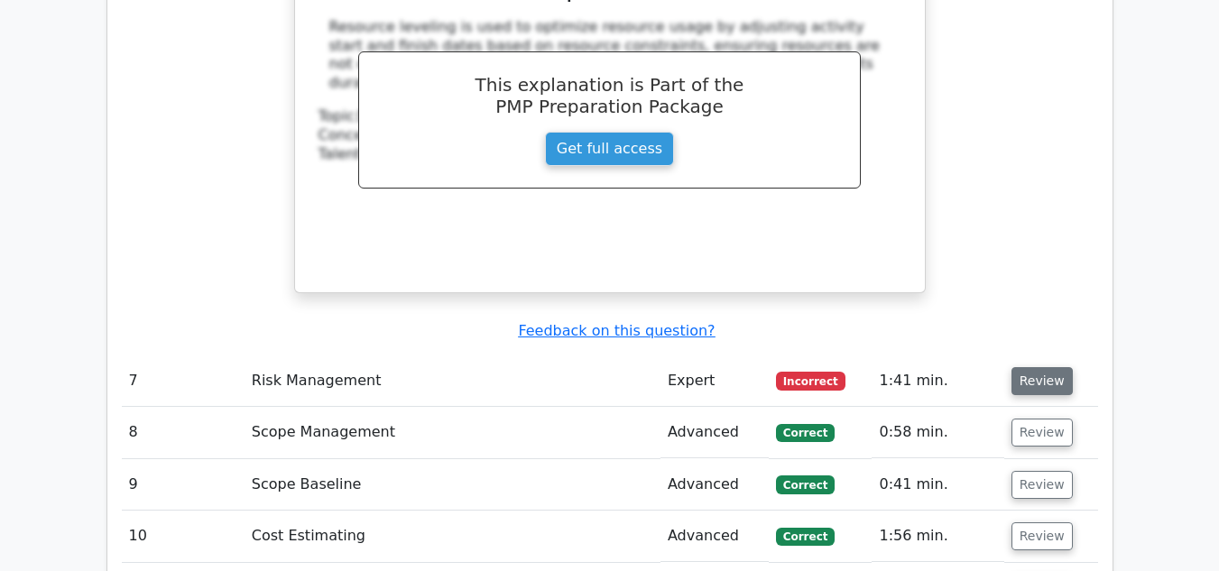
click at [1038, 367] on button "Review" at bounding box center [1042, 381] width 61 height 28
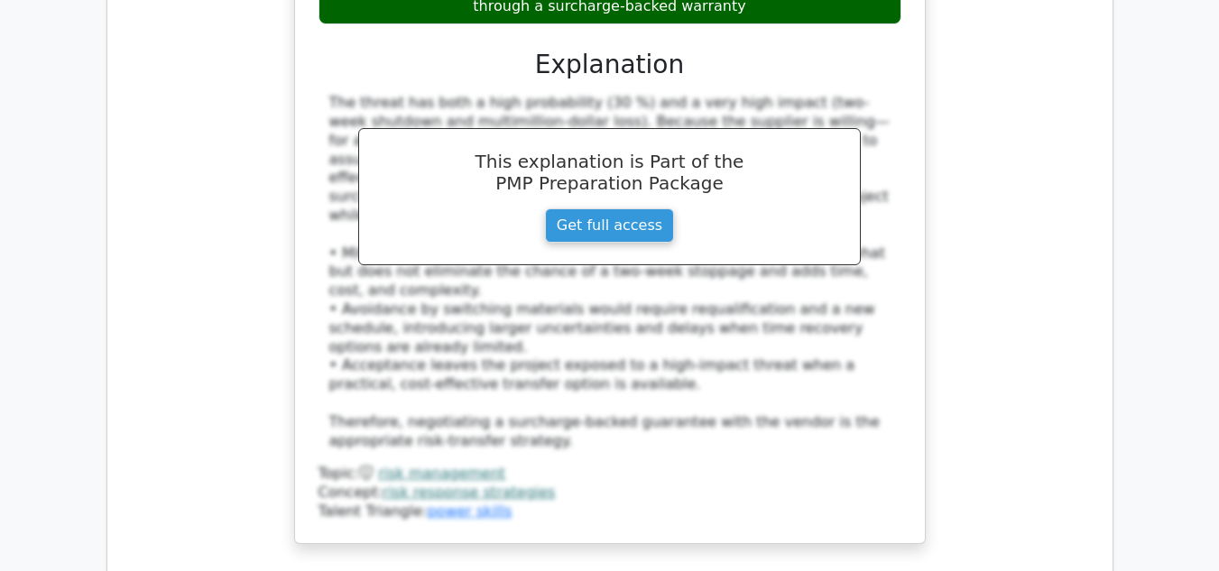
scroll to position [6949, 0]
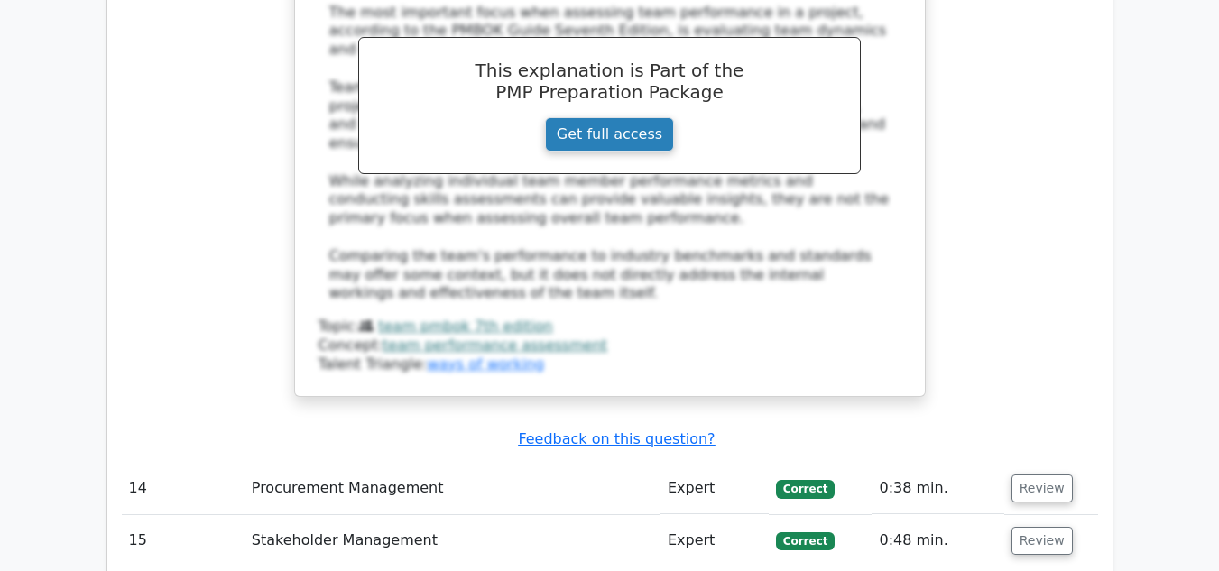
scroll to position [8302, 0]
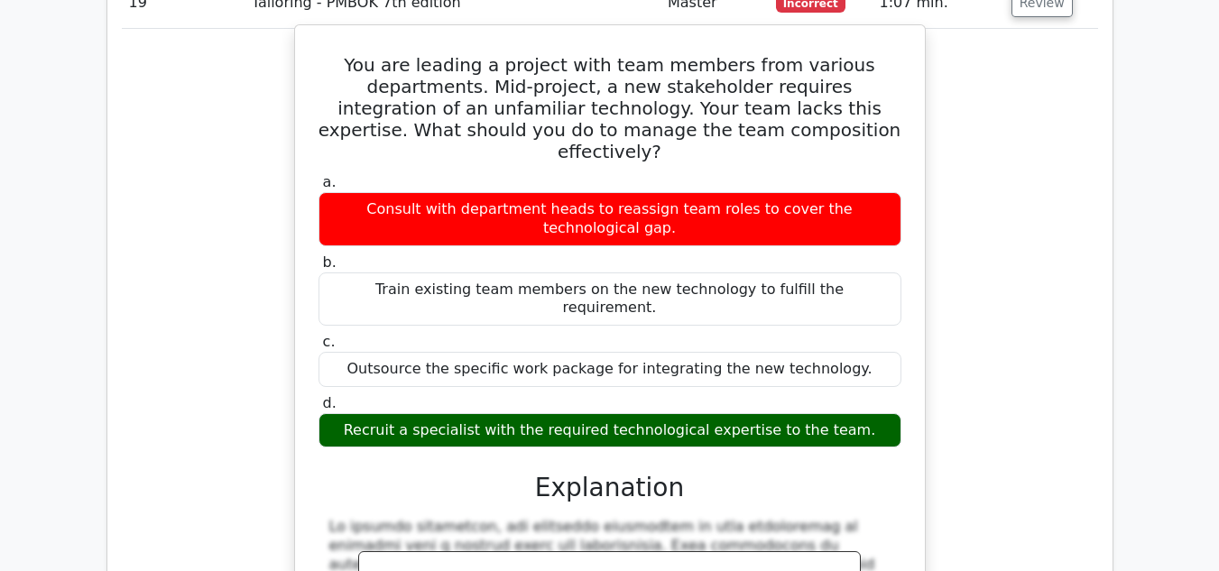
scroll to position [9205, 0]
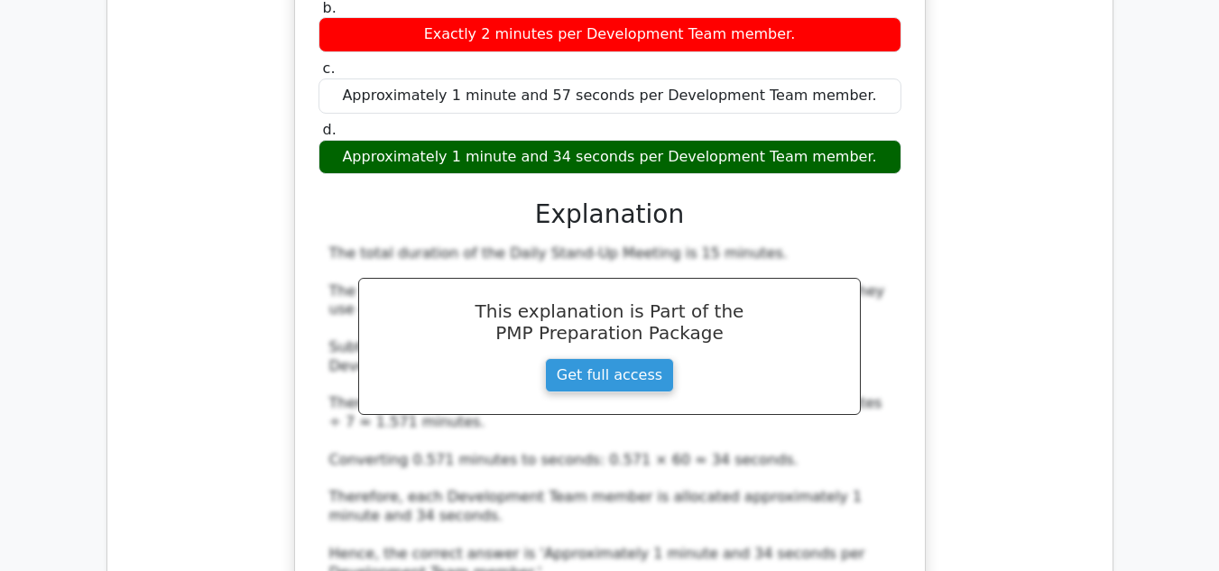
scroll to position [10378, 0]
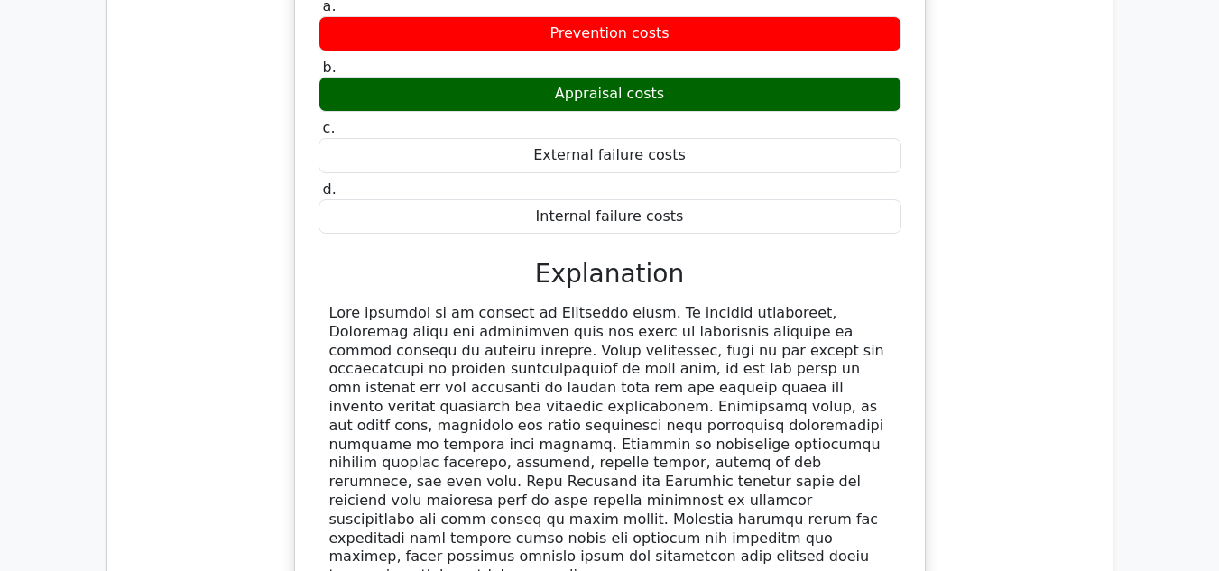
scroll to position [11280, 0]
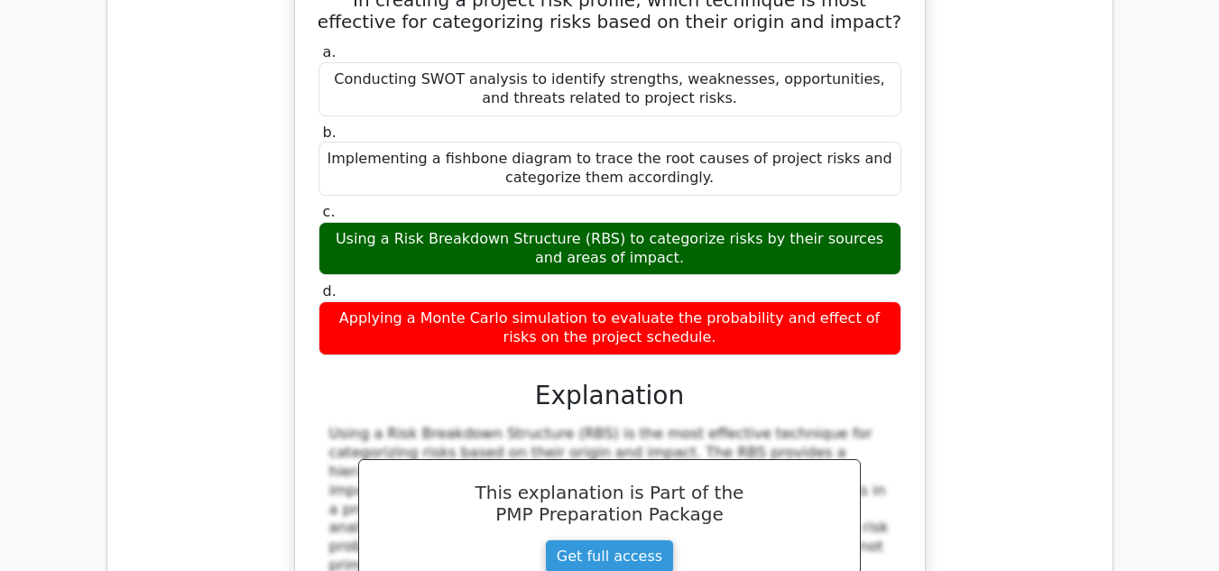
scroll to position [12183, 0]
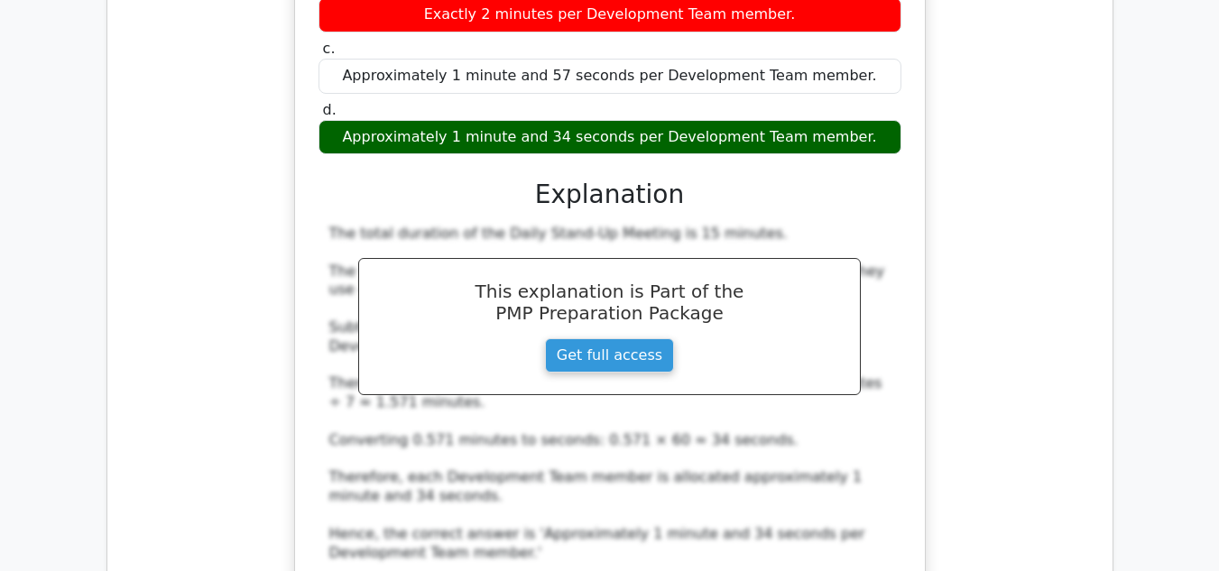
scroll to position [10197, 0]
